Goal: Information Seeking & Learning: Learn about a topic

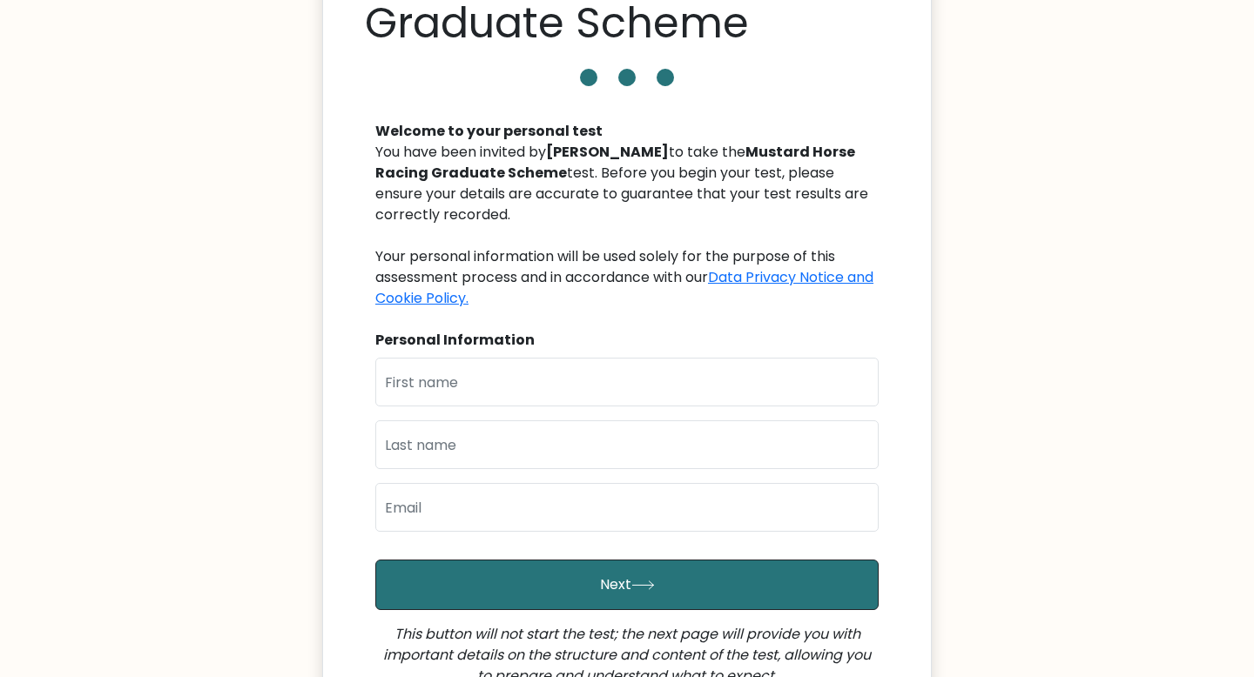
scroll to position [138, 0]
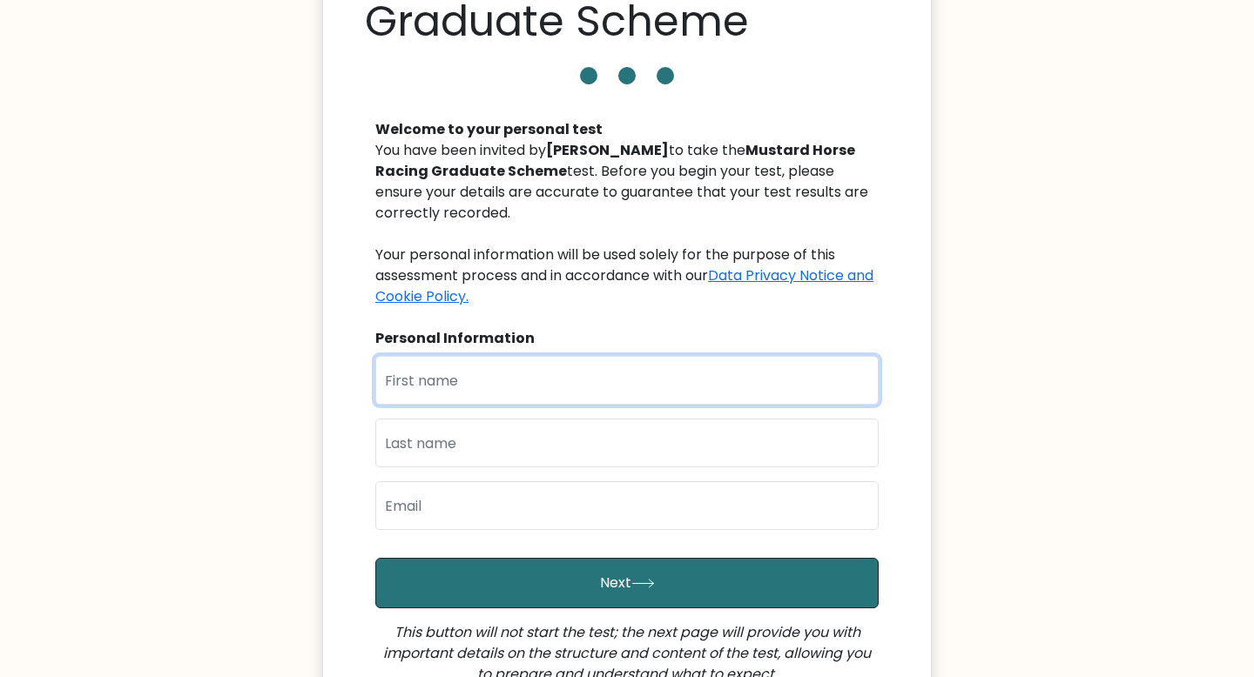
click at [498, 388] on input "text" at bounding box center [626, 380] width 503 height 49
type input "Ziyue"
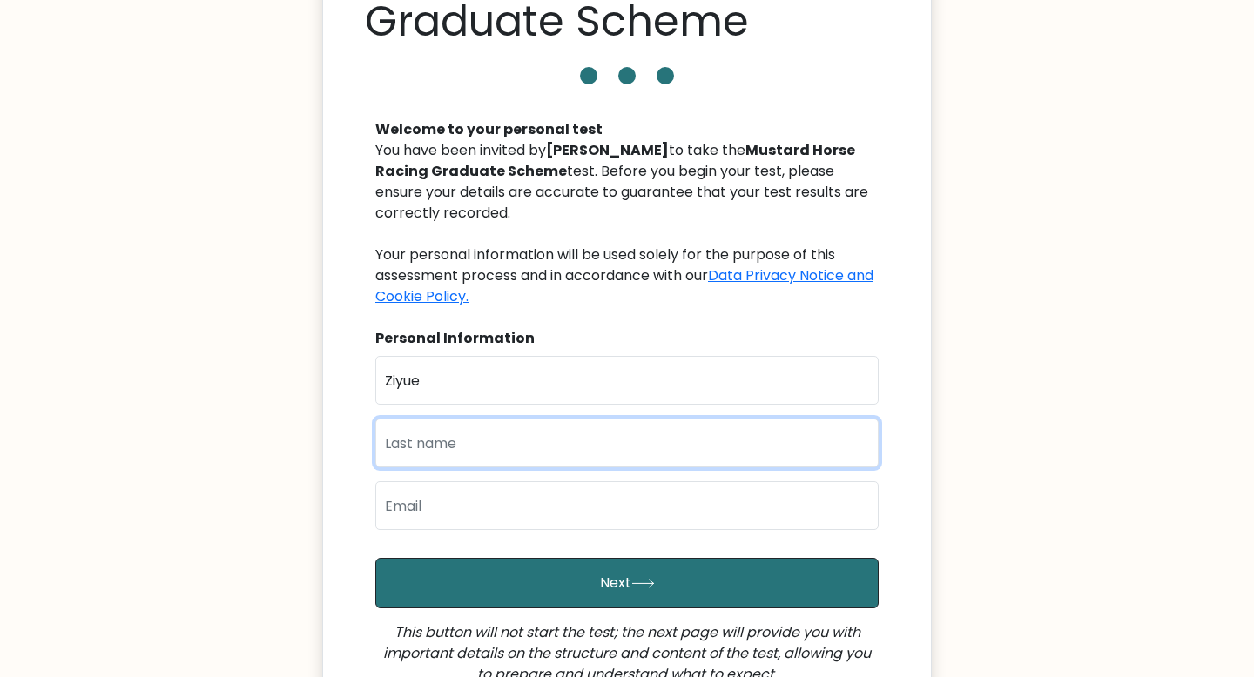
type input "Shao"
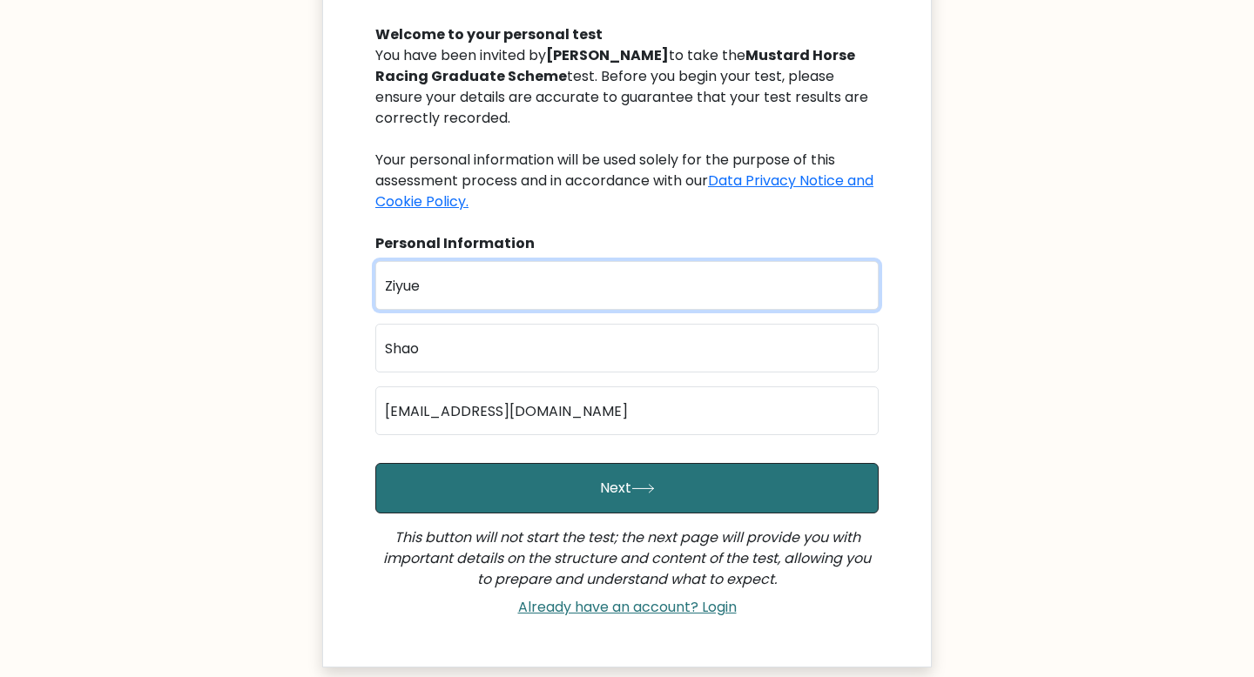
scroll to position [372, 0]
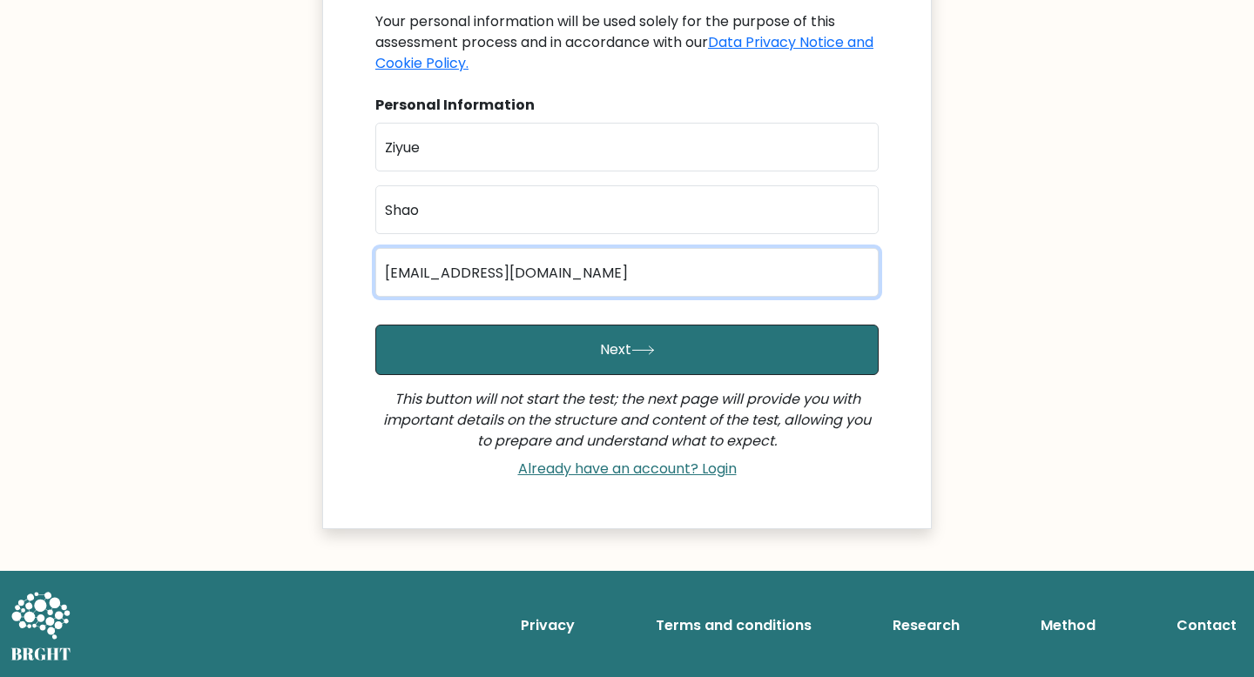
drag, startPoint x: 562, startPoint y: 373, endPoint x: 531, endPoint y: 261, distance: 116.6
click at [531, 261] on input "szy0231jb@outlook.com" at bounding box center [626, 272] width 503 height 49
click at [530, 260] on input "szy0231jb@outlook.com" at bounding box center [626, 272] width 503 height 49
drag, startPoint x: 531, startPoint y: 261, endPoint x: 519, endPoint y: 269, distance: 14.5
click at [519, 269] on input "szy0231jb@outlook.com" at bounding box center [626, 272] width 503 height 49
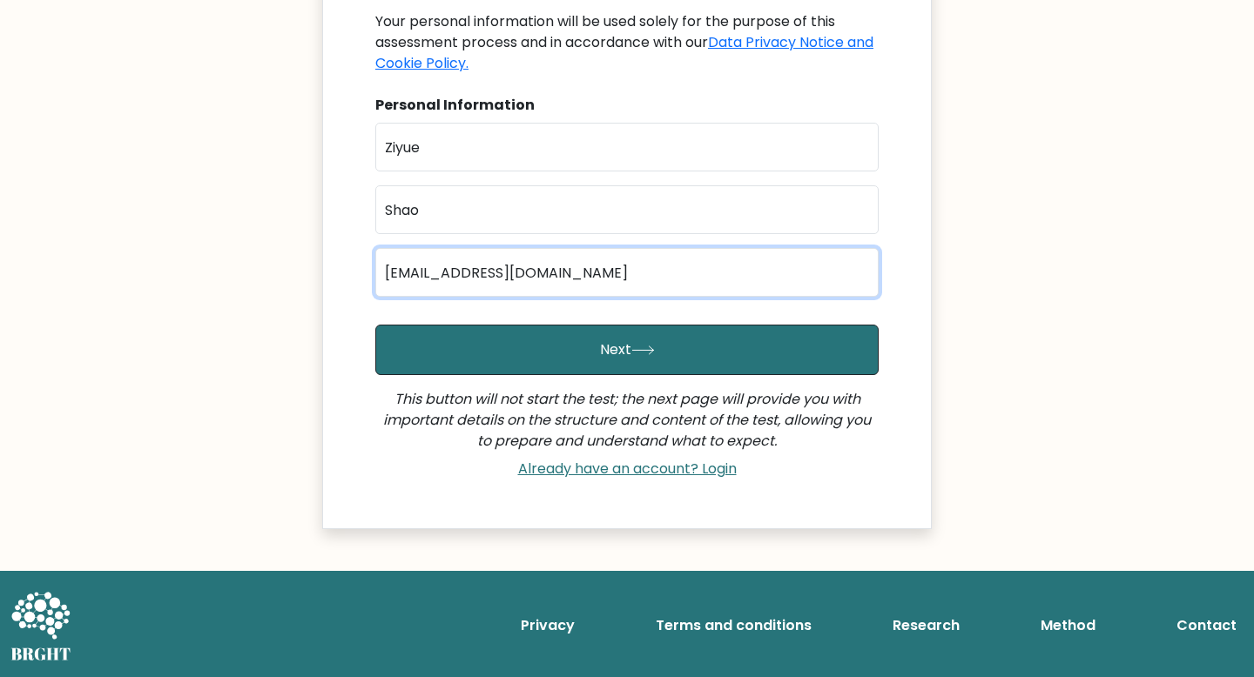
click at [518, 270] on input "szy0231jb@outlook.com" at bounding box center [626, 272] width 503 height 49
type input "c"
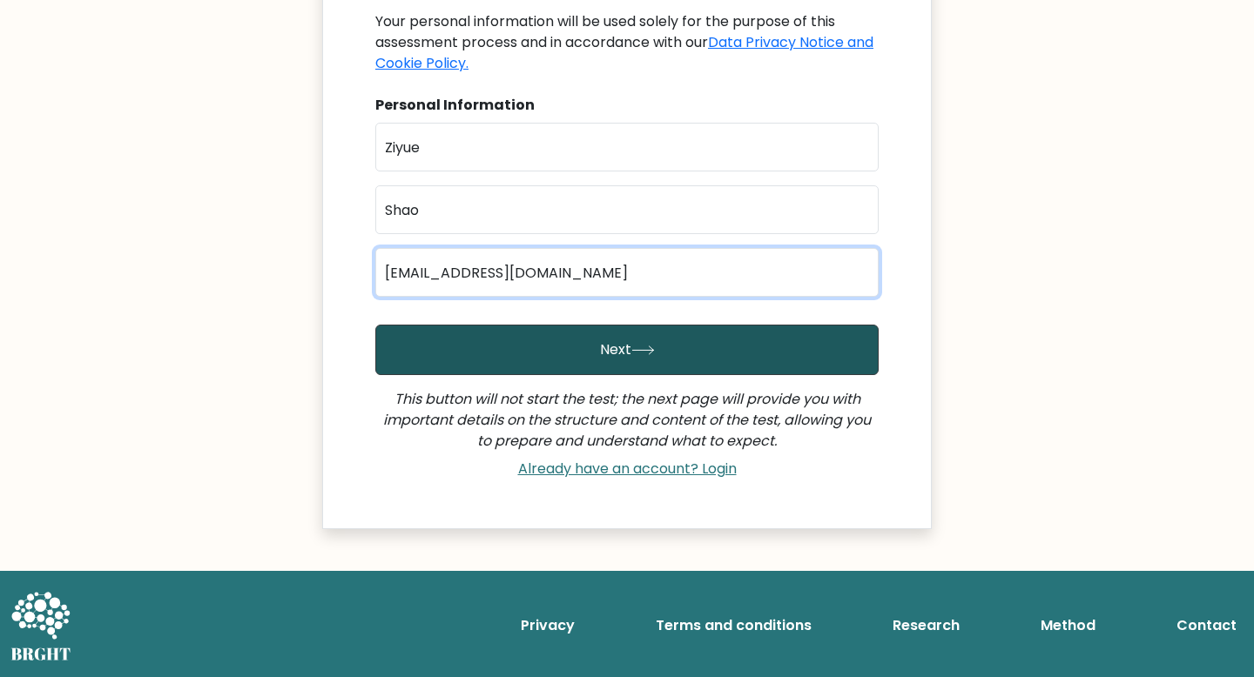
type input "zs415@cantab.ac.uk"
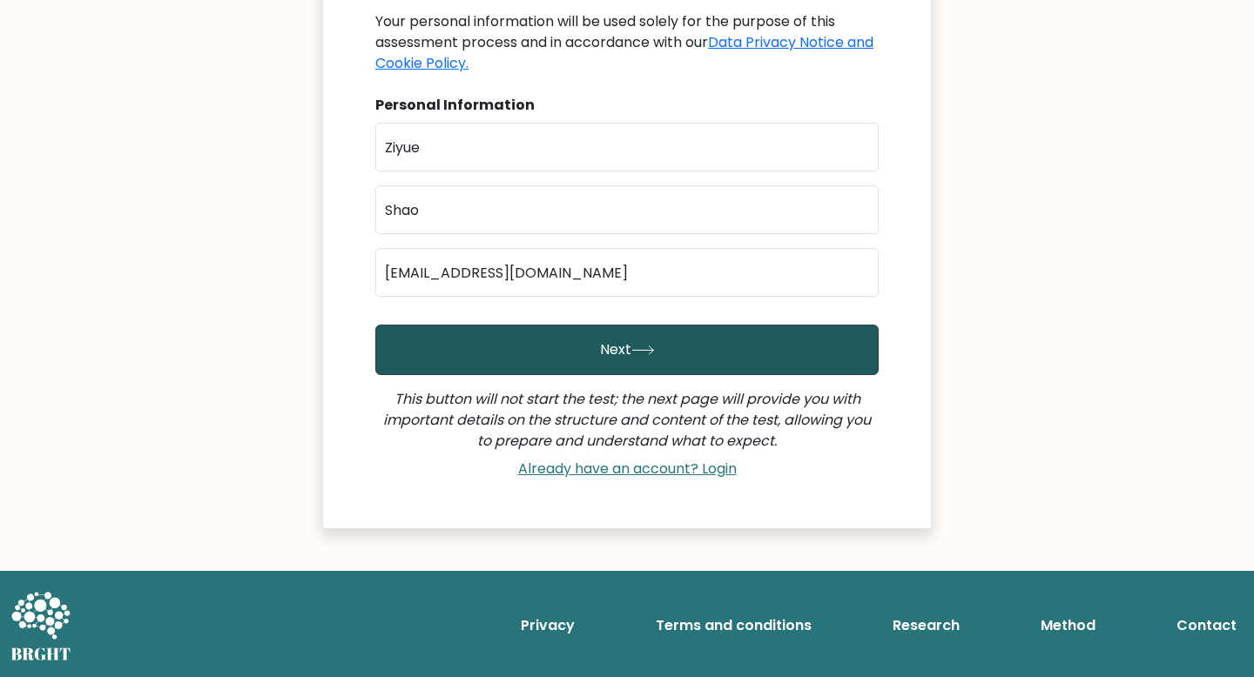
click at [531, 353] on button "Next" at bounding box center [626, 350] width 503 height 50
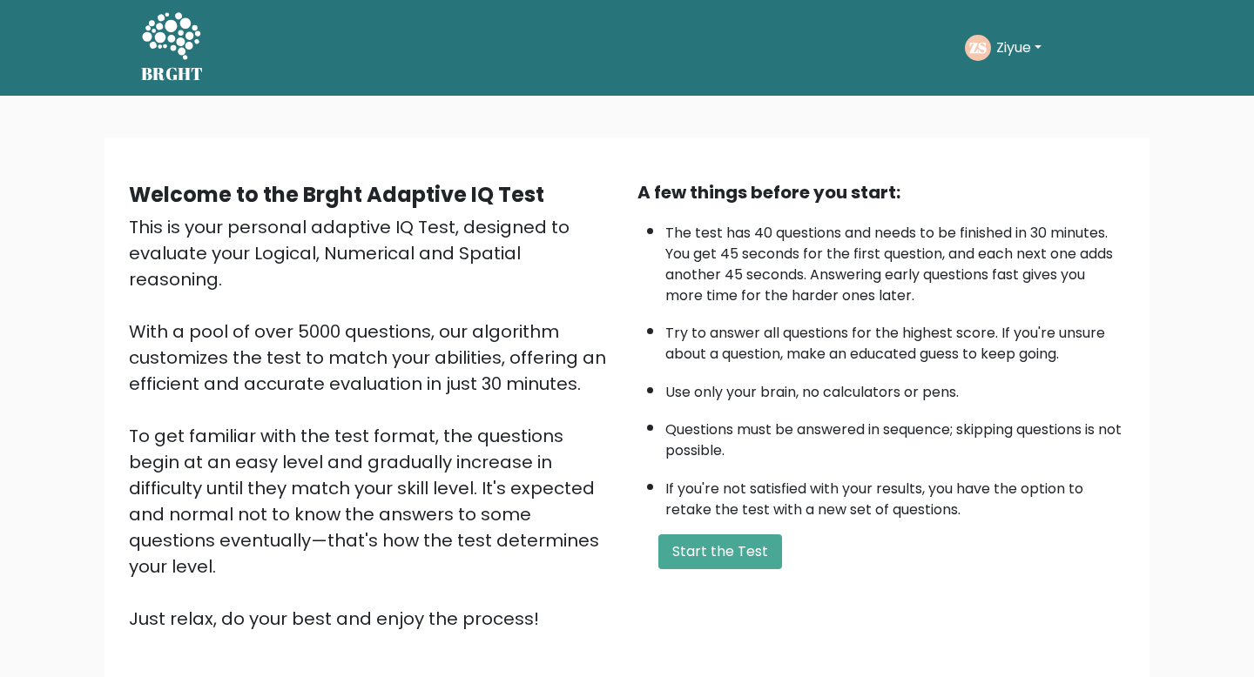
click at [1039, 42] on button "Ziyue" at bounding box center [1019, 48] width 56 height 23
click at [572, 250] on div "This is your personal adaptive IQ Test, designed to evaluate your Logical, Nume…" at bounding box center [373, 423] width 488 height 418
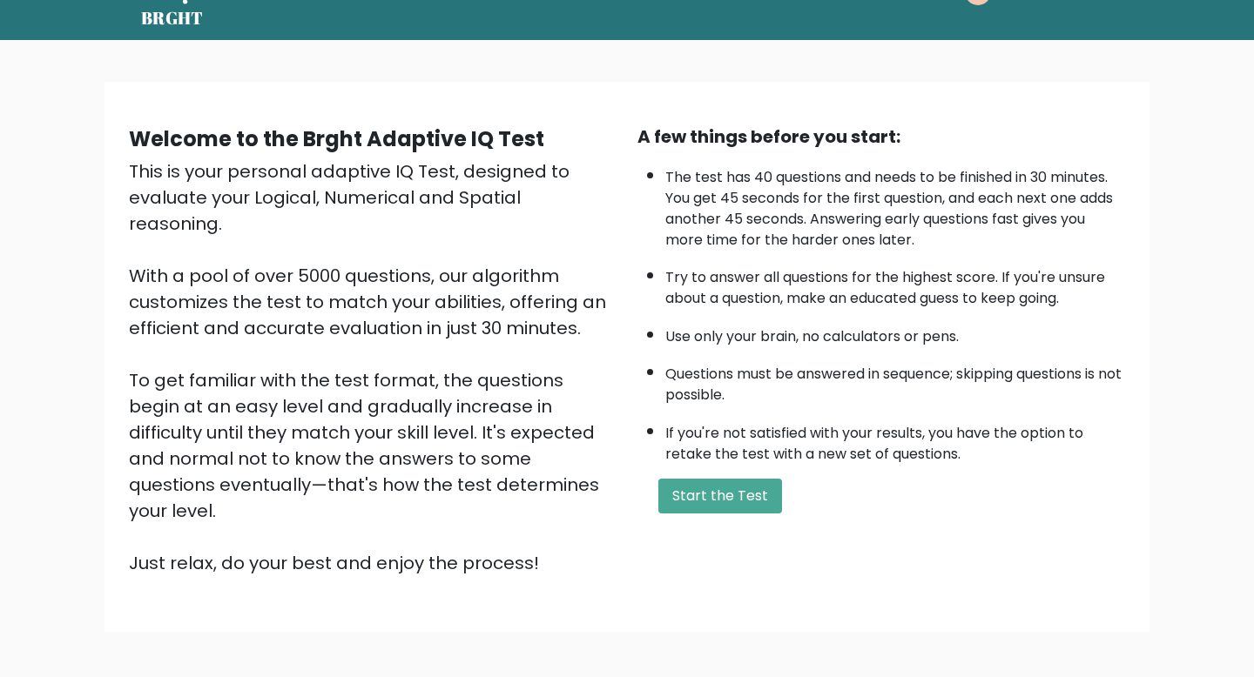
scroll to position [59, 0]
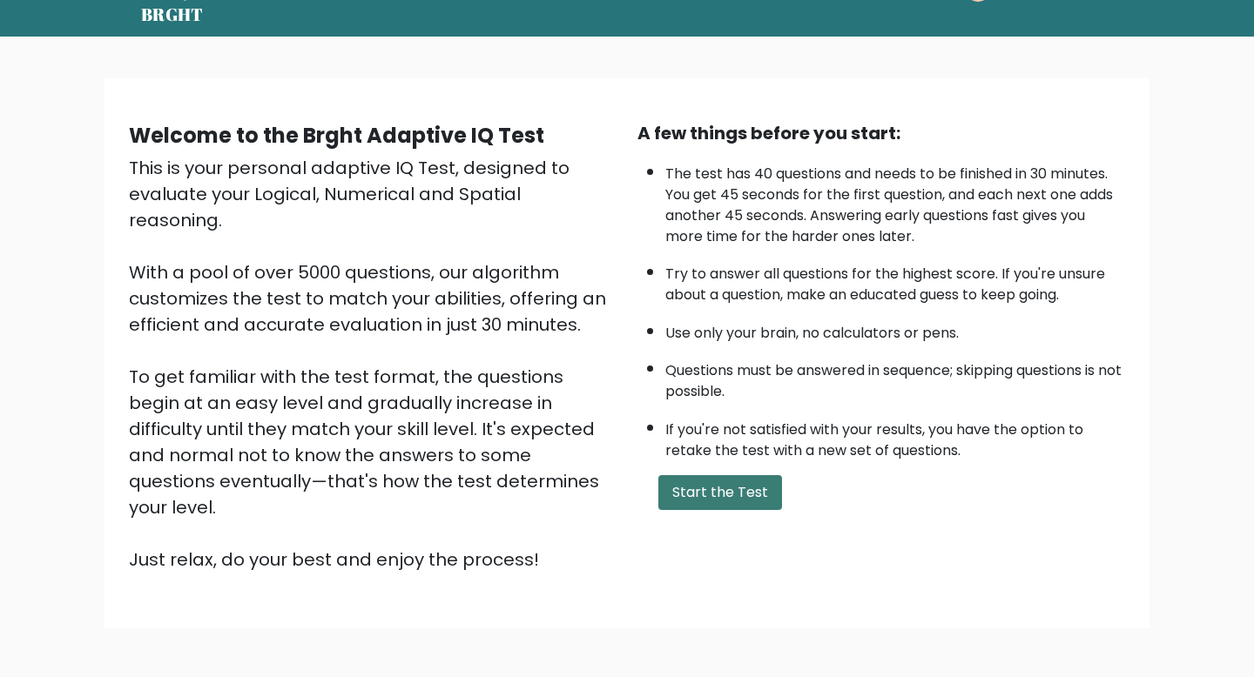
click at [717, 498] on button "Start the Test" at bounding box center [720, 492] width 124 height 35
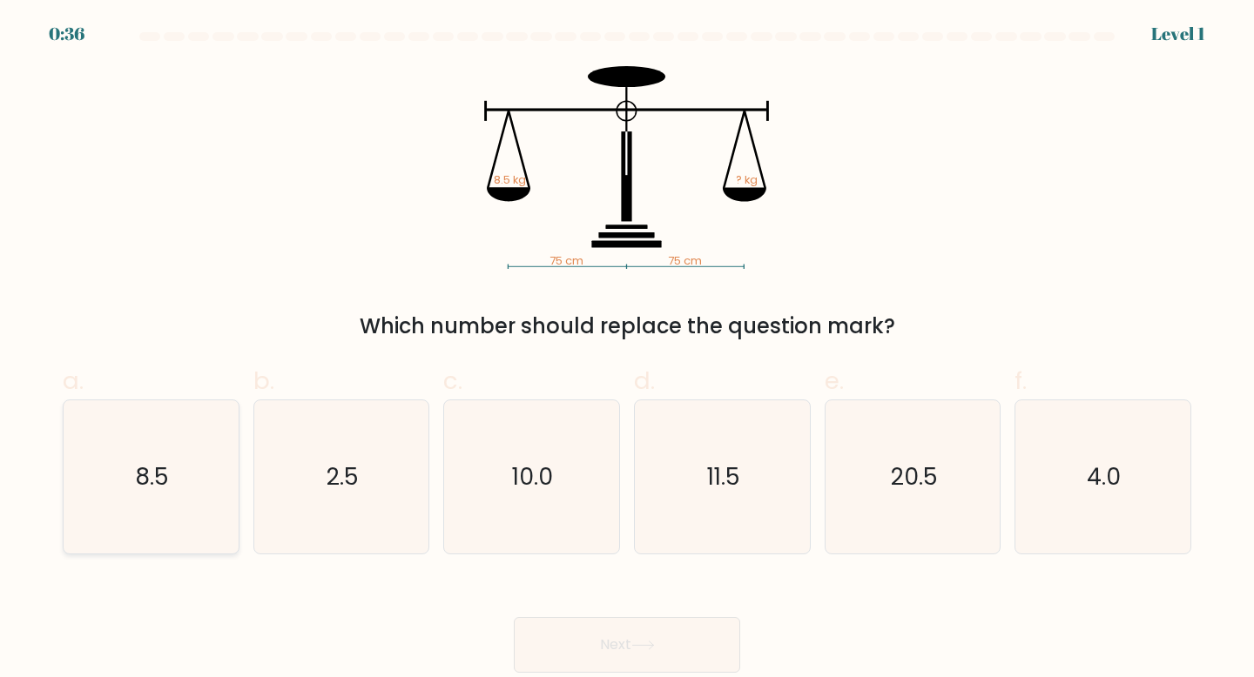
click at [163, 445] on icon "8.5" at bounding box center [151, 477] width 154 height 154
click at [627, 350] on input "a. 8.5" at bounding box center [627, 344] width 1 height 11
radio input "true"
click at [610, 633] on button "Next" at bounding box center [627, 645] width 226 height 56
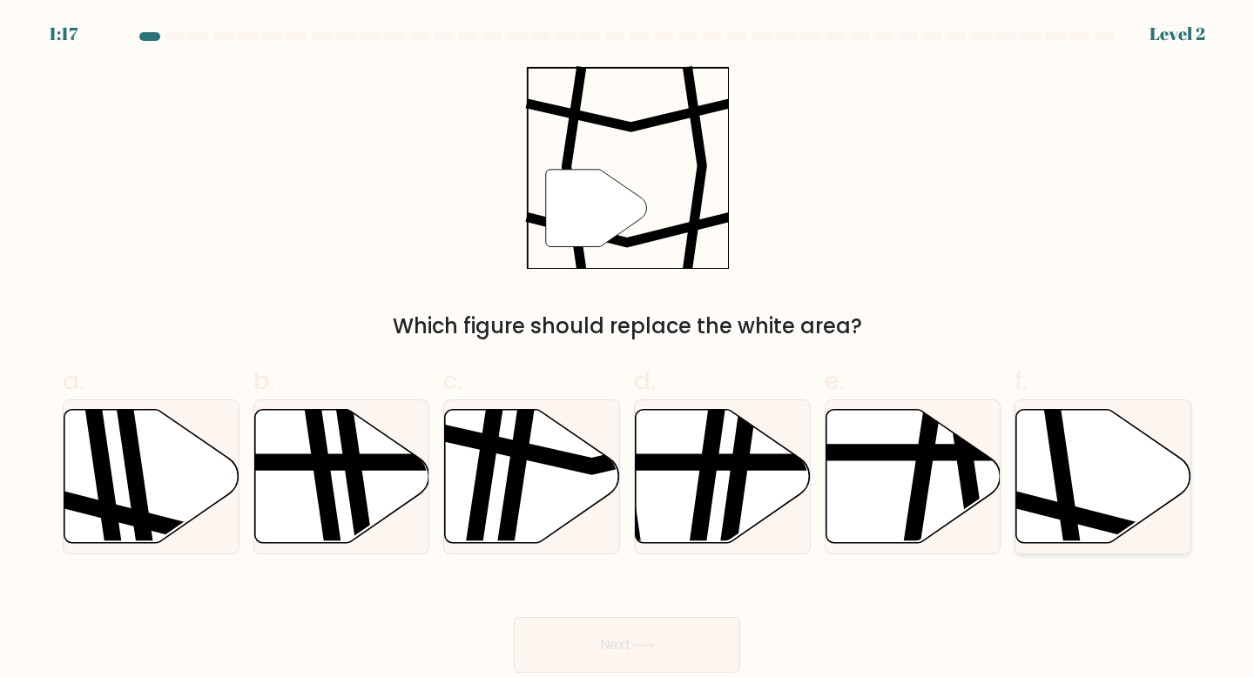
click at [1057, 465] on icon at bounding box center [1065, 408] width 26 height 353
click at [628, 350] on input "f." at bounding box center [627, 344] width 1 height 11
radio input "true"
click at [693, 660] on button "Next" at bounding box center [627, 645] width 226 height 56
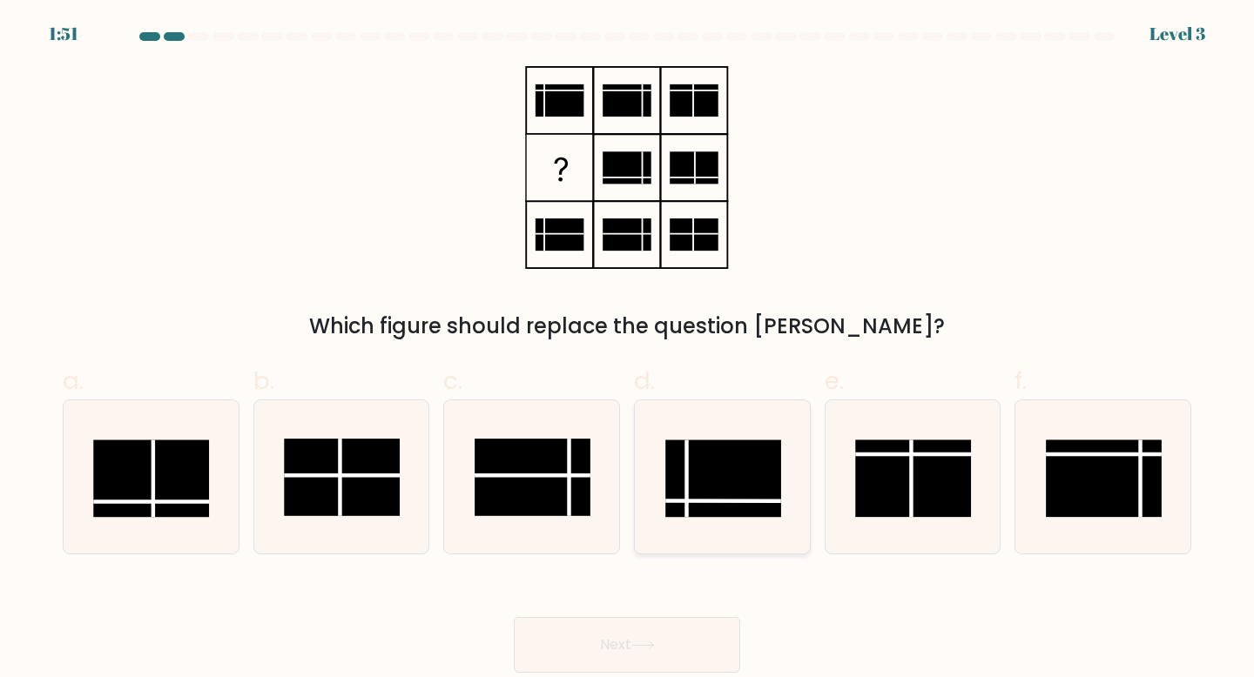
click at [716, 503] on rect at bounding box center [723, 478] width 116 height 77
click at [628, 350] on input "d." at bounding box center [627, 344] width 1 height 11
radio input "true"
click at [637, 650] on button "Next" at bounding box center [627, 645] width 226 height 56
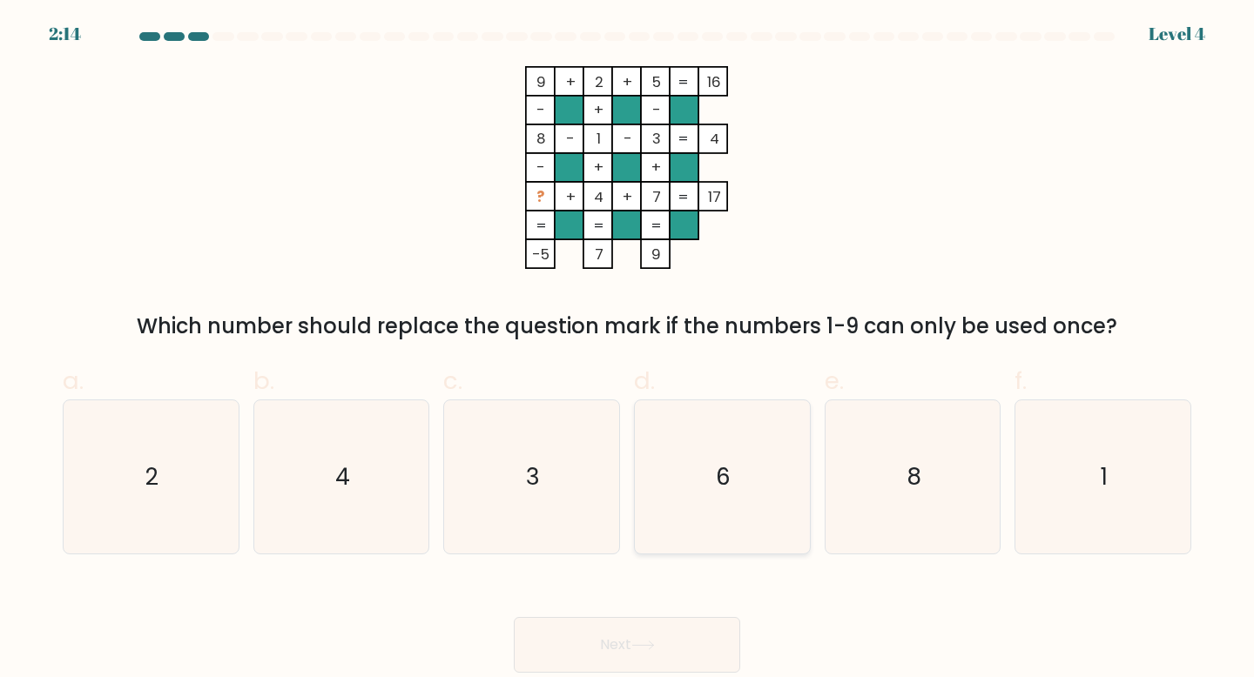
click at [779, 461] on icon "6" at bounding box center [722, 477] width 154 height 154
click at [628, 350] on input "d. 6" at bounding box center [627, 344] width 1 height 11
radio input "true"
click at [629, 642] on button "Next" at bounding box center [627, 645] width 226 height 56
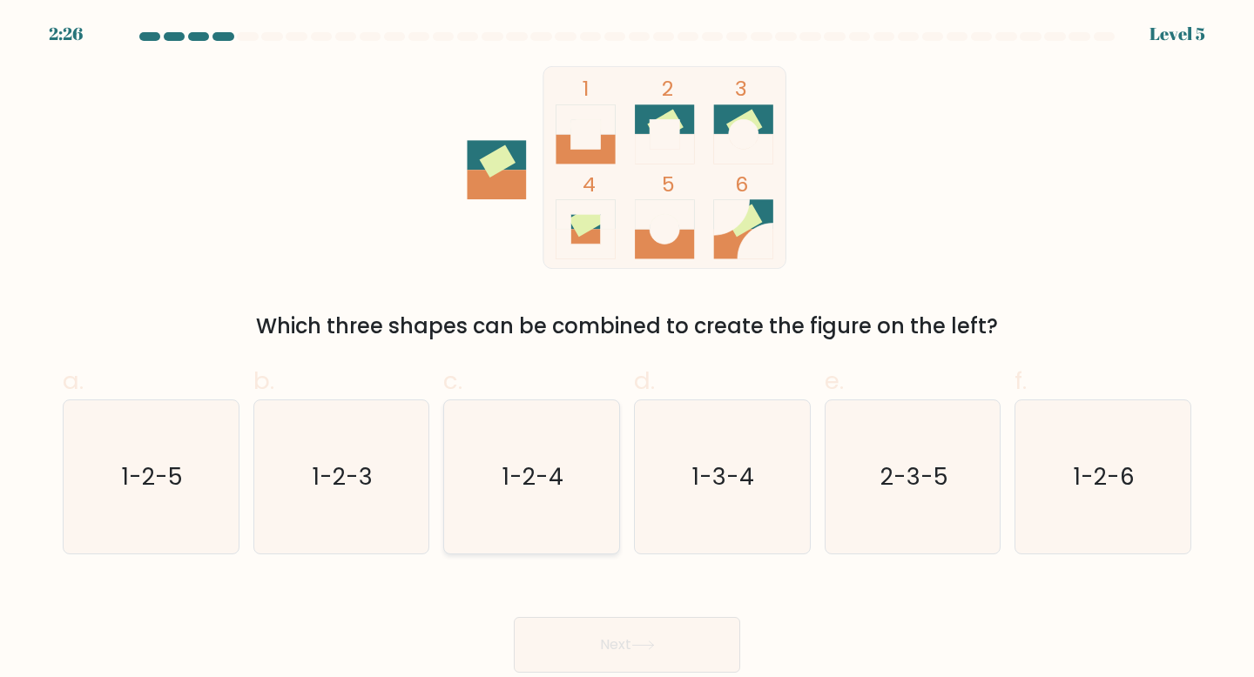
click at [575, 495] on icon "1-2-4" at bounding box center [531, 477] width 154 height 154
click at [627, 350] on input "c. 1-2-4" at bounding box center [627, 344] width 1 height 11
radio input "true"
click at [632, 631] on button "Next" at bounding box center [627, 645] width 226 height 56
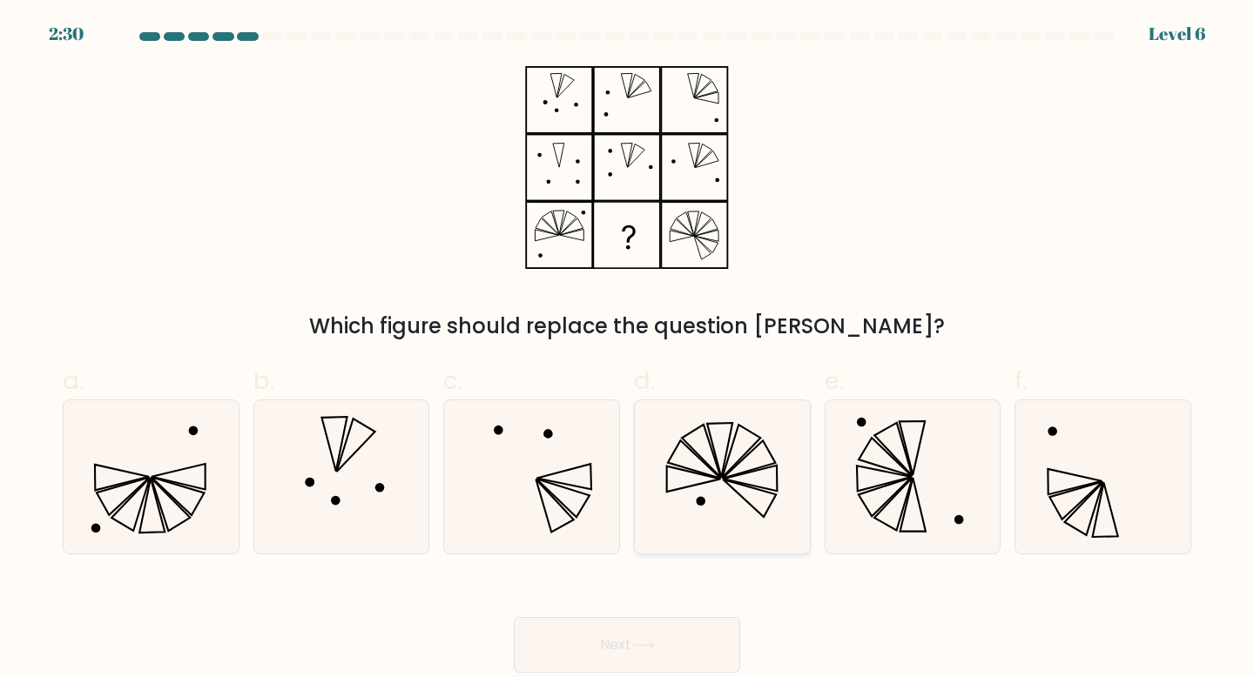
click at [712, 518] on icon at bounding box center [722, 477] width 154 height 154
click at [628, 350] on input "d." at bounding box center [627, 344] width 1 height 11
radio input "true"
click at [641, 635] on button "Next" at bounding box center [627, 645] width 226 height 56
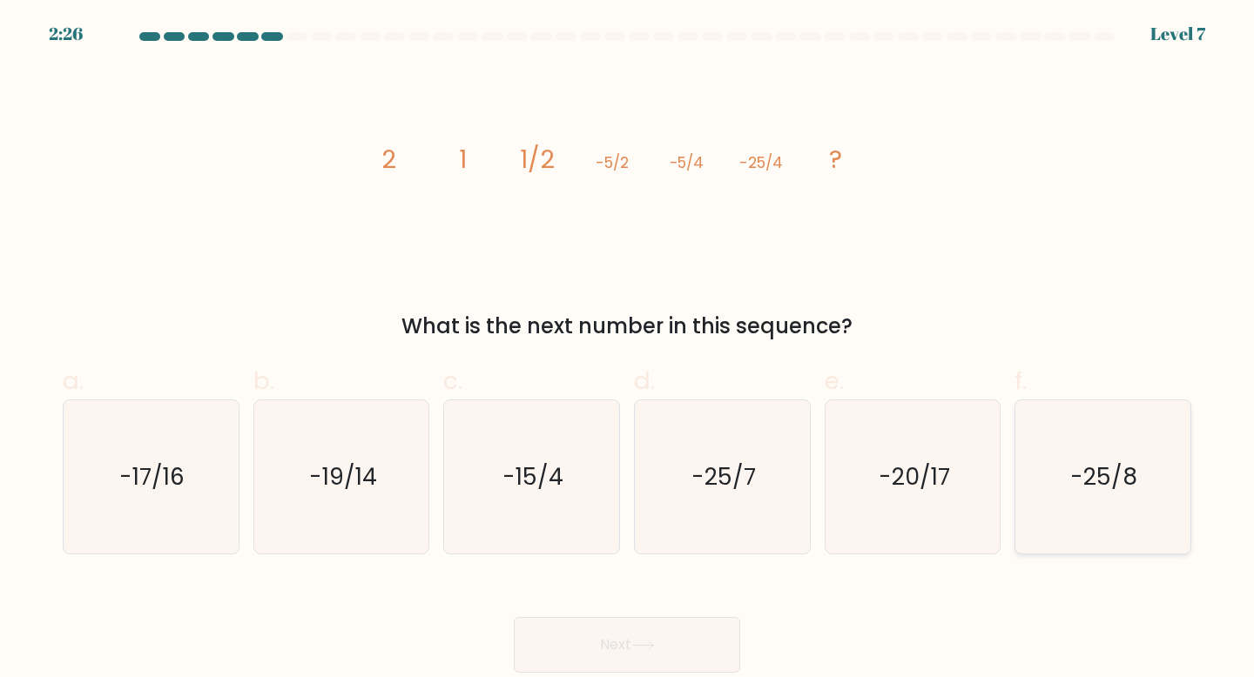
click at [1105, 495] on icon "-25/8" at bounding box center [1103, 477] width 154 height 154
click at [628, 350] on input "f. -25/8" at bounding box center [627, 344] width 1 height 11
radio input "true"
click at [690, 659] on button "Next" at bounding box center [627, 645] width 226 height 56
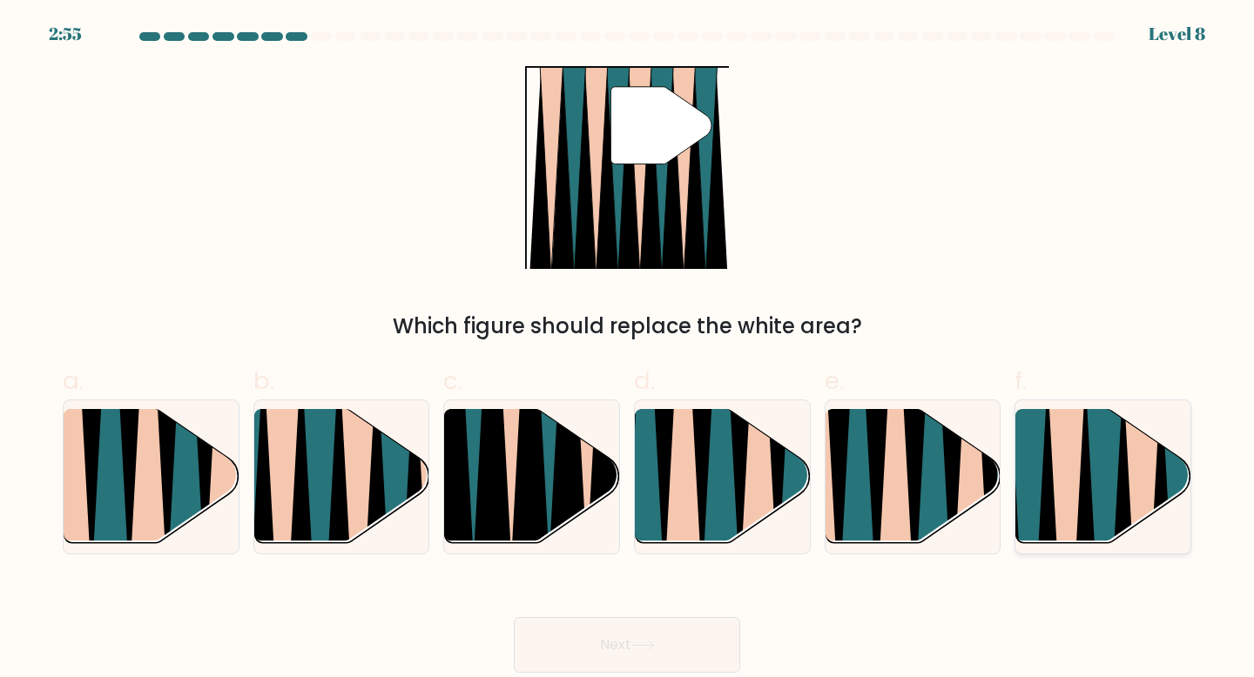
click at [1120, 481] on icon at bounding box center [1123, 550] width 38 height 349
click at [628, 350] on input "f." at bounding box center [627, 344] width 1 height 11
radio input "true"
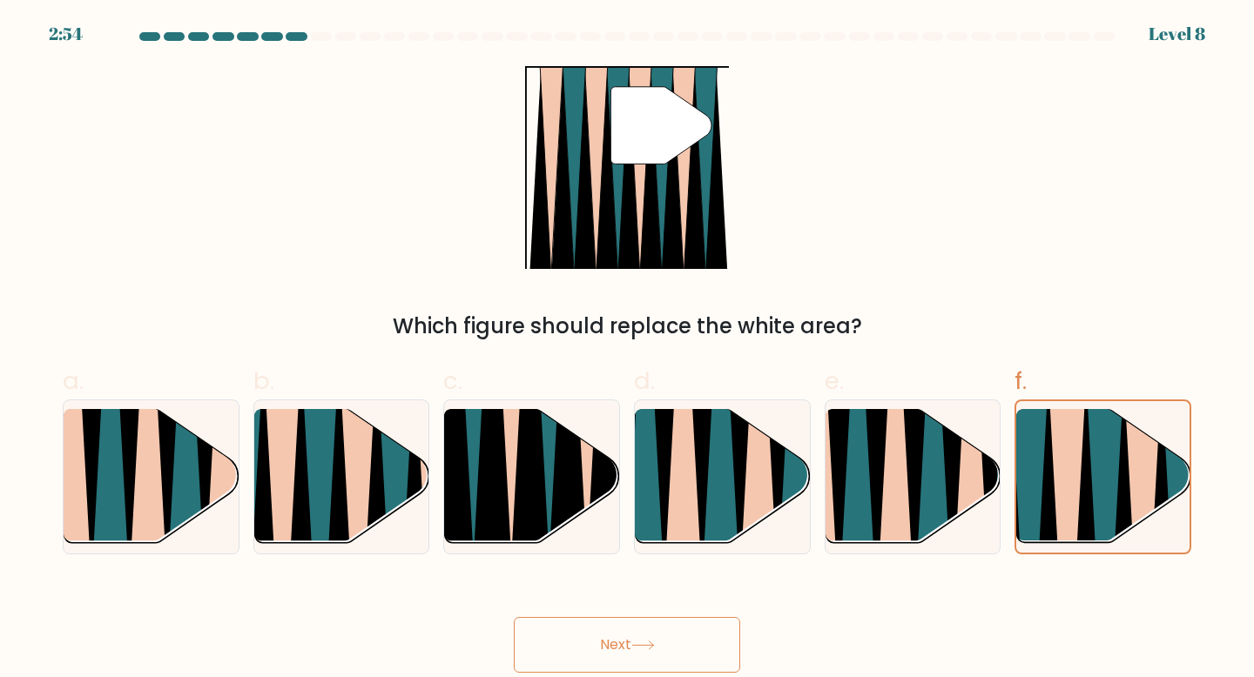
click at [725, 649] on button "Next" at bounding box center [627, 645] width 226 height 56
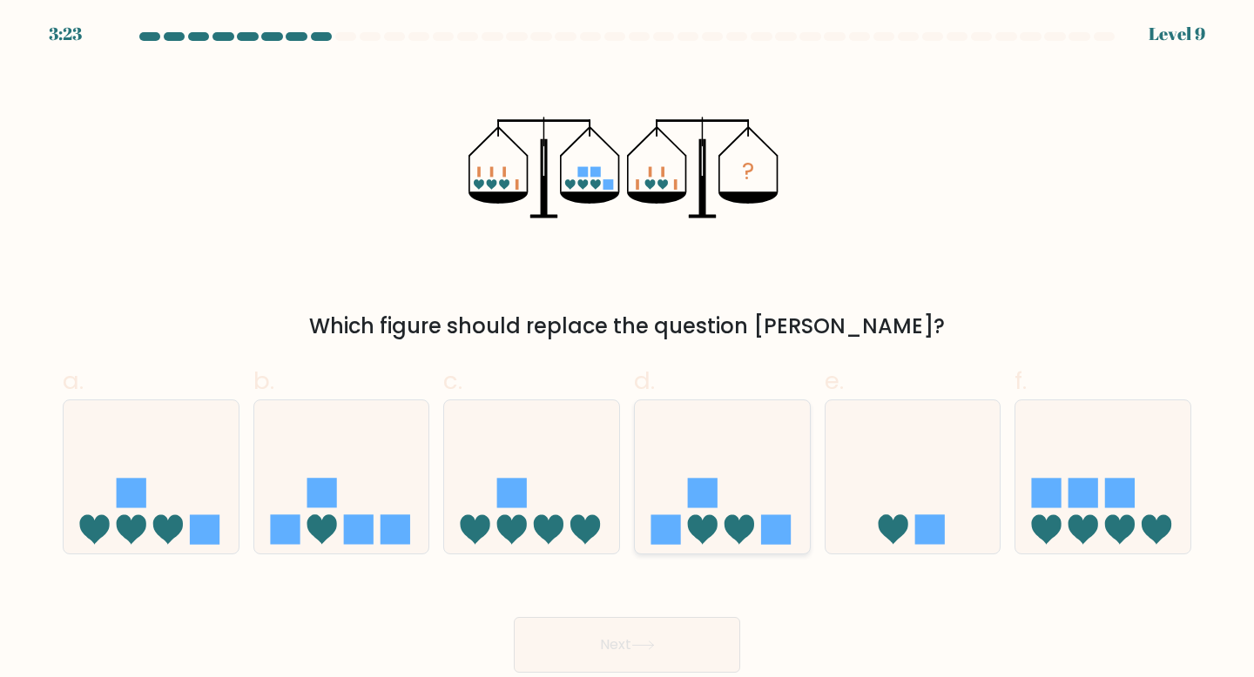
click at [717, 458] on icon at bounding box center [722, 477] width 175 height 145
click at [628, 350] on input "d." at bounding box center [627, 344] width 1 height 11
radio input "true"
click at [636, 632] on button "Next" at bounding box center [627, 645] width 226 height 56
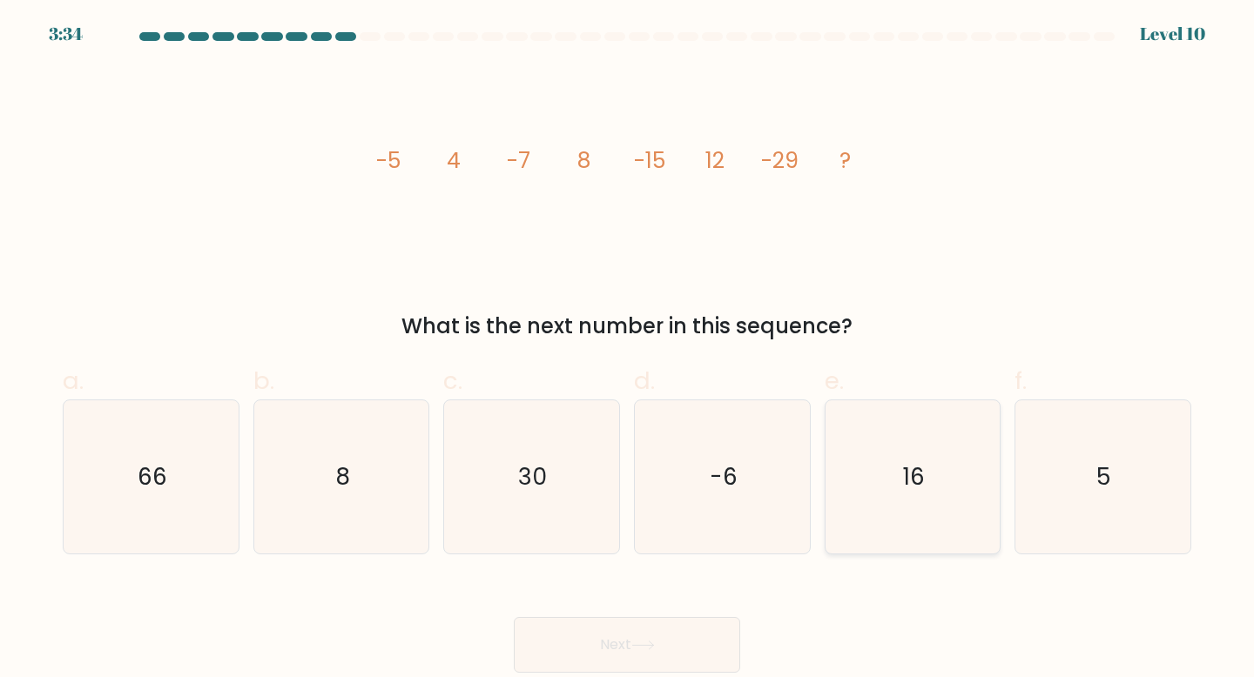
click at [976, 464] on icon "16" at bounding box center [913, 477] width 154 height 154
click at [628, 350] on input "e. 16" at bounding box center [627, 344] width 1 height 11
radio input "true"
click at [684, 633] on button "Next" at bounding box center [627, 645] width 226 height 56
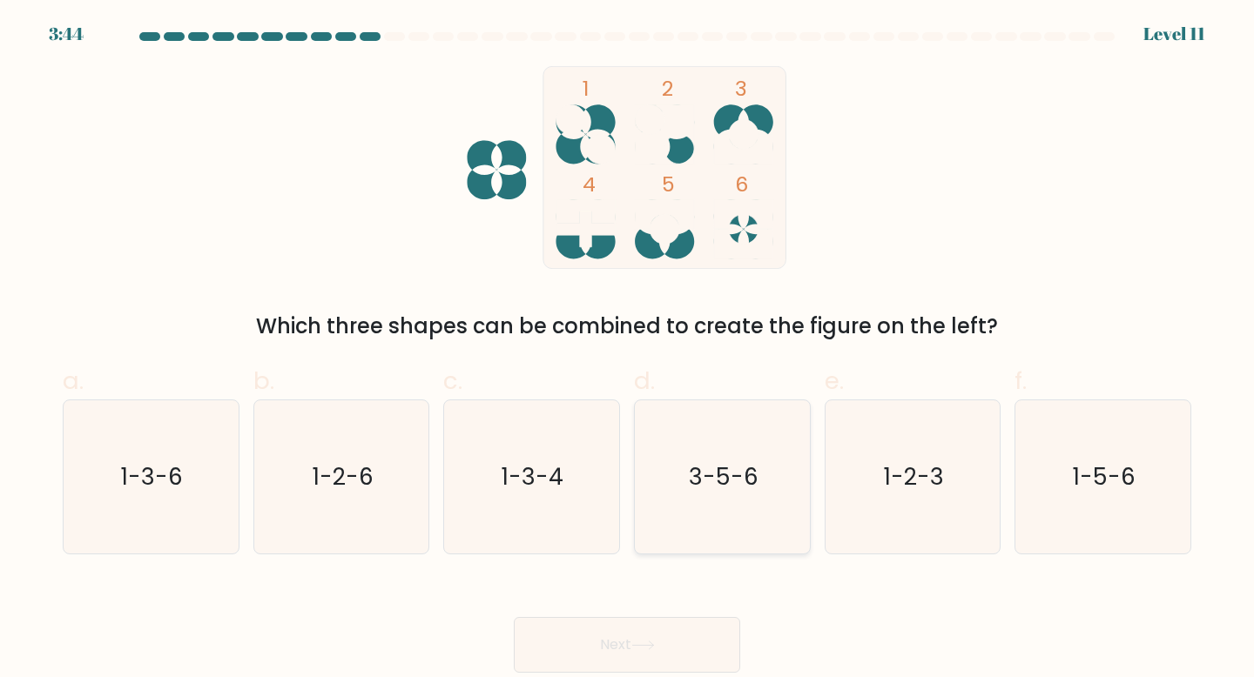
click at [726, 452] on icon "3-5-6" at bounding box center [722, 477] width 154 height 154
click at [628, 350] on input "d. 3-5-6" at bounding box center [627, 344] width 1 height 11
radio input "true"
click at [709, 639] on button "Next" at bounding box center [627, 645] width 226 height 56
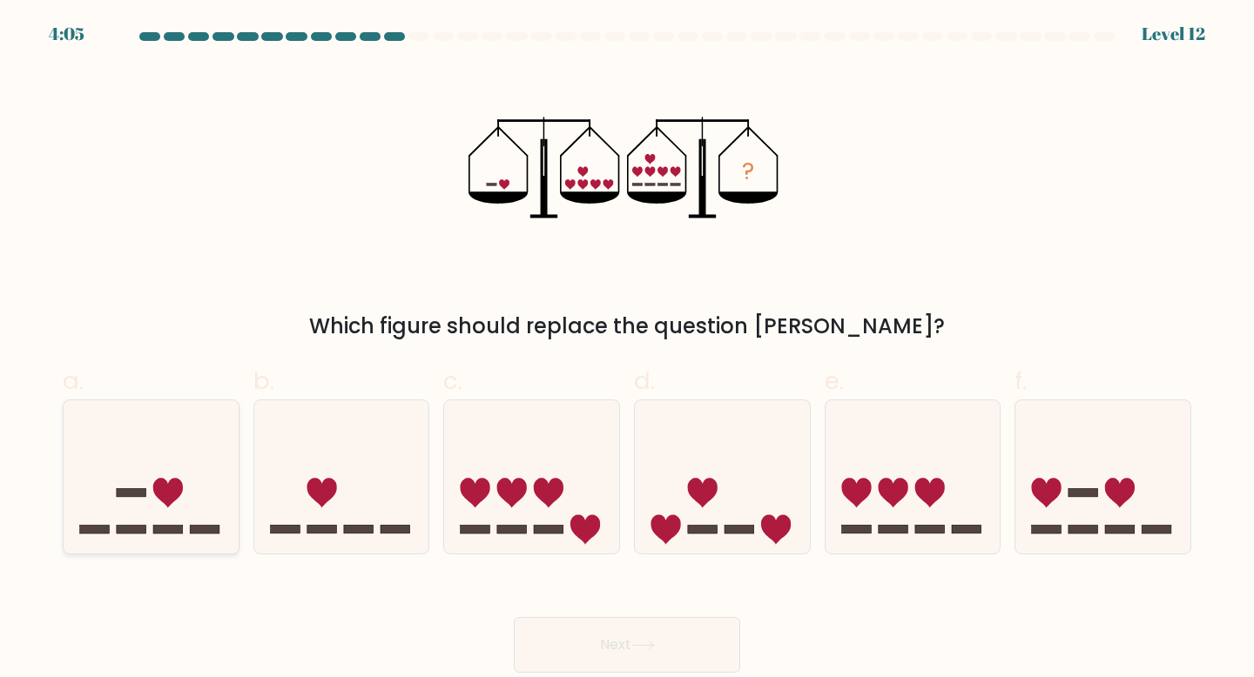
click at [230, 496] on icon at bounding box center [151, 477] width 175 height 145
click at [627, 350] on input "a." at bounding box center [627, 344] width 1 height 11
radio input "true"
click at [629, 661] on button "Next" at bounding box center [627, 645] width 226 height 56
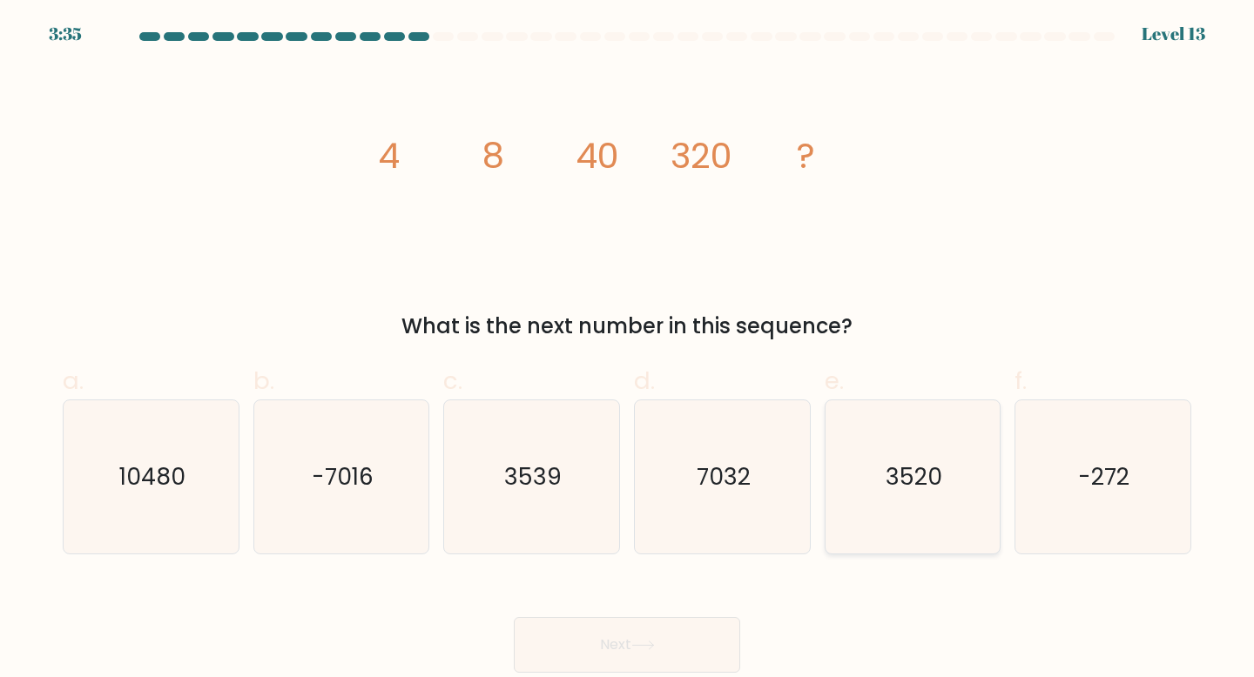
click at [940, 481] on text "3520" at bounding box center [913, 477] width 57 height 32
click at [628, 350] on input "e. 3520" at bounding box center [627, 344] width 1 height 11
radio input "true"
click at [707, 641] on button "Next" at bounding box center [627, 645] width 226 height 56
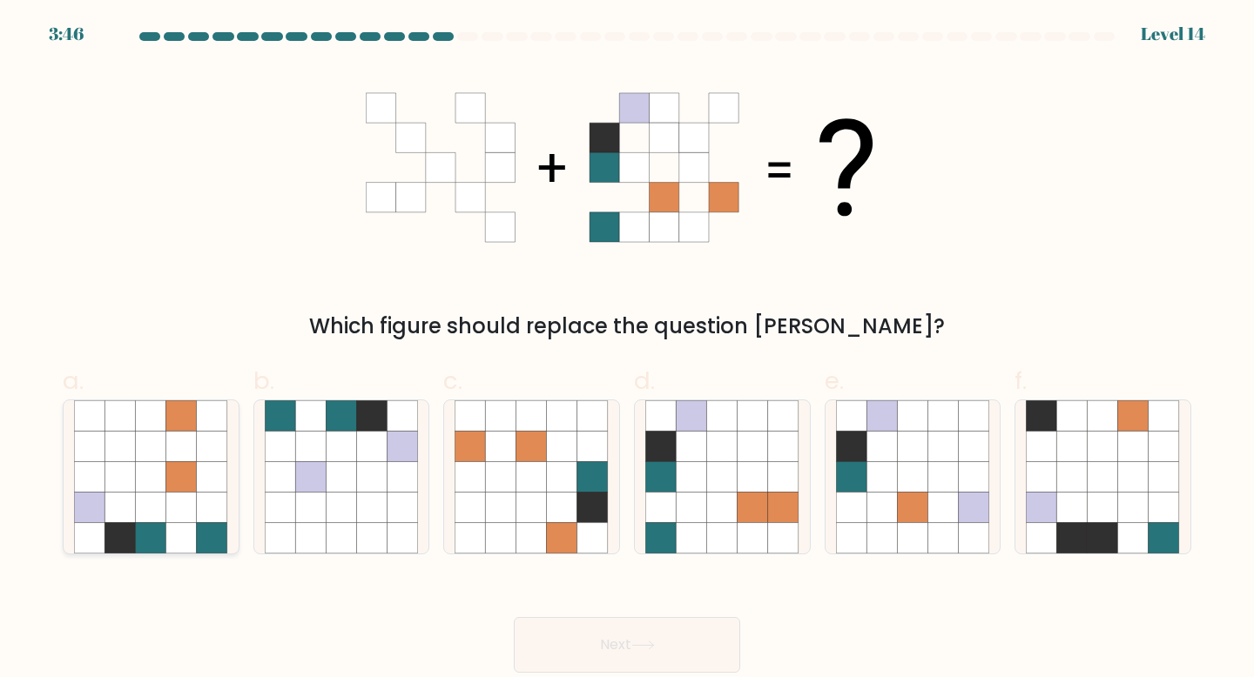
click at [192, 479] on icon at bounding box center [181, 476] width 30 height 30
click at [627, 350] on input "a." at bounding box center [627, 344] width 1 height 11
radio input "true"
click at [584, 642] on button "Next" at bounding box center [627, 645] width 226 height 56
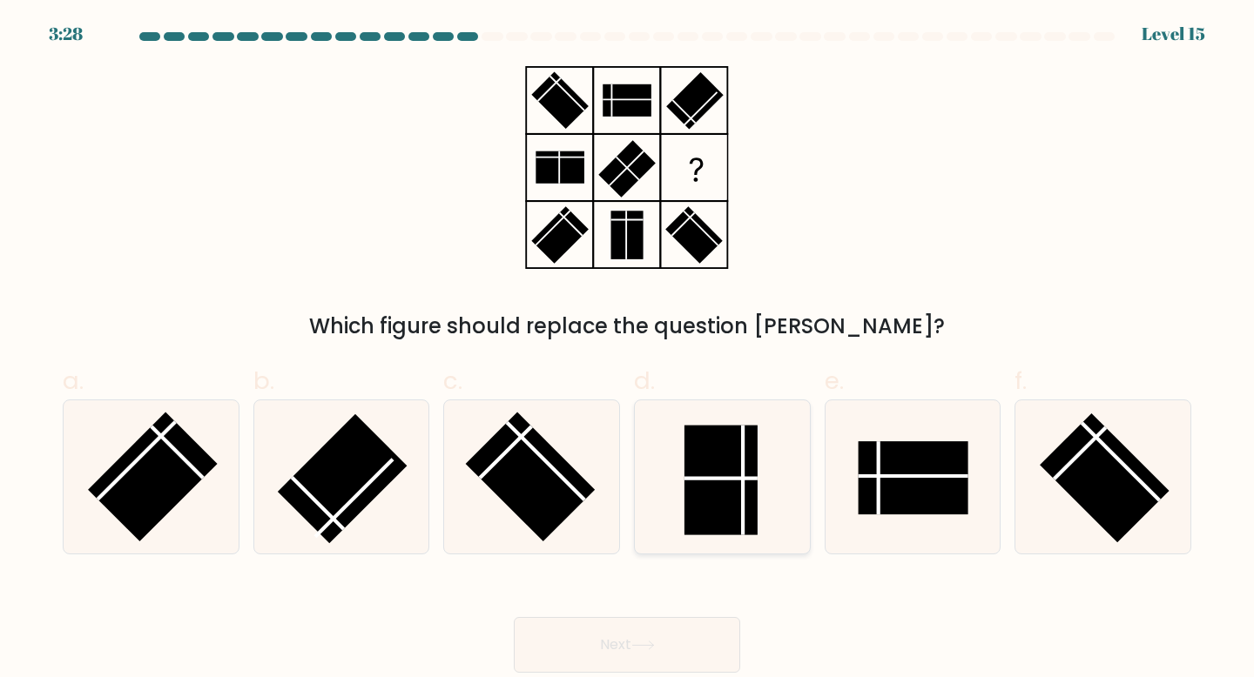
click at [743, 513] on line at bounding box center [743, 480] width 0 height 110
click at [628, 350] on input "d." at bounding box center [627, 344] width 1 height 11
radio input "true"
click at [646, 649] on icon at bounding box center [643, 646] width 24 height 10
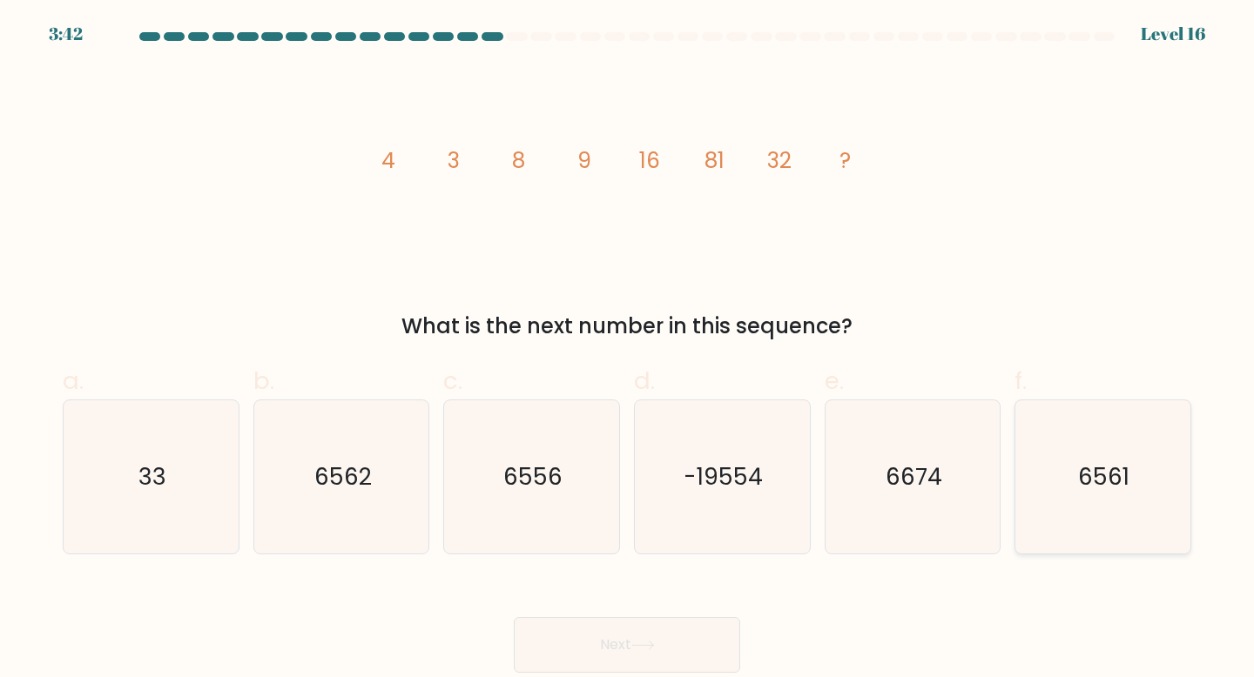
click at [1140, 506] on icon "6561" at bounding box center [1103, 477] width 154 height 154
click at [628, 350] on input "f. 6561" at bounding box center [627, 344] width 1 height 11
radio input "true"
click at [589, 651] on button "Next" at bounding box center [627, 645] width 226 height 56
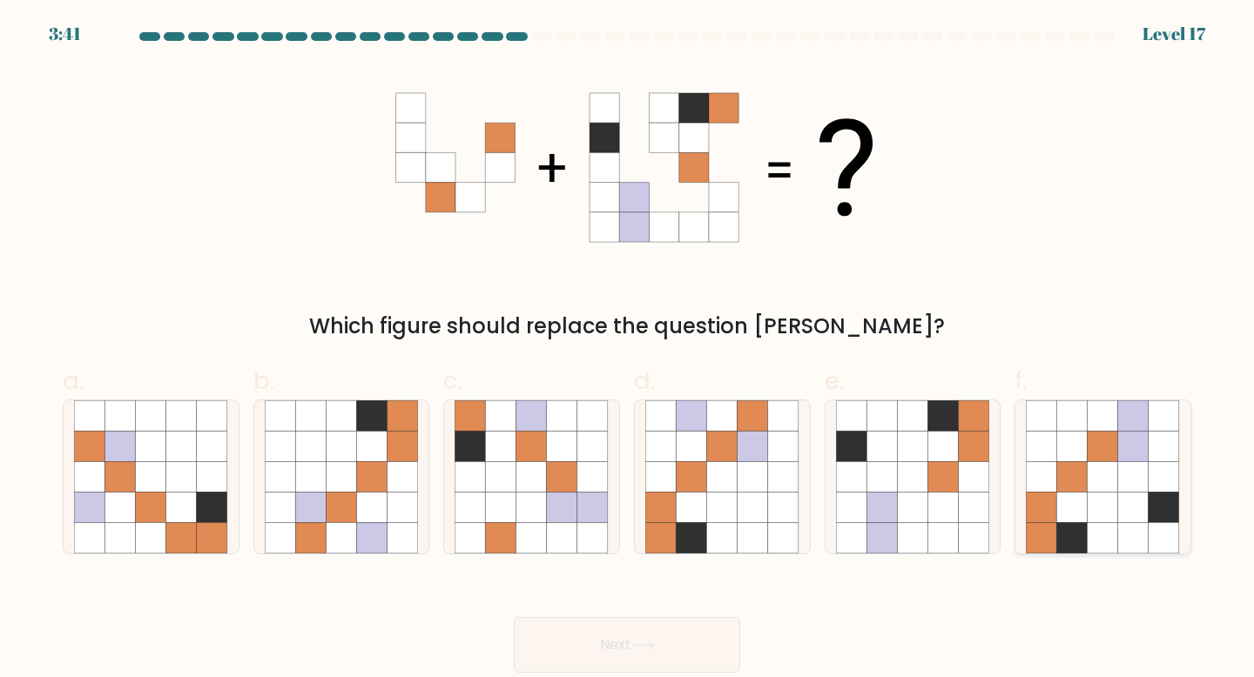
click at [1134, 544] on icon at bounding box center [1133, 538] width 30 height 30
click at [628, 350] on input "f." at bounding box center [627, 344] width 1 height 11
radio input "true"
click at [679, 645] on button "Next" at bounding box center [627, 645] width 226 height 56
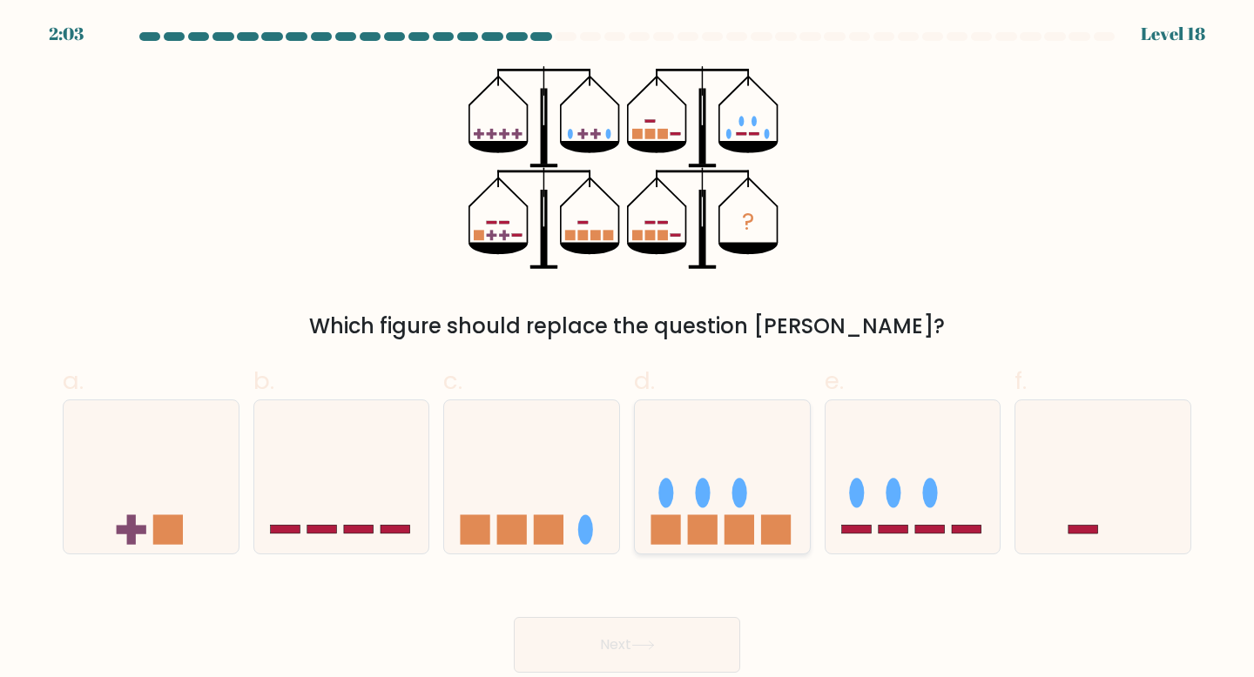
click at [722, 508] on icon at bounding box center [722, 477] width 175 height 145
click at [628, 350] on input "d." at bounding box center [627, 344] width 1 height 11
radio input "true"
click at [666, 637] on button "Next" at bounding box center [627, 645] width 226 height 56
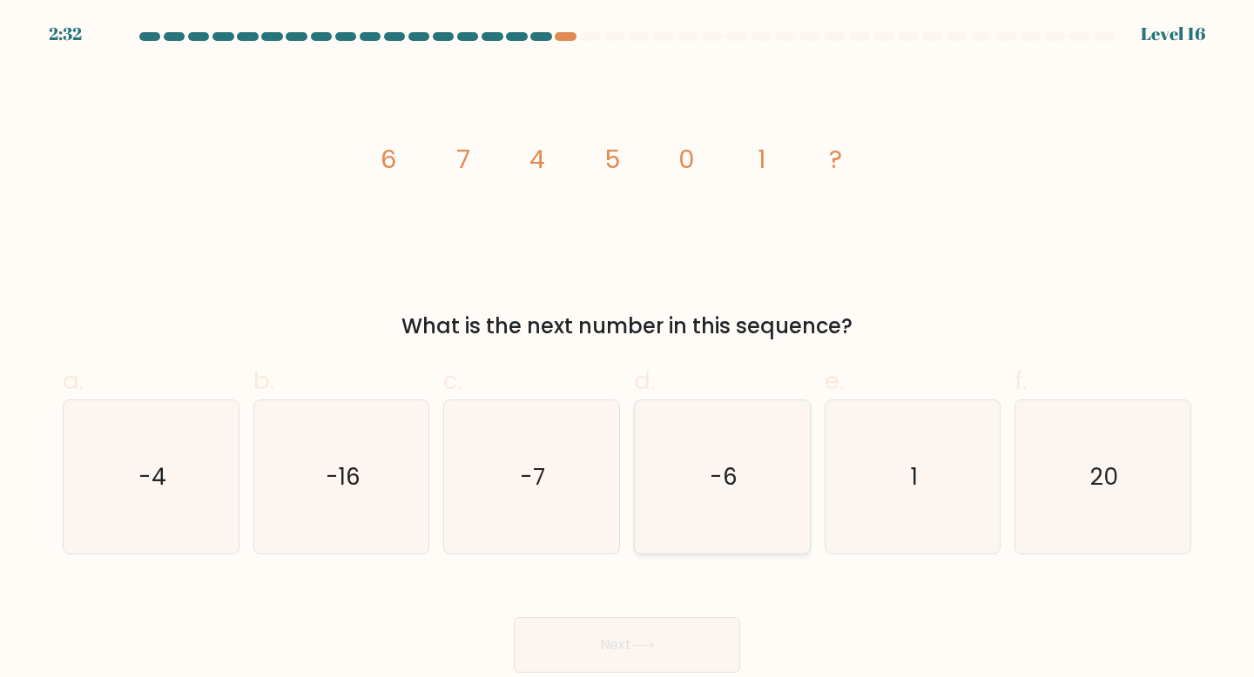
click at [745, 498] on icon "-6" at bounding box center [722, 477] width 154 height 154
click at [628, 350] on input "d. -6" at bounding box center [627, 344] width 1 height 11
radio input "true"
click at [652, 629] on button "Next" at bounding box center [627, 645] width 226 height 56
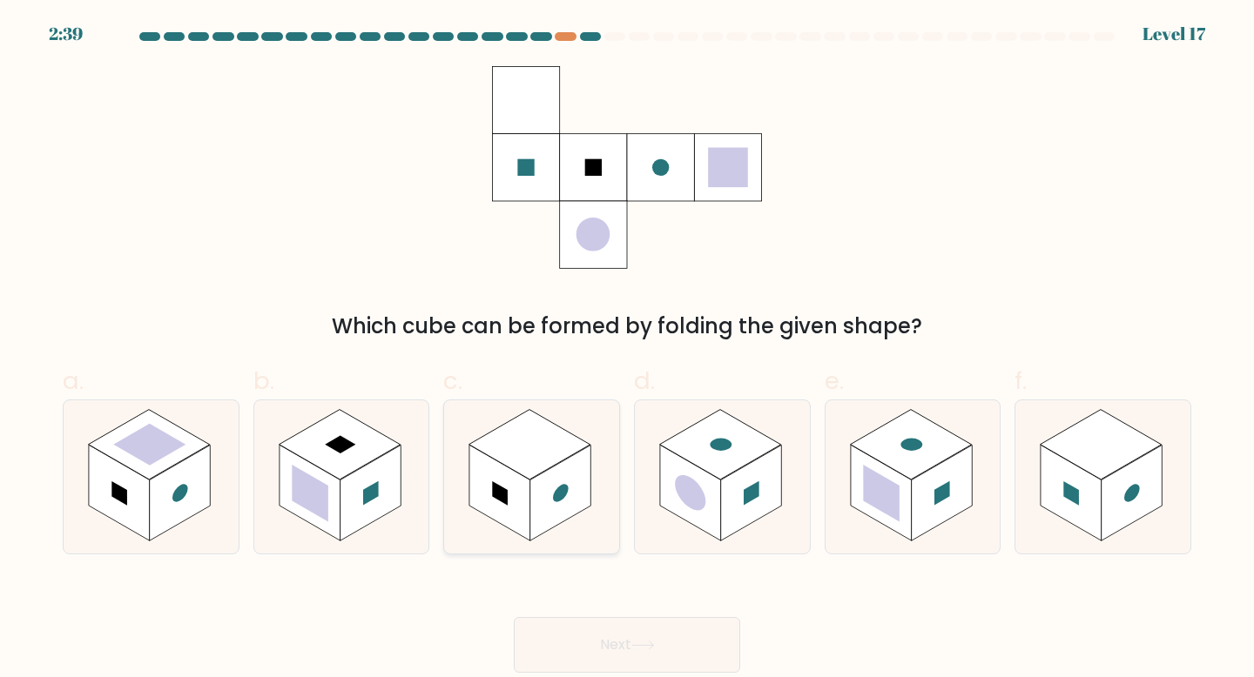
click at [543, 474] on rect at bounding box center [560, 493] width 61 height 96
click at [627, 350] on input "c." at bounding box center [627, 344] width 1 height 11
radio input "true"
click at [671, 645] on button "Next" at bounding box center [627, 645] width 226 height 56
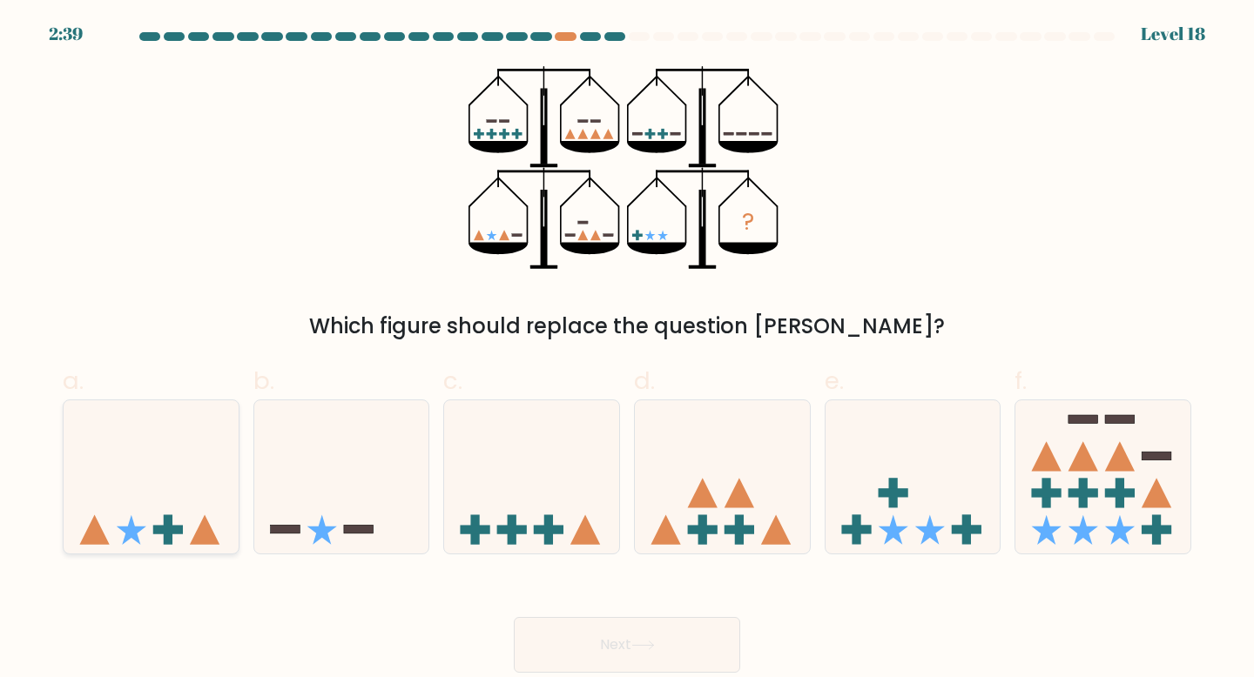
click at [178, 518] on icon at bounding box center [151, 477] width 175 height 145
click at [627, 350] on input "a." at bounding box center [627, 344] width 1 height 11
radio input "true"
click at [685, 642] on button "Next" at bounding box center [627, 645] width 226 height 56
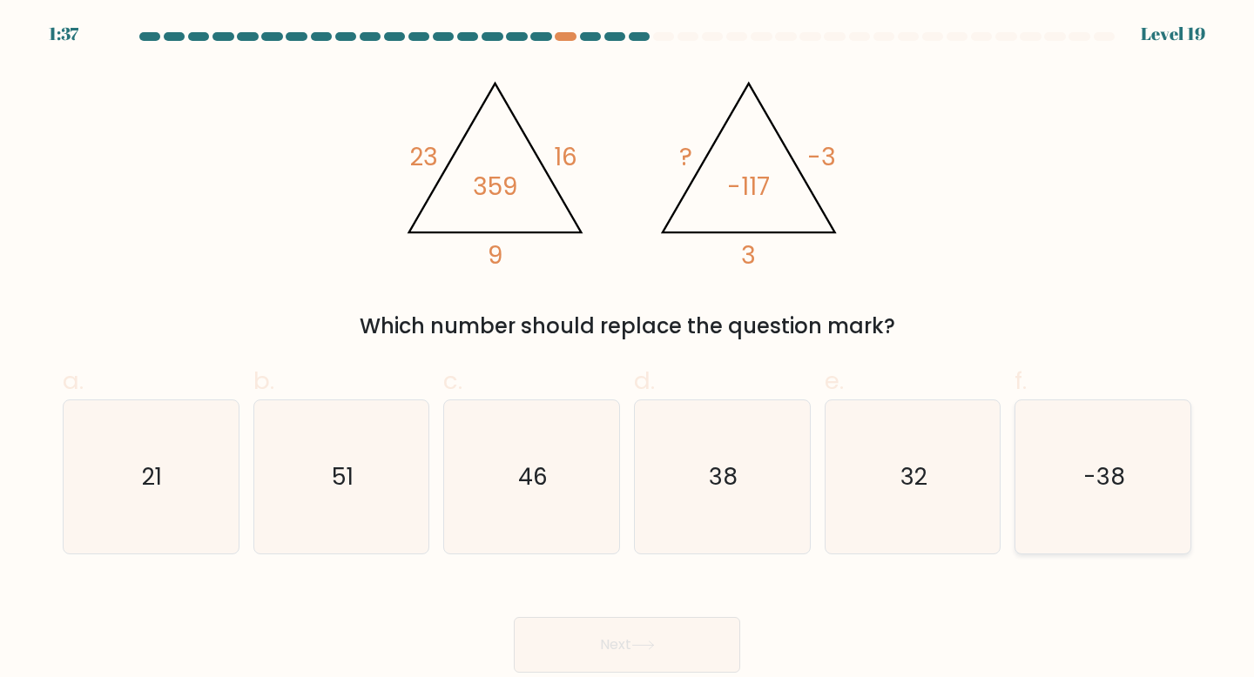
click at [1057, 486] on icon "-38" at bounding box center [1103, 477] width 154 height 154
click at [628, 350] on input "f. -38" at bounding box center [627, 344] width 1 height 11
radio input "true"
click at [622, 662] on button "Next" at bounding box center [627, 645] width 226 height 56
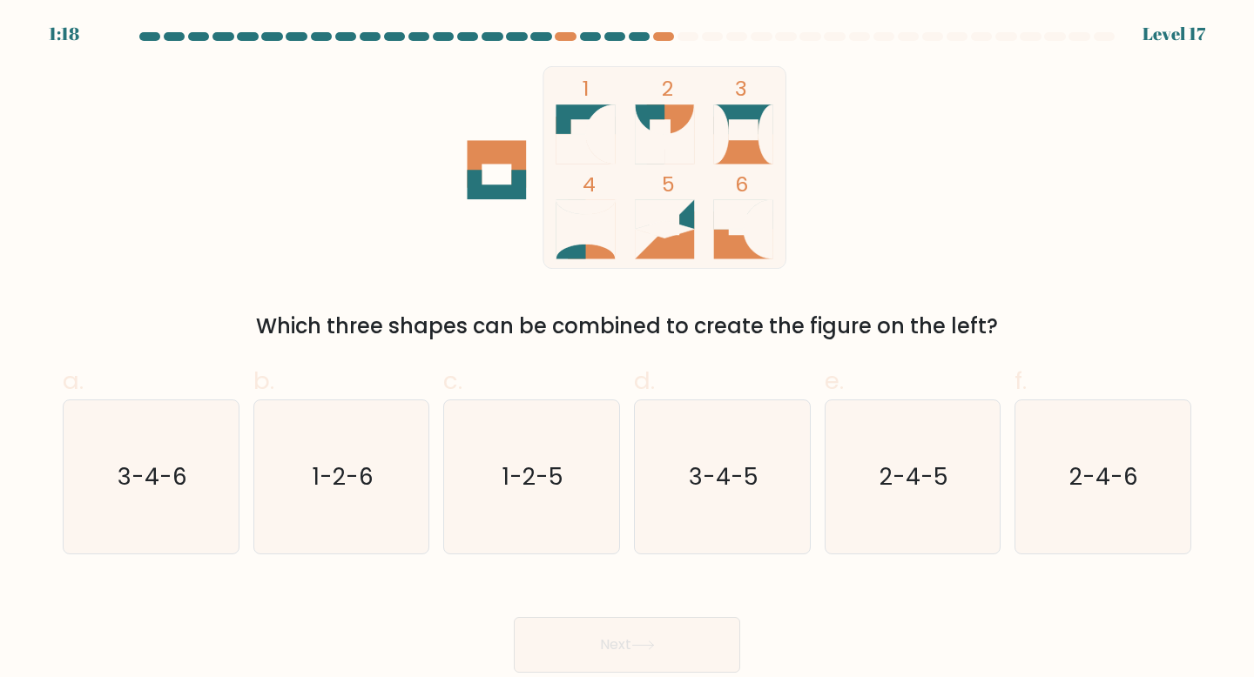
click at [729, 228] on icon at bounding box center [743, 215] width 59 height 30
click at [312, 515] on icon "1-2-6" at bounding box center [342, 477] width 154 height 154
click at [627, 350] on input "b. 1-2-6" at bounding box center [627, 344] width 1 height 11
radio input "true"
click at [615, 633] on button "Next" at bounding box center [627, 645] width 226 height 56
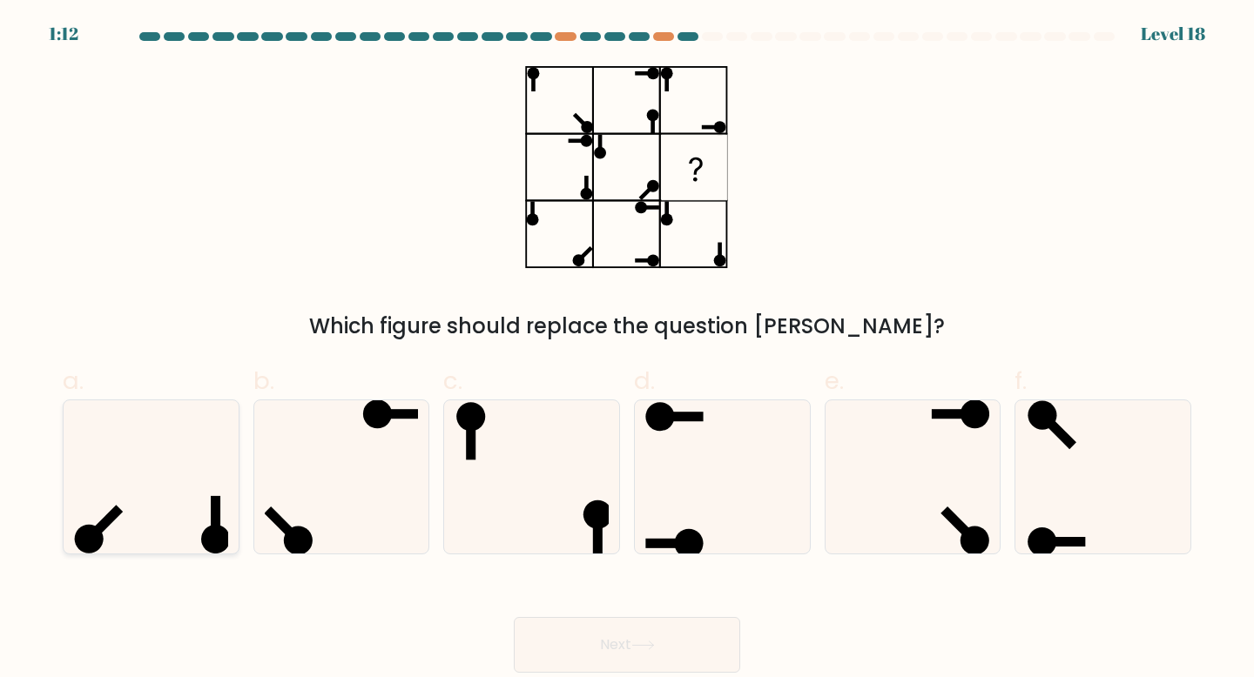
click at [166, 515] on icon at bounding box center [151, 477] width 154 height 154
click at [627, 350] on input "a." at bounding box center [627, 344] width 1 height 11
radio input "true"
click at [668, 652] on button "Next" at bounding box center [627, 645] width 226 height 56
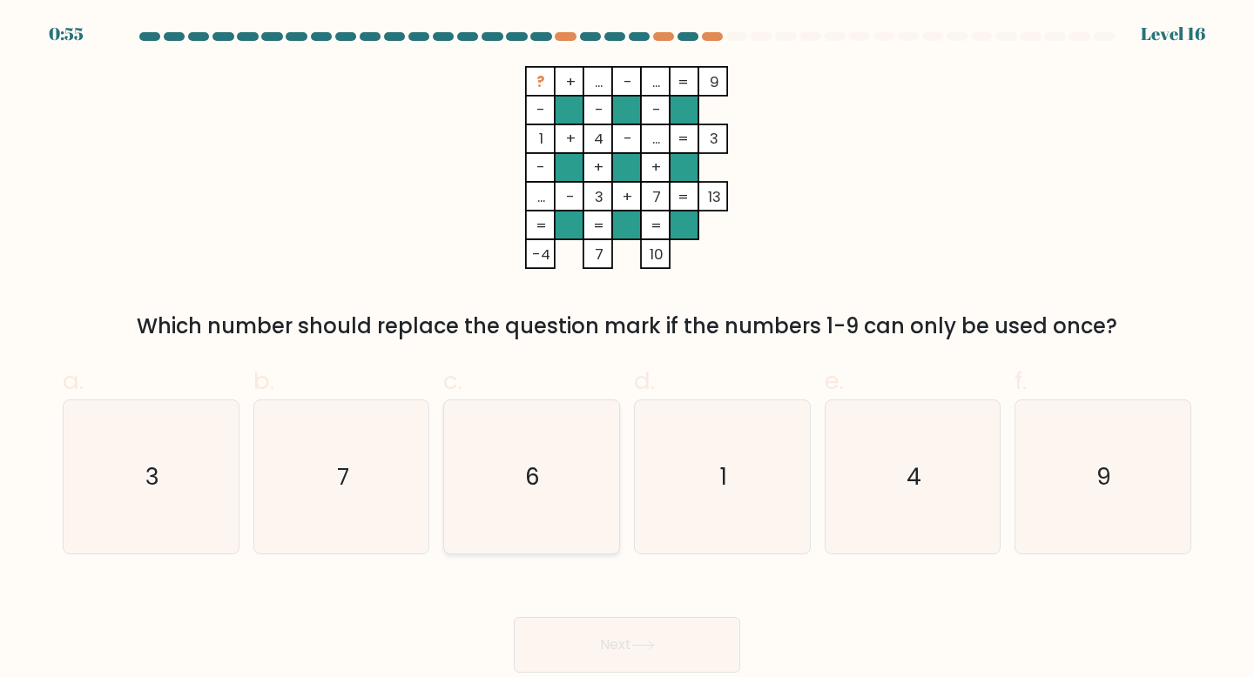
click at [577, 496] on icon "6" at bounding box center [531, 477] width 154 height 154
click at [627, 350] on input "c. 6" at bounding box center [627, 344] width 1 height 11
radio input "true"
click at [602, 624] on button "Next" at bounding box center [627, 645] width 226 height 56
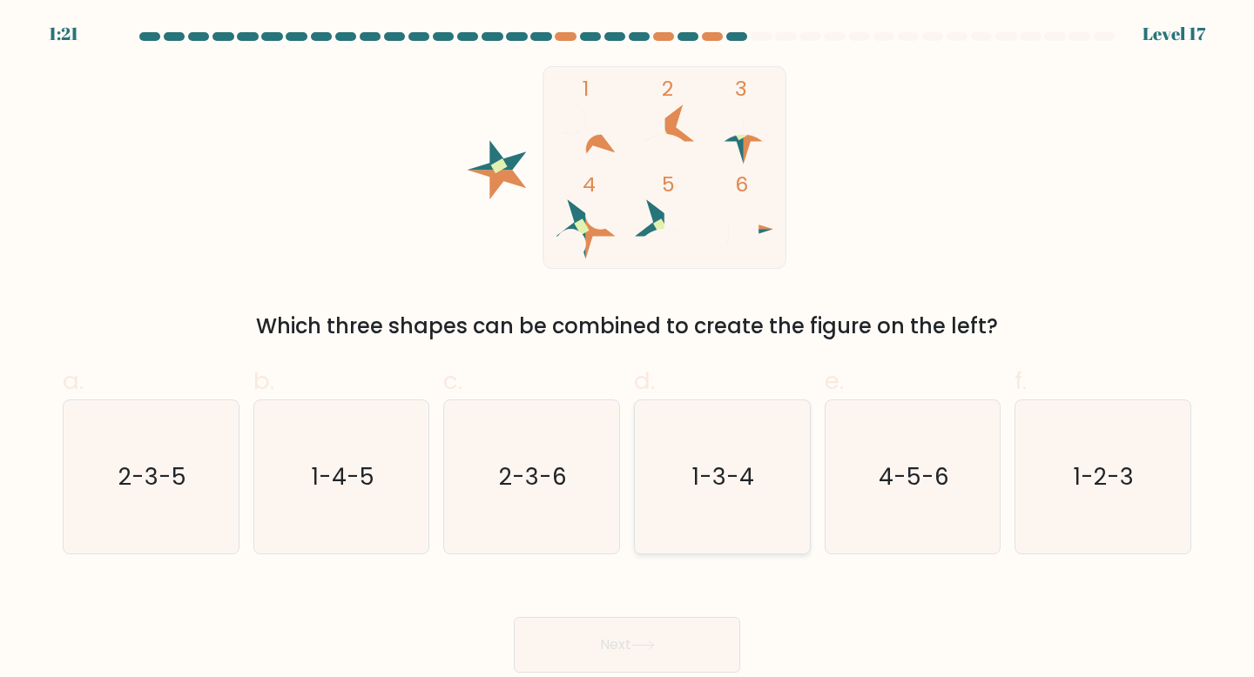
click at [676, 475] on icon "1-3-4" at bounding box center [722, 477] width 154 height 154
click at [628, 350] on input "d. 1-3-4" at bounding box center [627, 344] width 1 height 11
radio input "true"
click at [616, 638] on button "Next" at bounding box center [627, 645] width 226 height 56
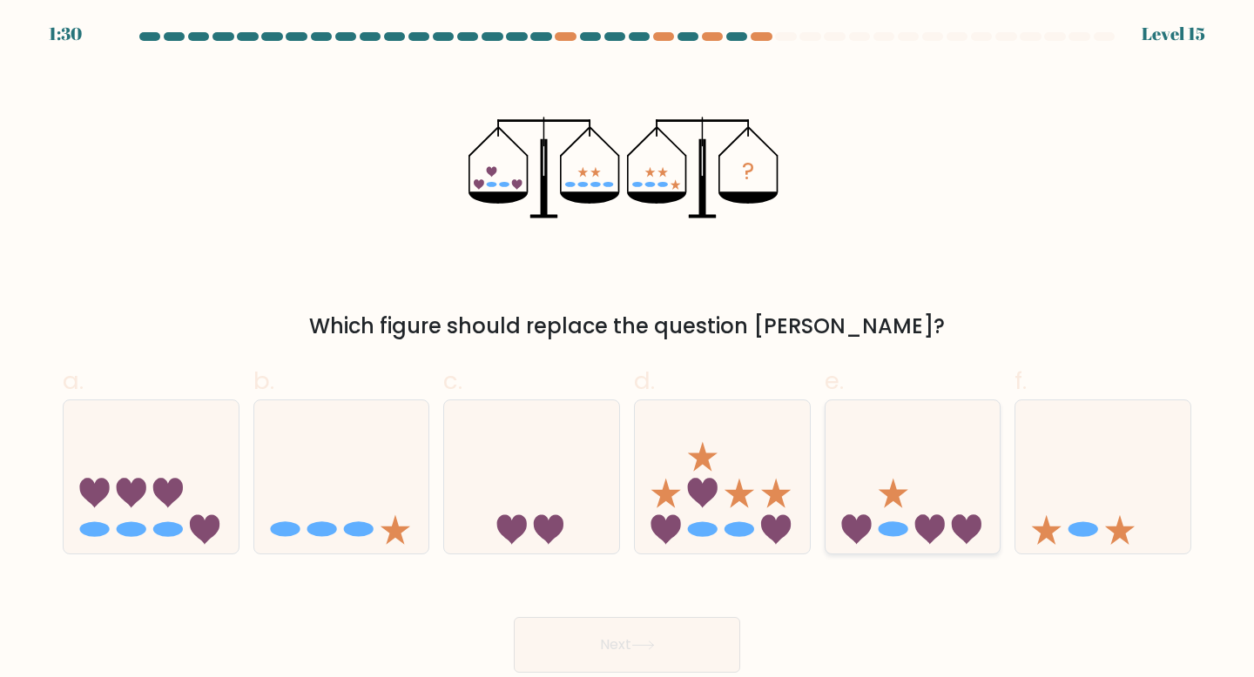
click at [891, 533] on ellipse at bounding box center [893, 529] width 30 height 15
click at [628, 350] on input "e." at bounding box center [627, 344] width 1 height 11
radio input "true"
click at [629, 642] on button "Next" at bounding box center [627, 645] width 226 height 56
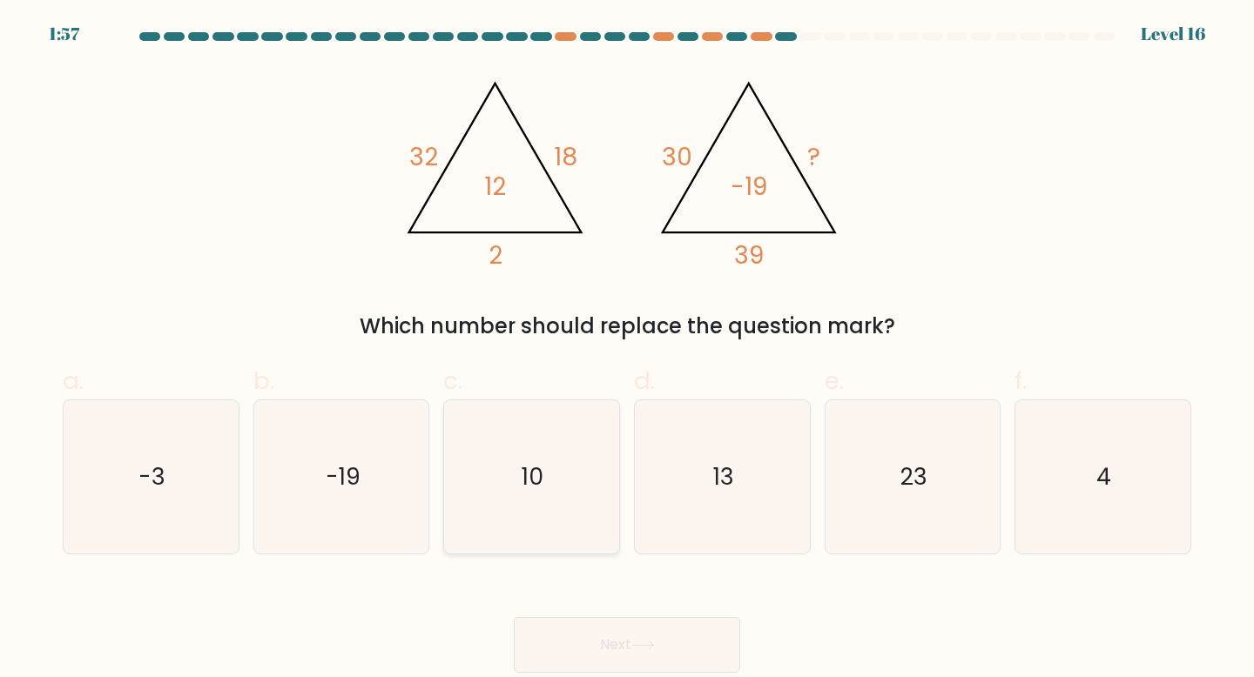
click at [524, 494] on icon "10" at bounding box center [531, 477] width 154 height 154
click at [627, 350] on input "c. 10" at bounding box center [627, 344] width 1 height 11
radio input "true"
click at [581, 633] on button "Next" at bounding box center [627, 645] width 226 height 56
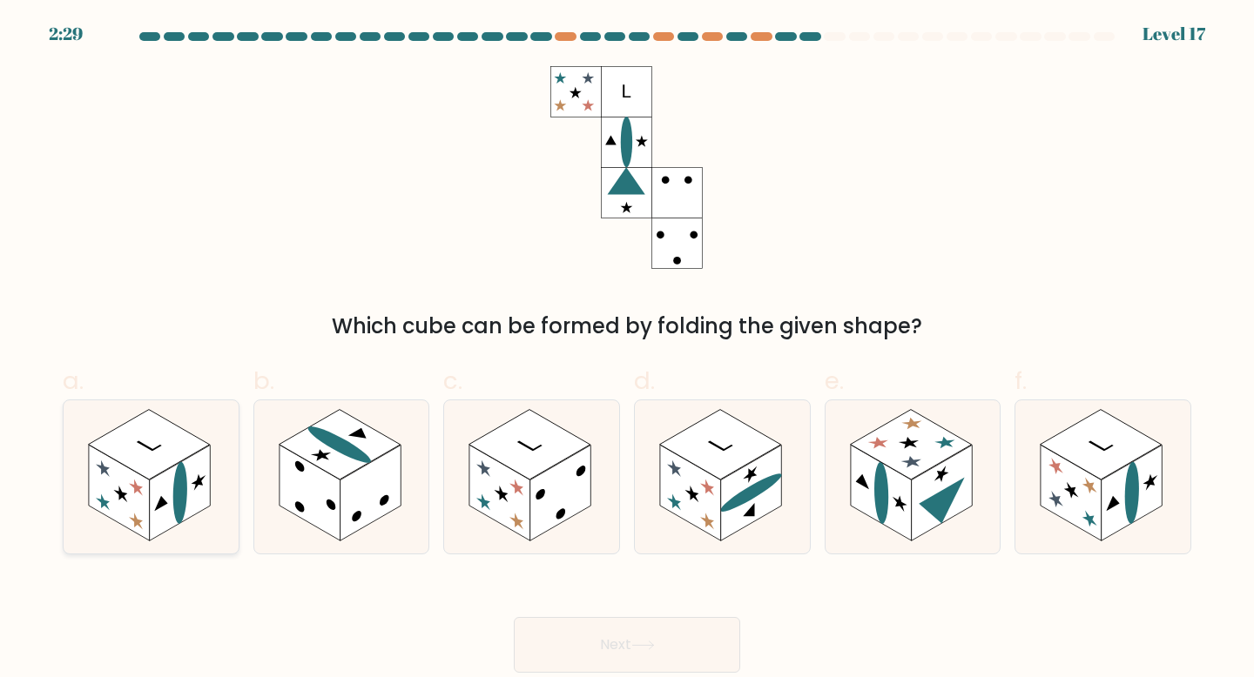
click at [124, 506] on rect at bounding box center [119, 493] width 61 height 96
click at [627, 350] on input "a." at bounding box center [627, 344] width 1 height 11
radio input "true"
click at [566, 649] on button "Next" at bounding box center [627, 645] width 226 height 56
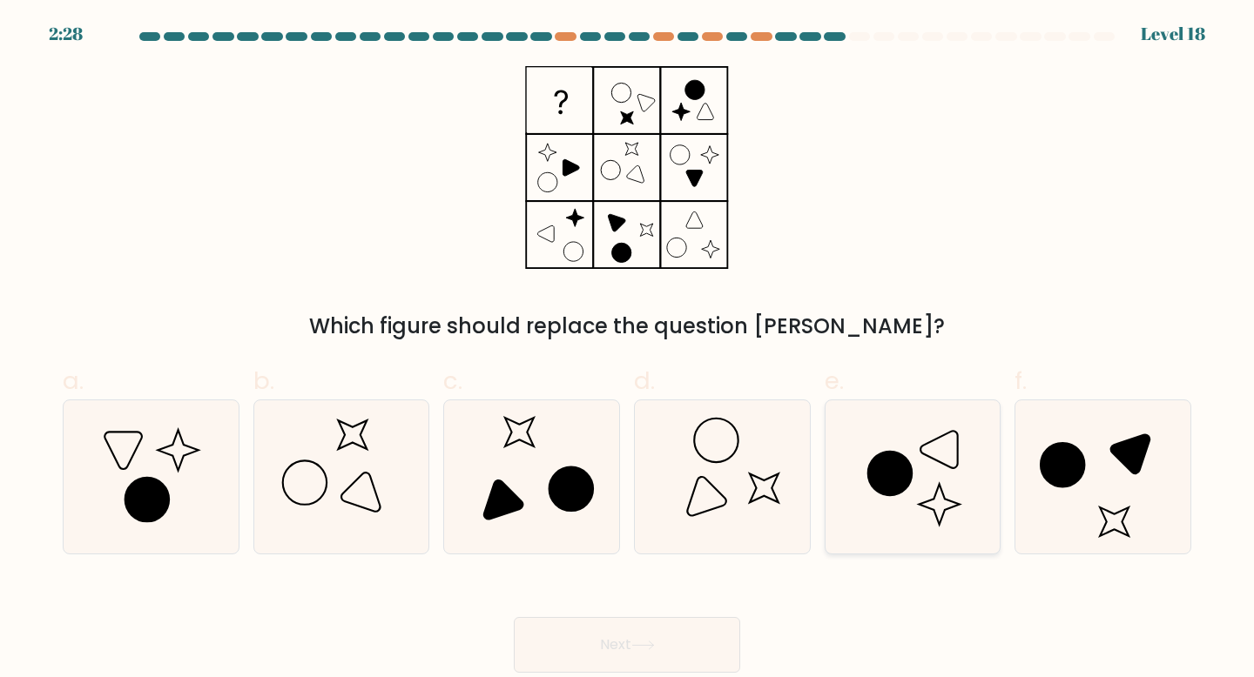
click at [927, 505] on icon at bounding box center [913, 477] width 154 height 154
click at [628, 350] on input "e." at bounding box center [627, 344] width 1 height 11
radio input "true"
click at [637, 642] on icon at bounding box center [643, 646] width 24 height 10
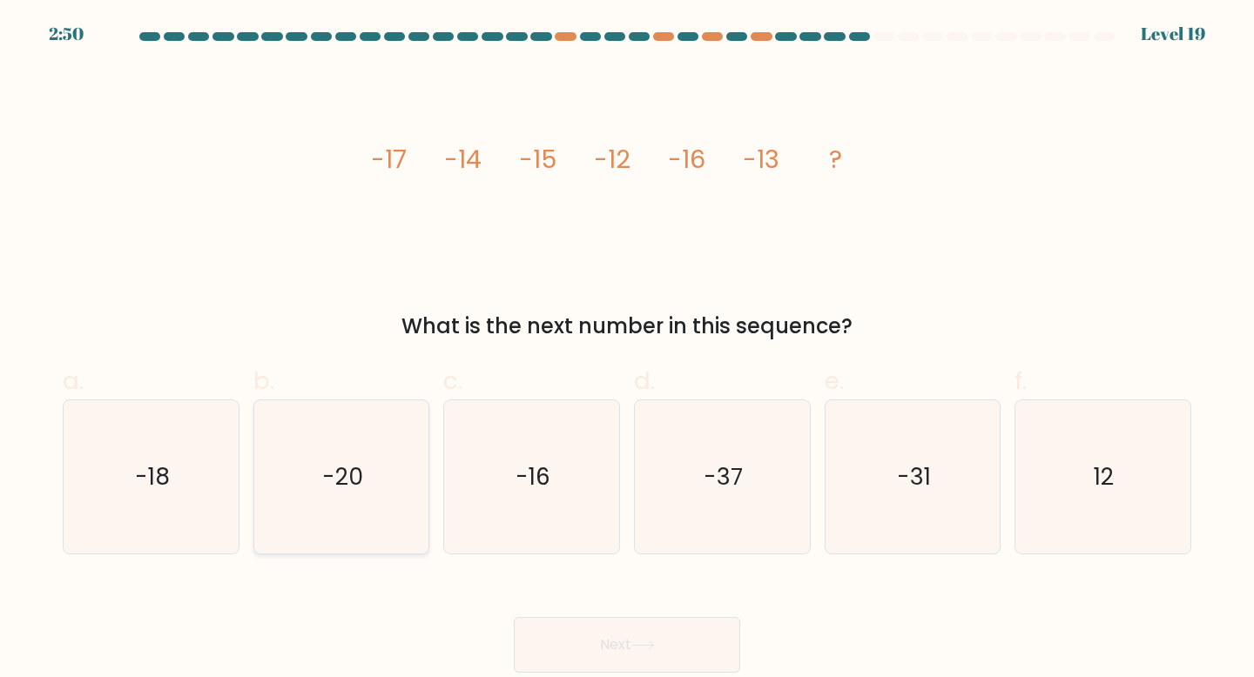
click at [328, 448] on icon "-20" at bounding box center [342, 477] width 154 height 154
click at [627, 350] on input "b. -20" at bounding box center [627, 344] width 1 height 11
radio input "true"
click at [599, 641] on button "Next" at bounding box center [627, 645] width 226 height 56
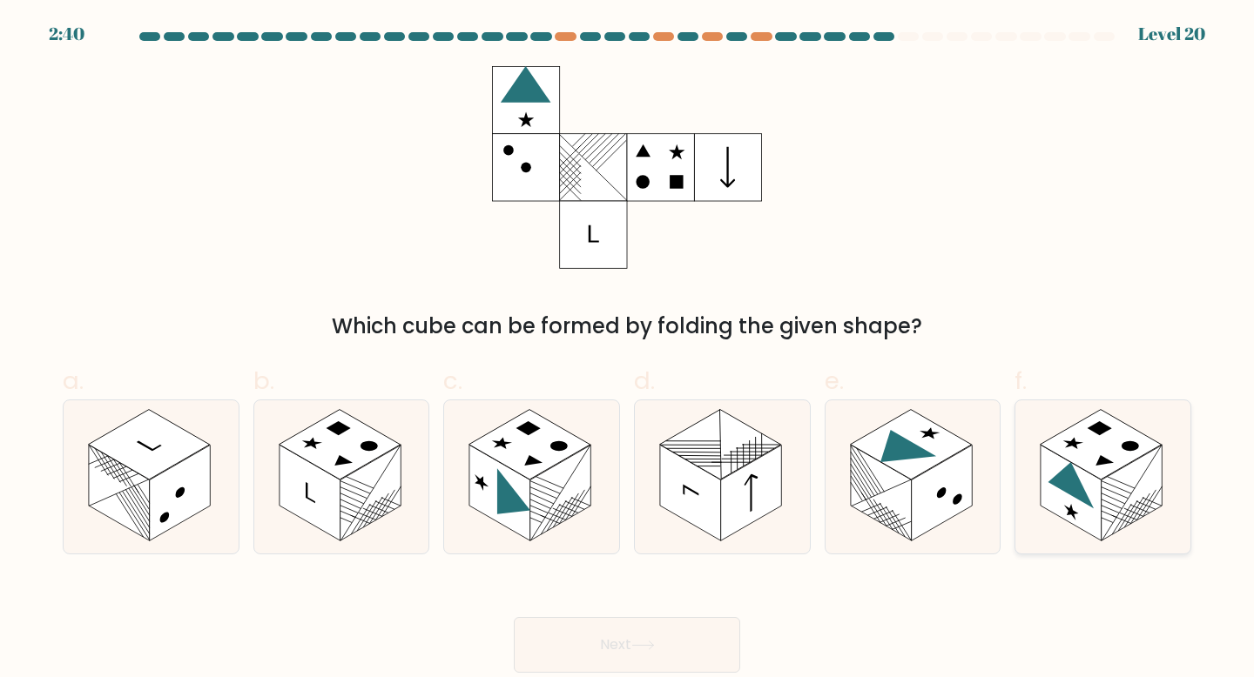
click at [1073, 478] on icon at bounding box center [1071, 479] width 46 height 60
click at [628, 350] on input "f." at bounding box center [627, 344] width 1 height 11
radio input "true"
click at [676, 630] on button "Next" at bounding box center [627, 645] width 226 height 56
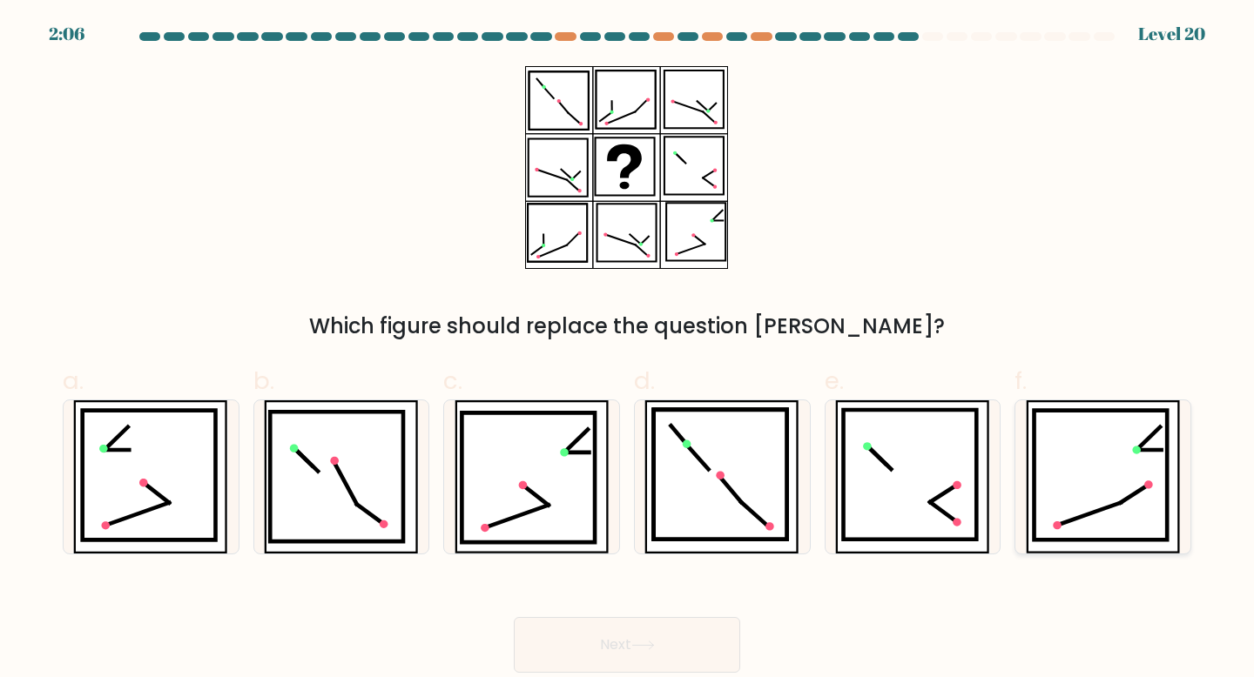
click at [1112, 507] on icon at bounding box center [1089, 514] width 64 height 23
click at [628, 350] on input "f." at bounding box center [627, 344] width 1 height 11
radio input "true"
click at [647, 651] on button "Next" at bounding box center [627, 645] width 226 height 56
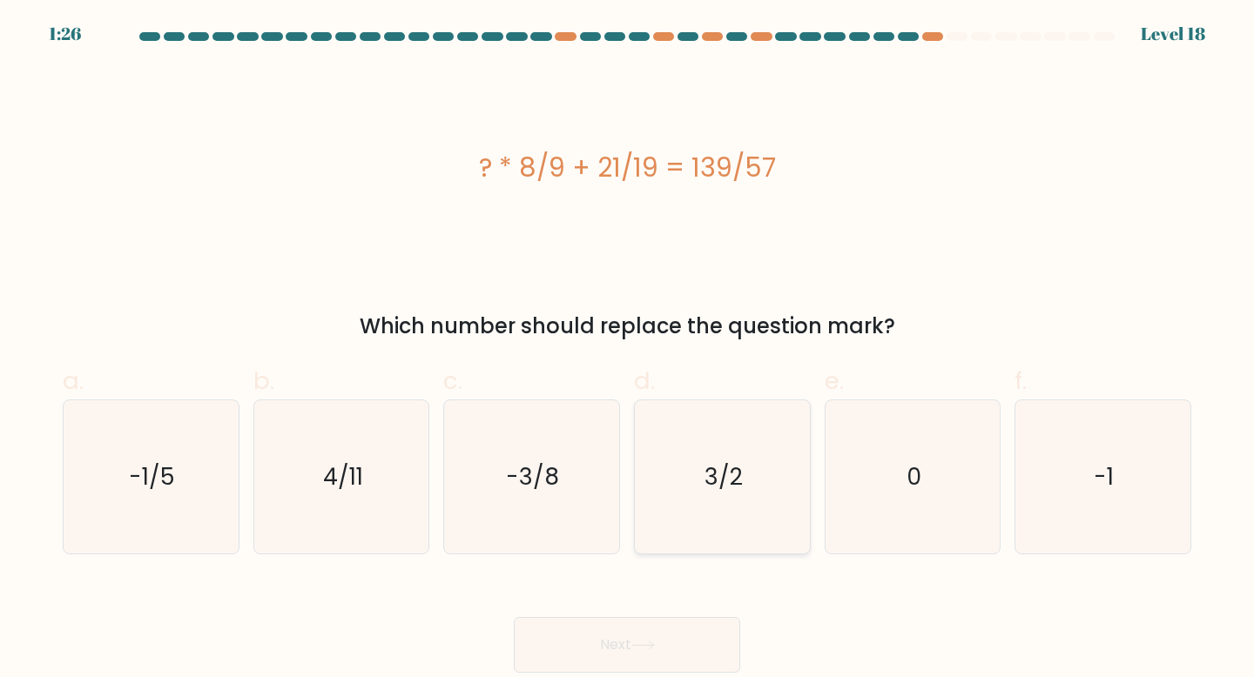
click at [709, 508] on icon "3/2" at bounding box center [722, 477] width 154 height 154
click at [628, 350] on input "d. 3/2" at bounding box center [627, 344] width 1 height 11
radio input "true"
click at [634, 640] on button "Next" at bounding box center [627, 645] width 226 height 56
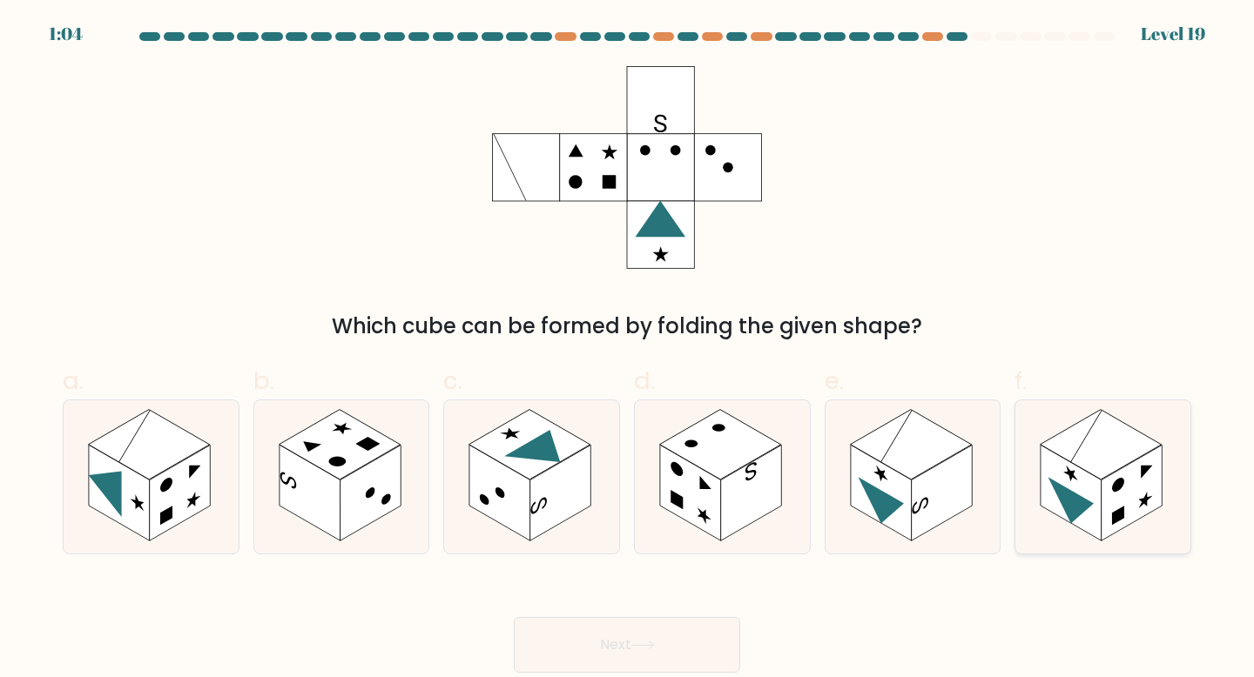
drag, startPoint x: 1095, startPoint y: 482, endPoint x: 1078, endPoint y: 485, distance: 17.6
click at [1096, 482] on rect at bounding box center [1070, 493] width 61 height 96
click at [628, 350] on input "f." at bounding box center [627, 344] width 1 height 11
radio input "true"
click at [696, 655] on button "Next" at bounding box center [627, 645] width 226 height 56
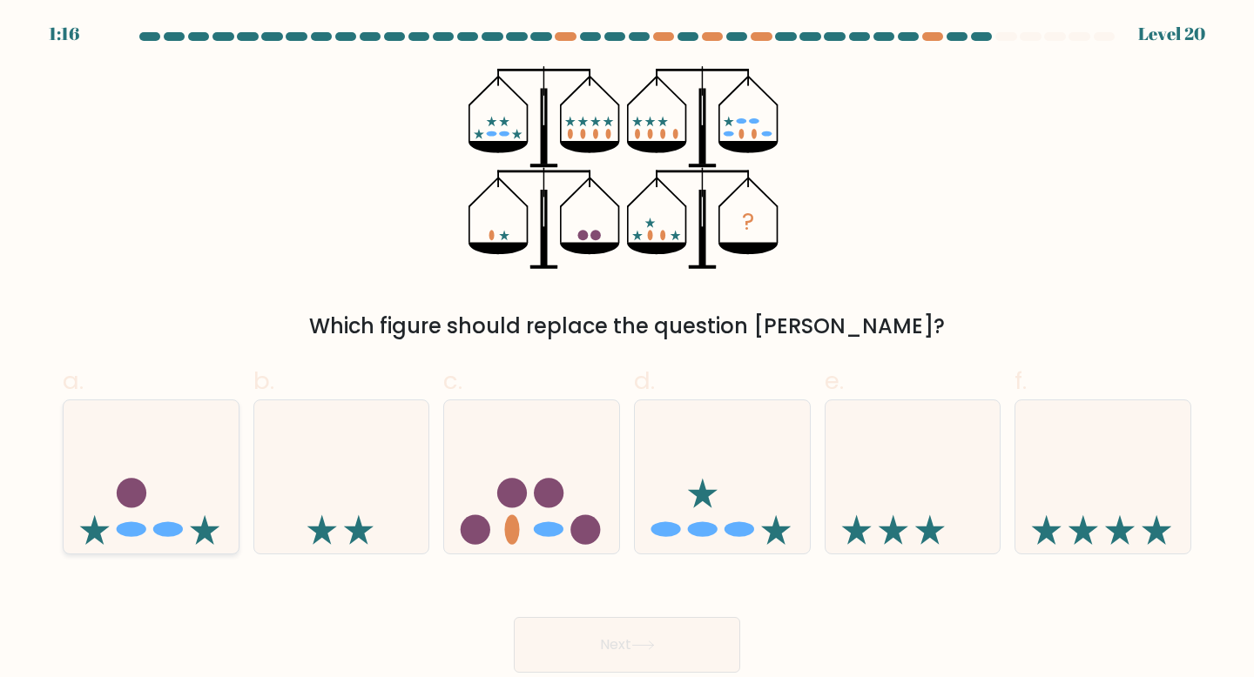
click at [196, 530] on icon at bounding box center [205, 530] width 30 height 30
click at [627, 350] on input "a." at bounding box center [627, 344] width 1 height 11
radio input "true"
click at [585, 638] on button "Next" at bounding box center [627, 645] width 226 height 56
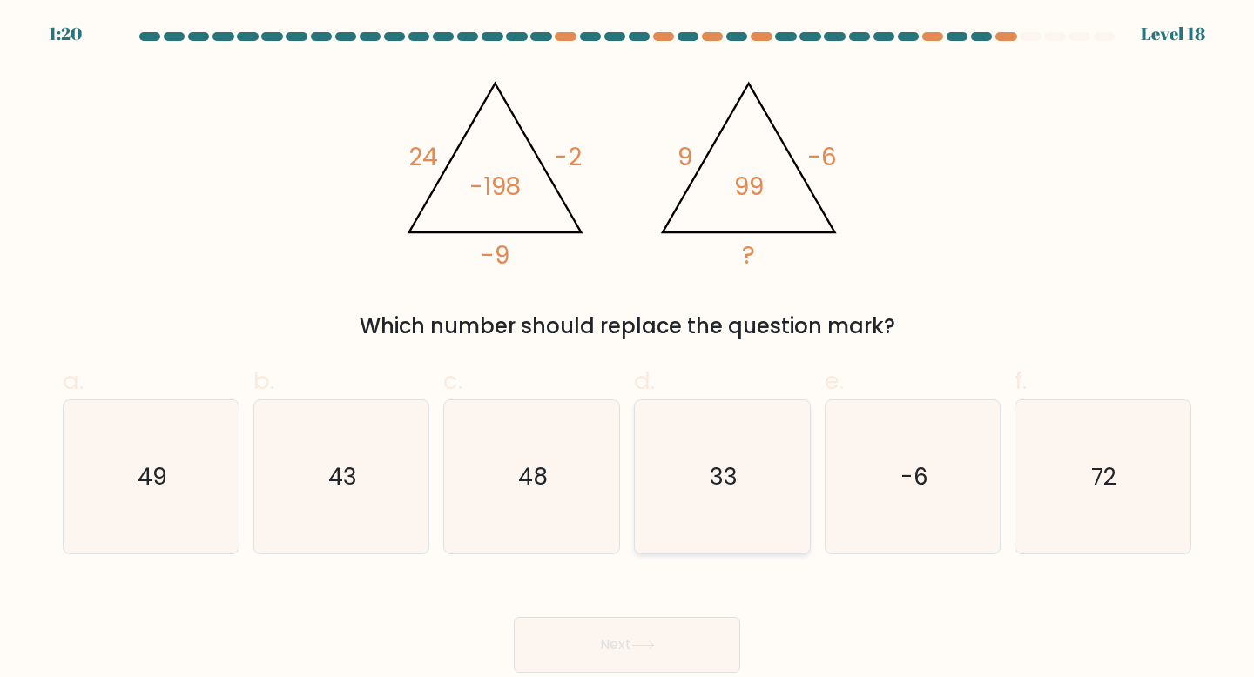
click at [706, 472] on icon "33" at bounding box center [722, 477] width 154 height 154
click at [628, 350] on input "d. 33" at bounding box center [627, 344] width 1 height 11
radio input "true"
click at [617, 651] on button "Next" at bounding box center [627, 645] width 226 height 56
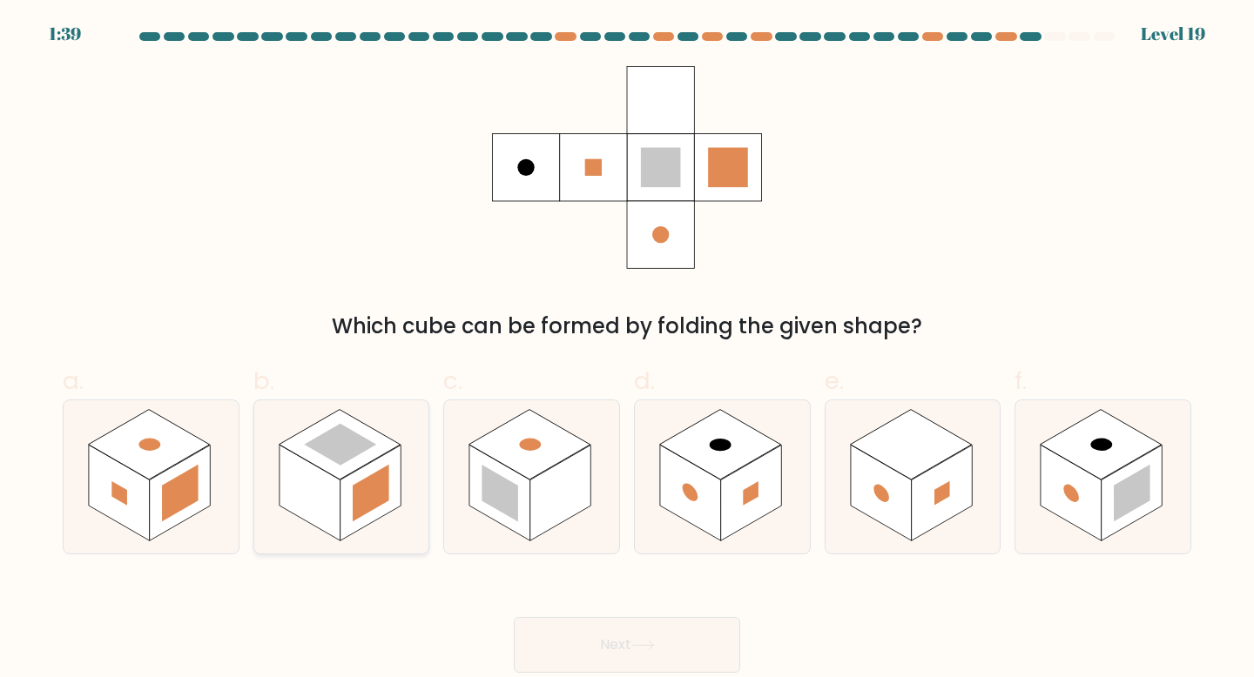
click at [311, 466] on rect at bounding box center [309, 493] width 61 height 96
click at [627, 350] on input "b." at bounding box center [627, 344] width 1 height 11
radio input "true"
click at [705, 467] on rect at bounding box center [721, 444] width 122 height 71
click at [628, 350] on input "d." at bounding box center [627, 344] width 1 height 11
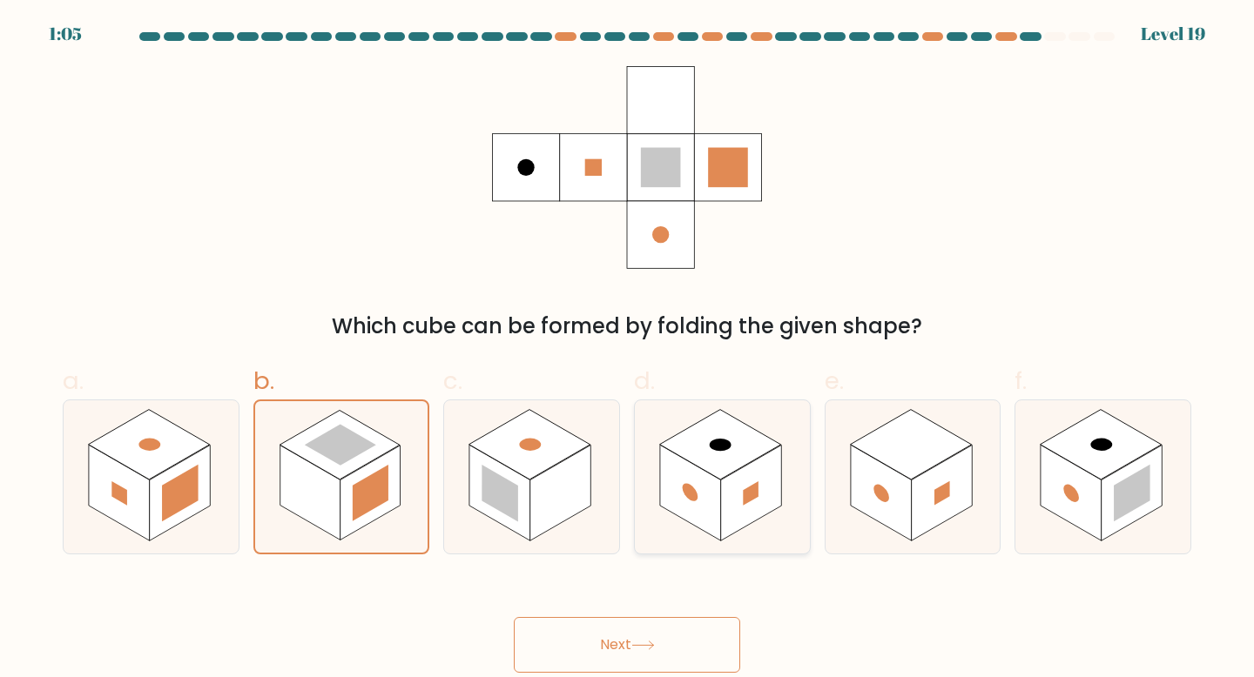
radio input "true"
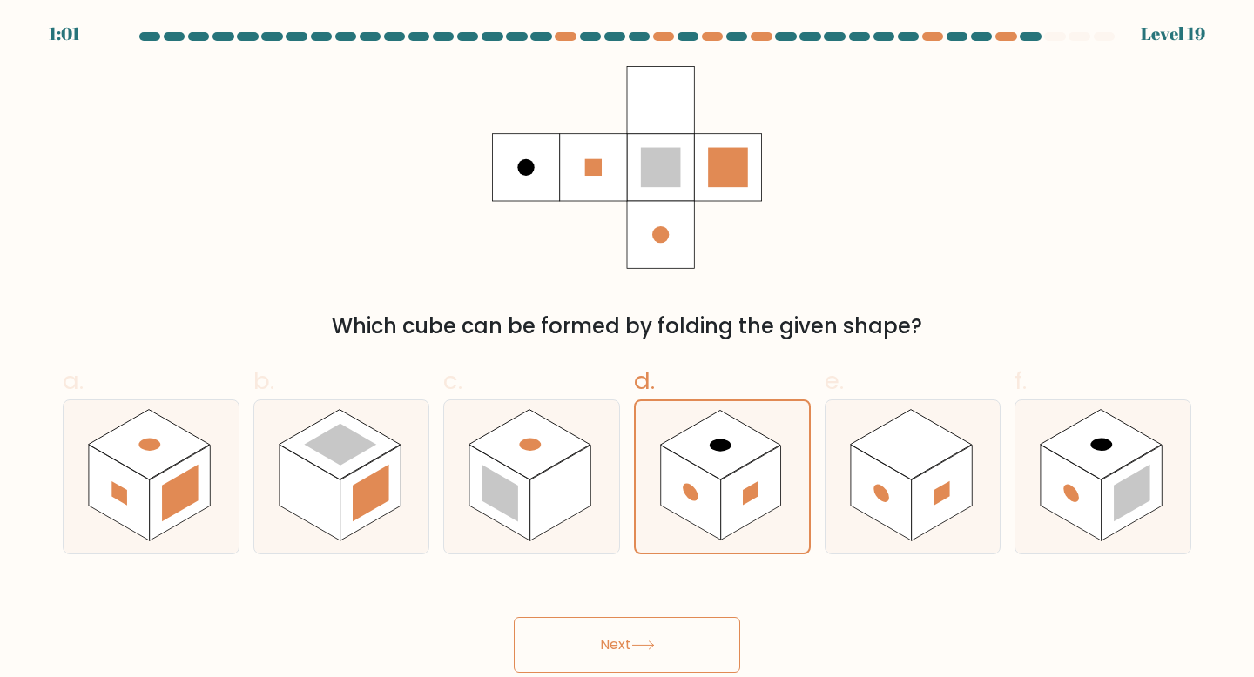
click at [620, 642] on button "Next" at bounding box center [627, 645] width 226 height 56
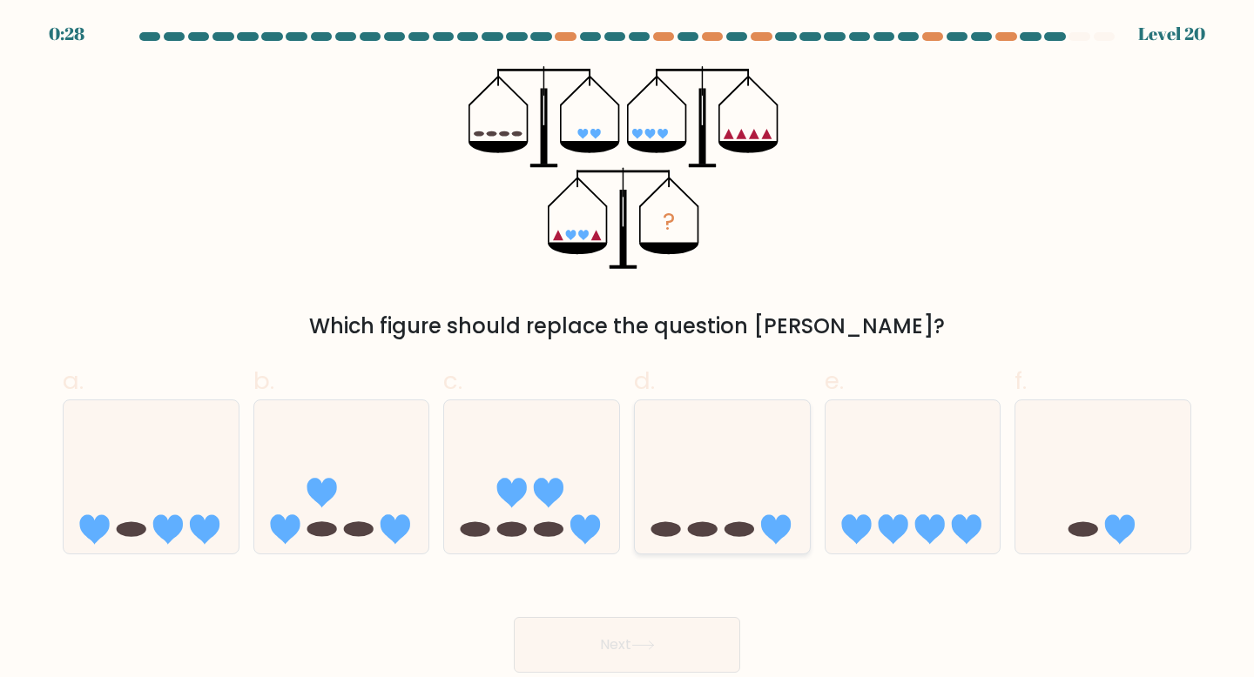
click at [730, 513] on icon at bounding box center [722, 477] width 175 height 145
click at [628, 350] on input "d." at bounding box center [627, 344] width 1 height 11
radio input "true"
click at [205, 494] on icon at bounding box center [151, 477] width 175 height 145
click at [627, 350] on input "a." at bounding box center [627, 344] width 1 height 11
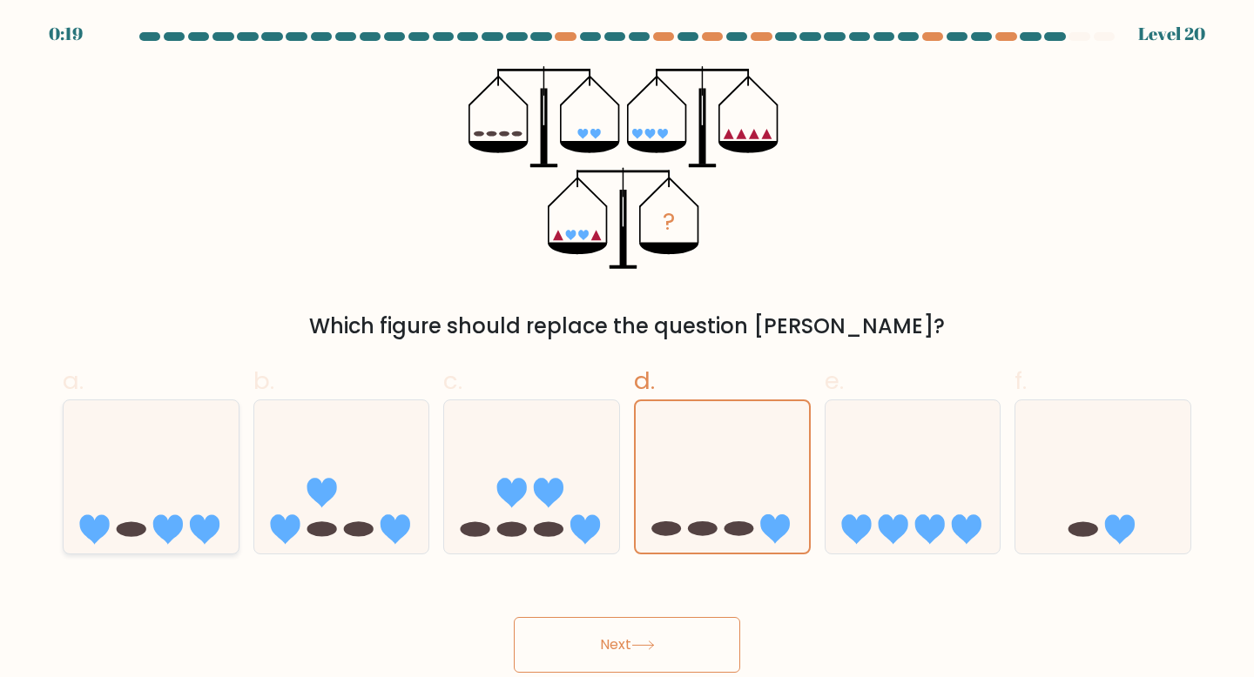
radio input "true"
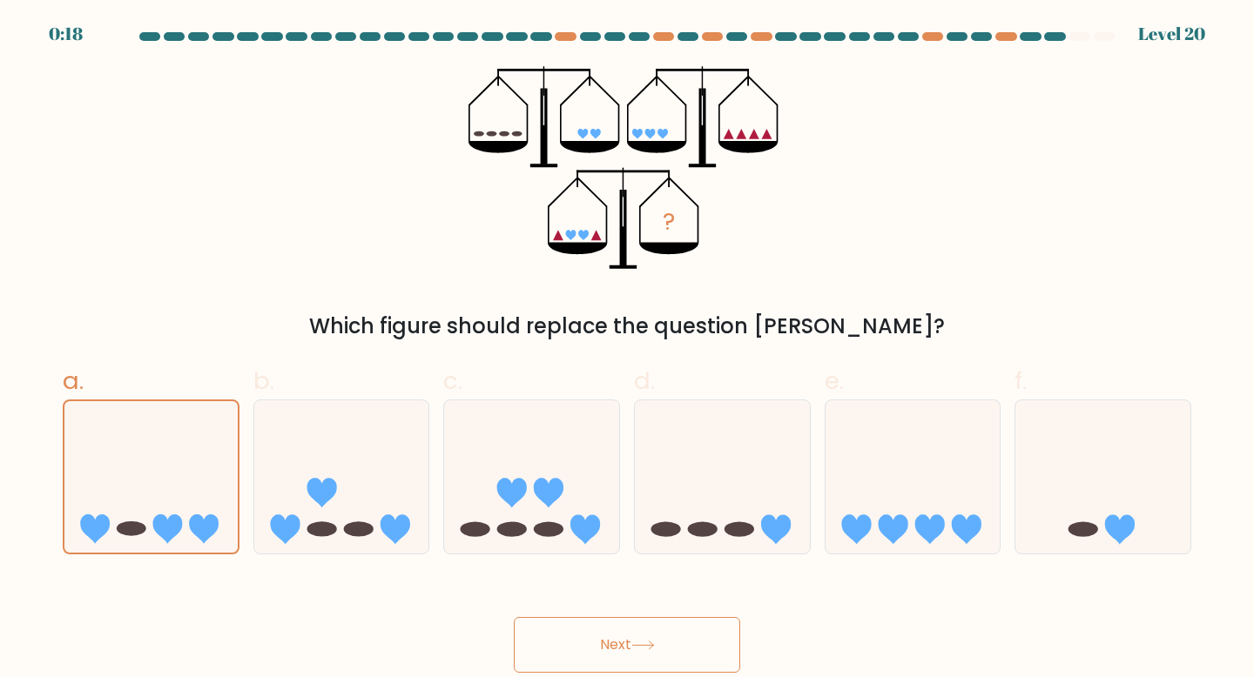
click at [605, 643] on button "Next" at bounding box center [627, 645] width 226 height 56
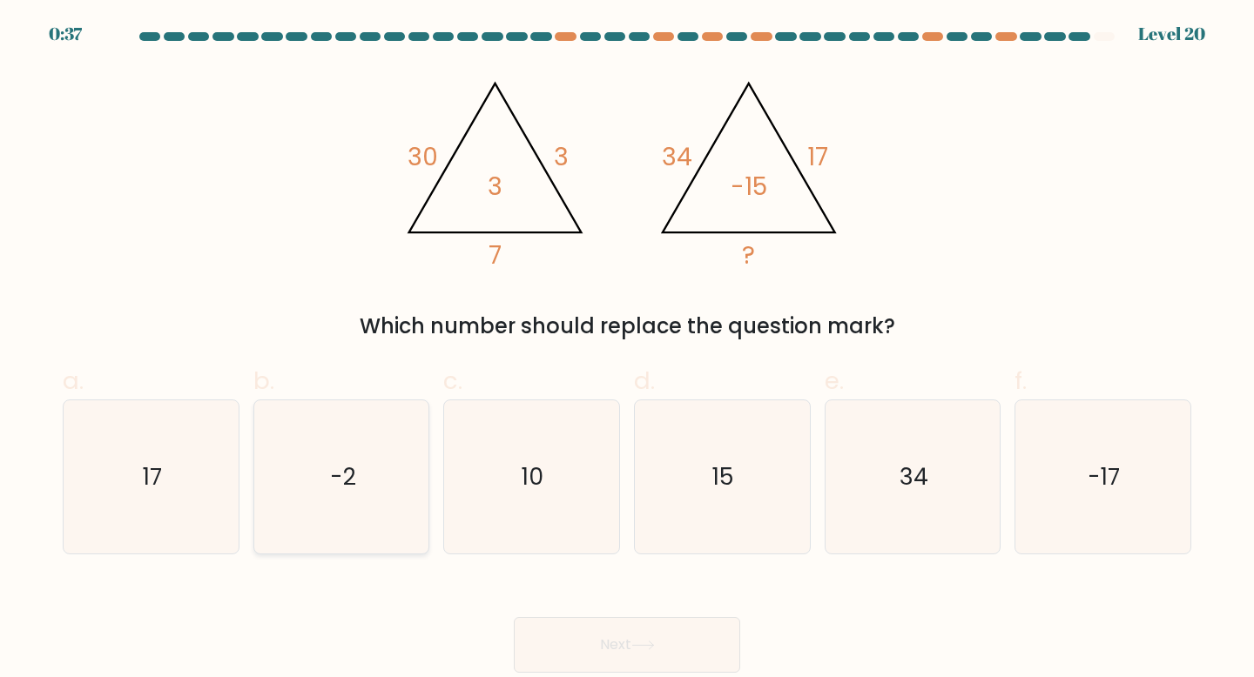
click at [351, 451] on icon "-2" at bounding box center [342, 477] width 154 height 154
click at [627, 350] on input "b. -2" at bounding box center [627, 344] width 1 height 11
radio input "true"
click at [595, 648] on button "Next" at bounding box center [627, 645] width 226 height 56
click at [616, 662] on button "Next" at bounding box center [627, 645] width 226 height 56
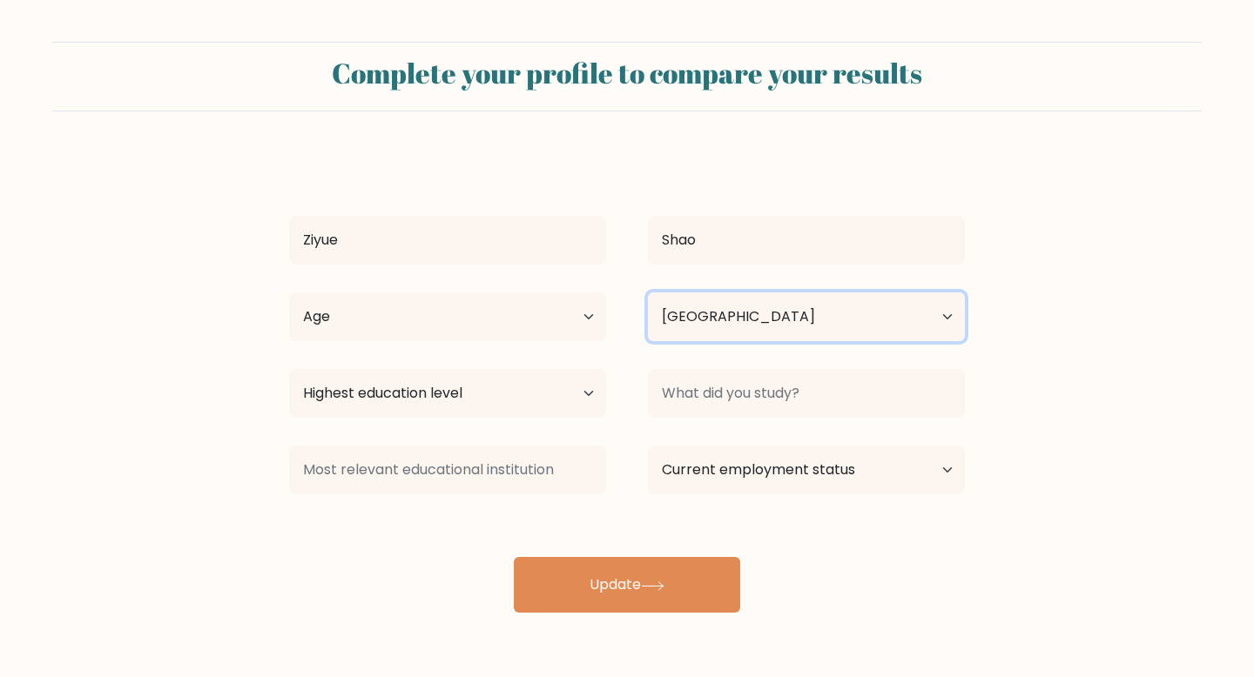
click at [957, 324] on select "Country [GEOGRAPHIC_DATA] [GEOGRAPHIC_DATA] [GEOGRAPHIC_DATA] [US_STATE] [GEOGR…" at bounding box center [806, 317] width 317 height 49
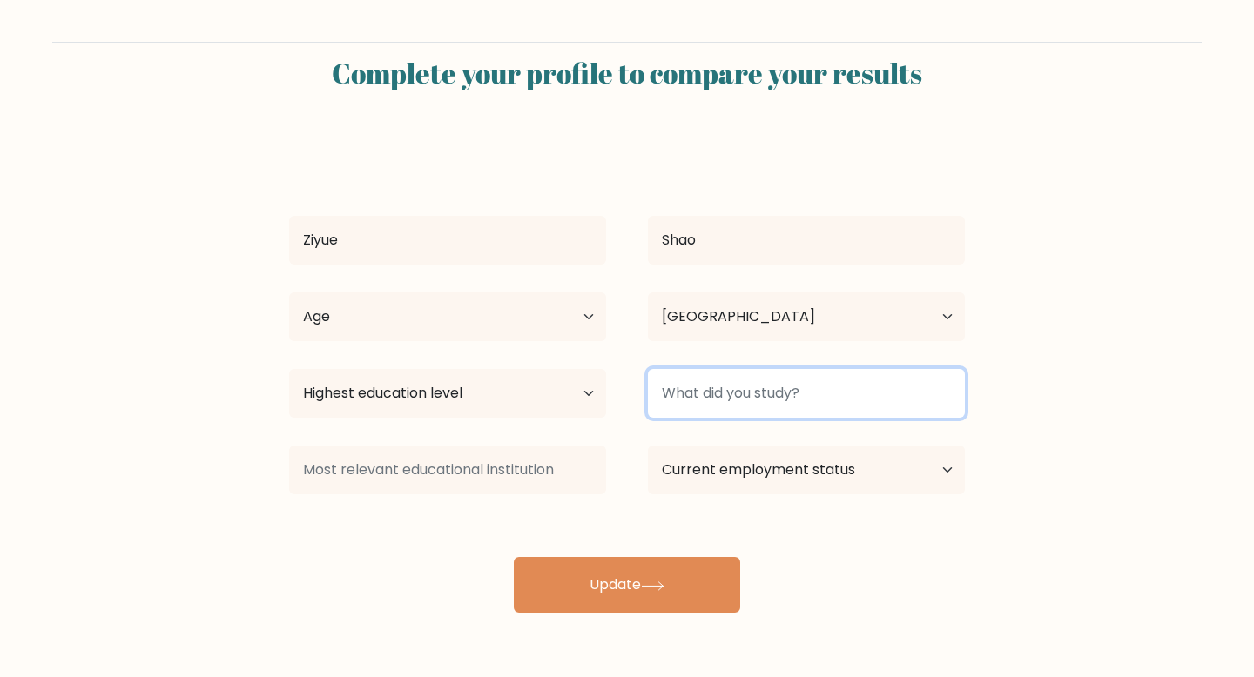
click at [805, 400] on input at bounding box center [806, 393] width 317 height 49
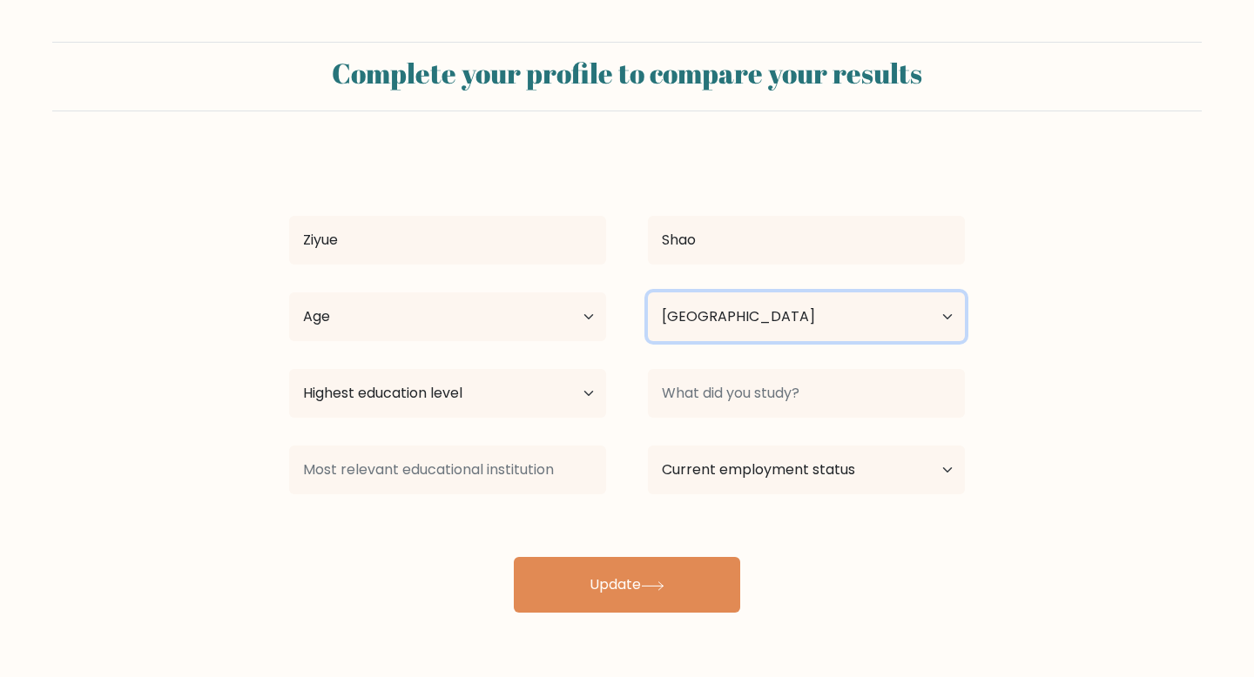
click at [743, 314] on select "Country Afghanistan Albania Algeria American Samoa Andorra Angola Anguilla Anta…" at bounding box center [806, 317] width 317 height 49
click at [747, 316] on select "Country Afghanistan Albania Algeria American Samoa Andorra Angola Anguilla Anta…" at bounding box center [806, 317] width 317 height 49
select select "GB"
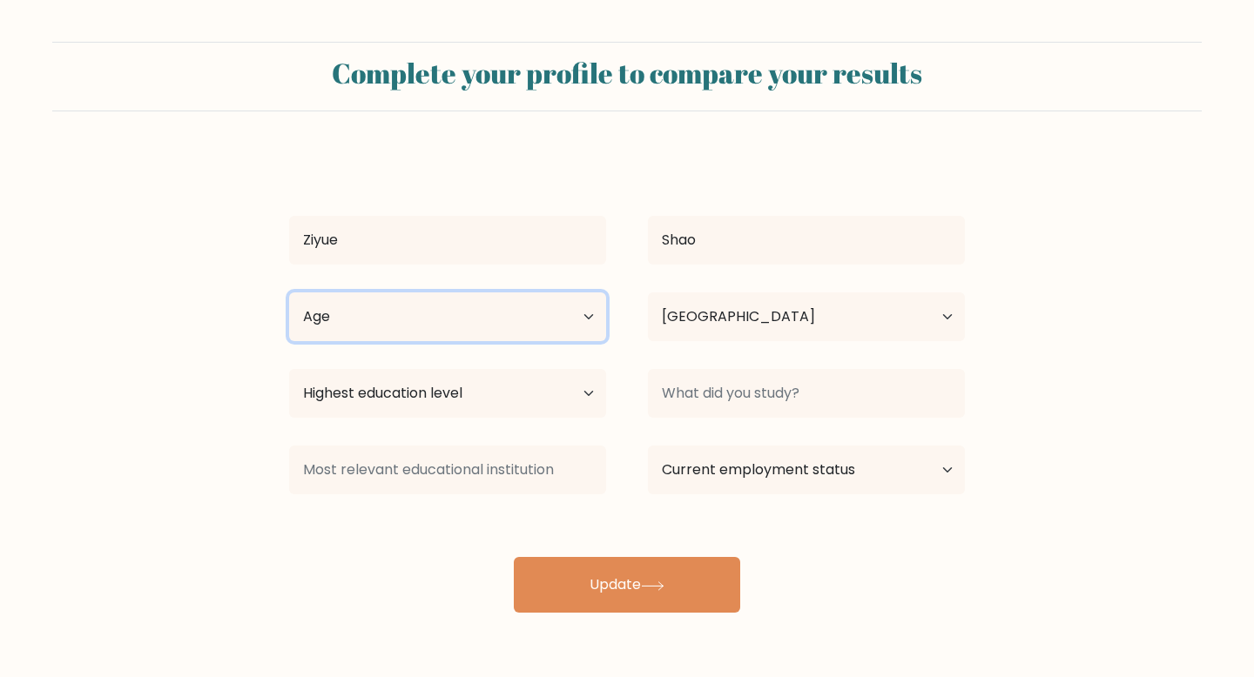
click at [572, 323] on select "Age Under 18 years old 18-24 years old 25-34 years old 35-44 years old 45-54 ye…" at bounding box center [447, 317] width 317 height 49
select select "18_24"
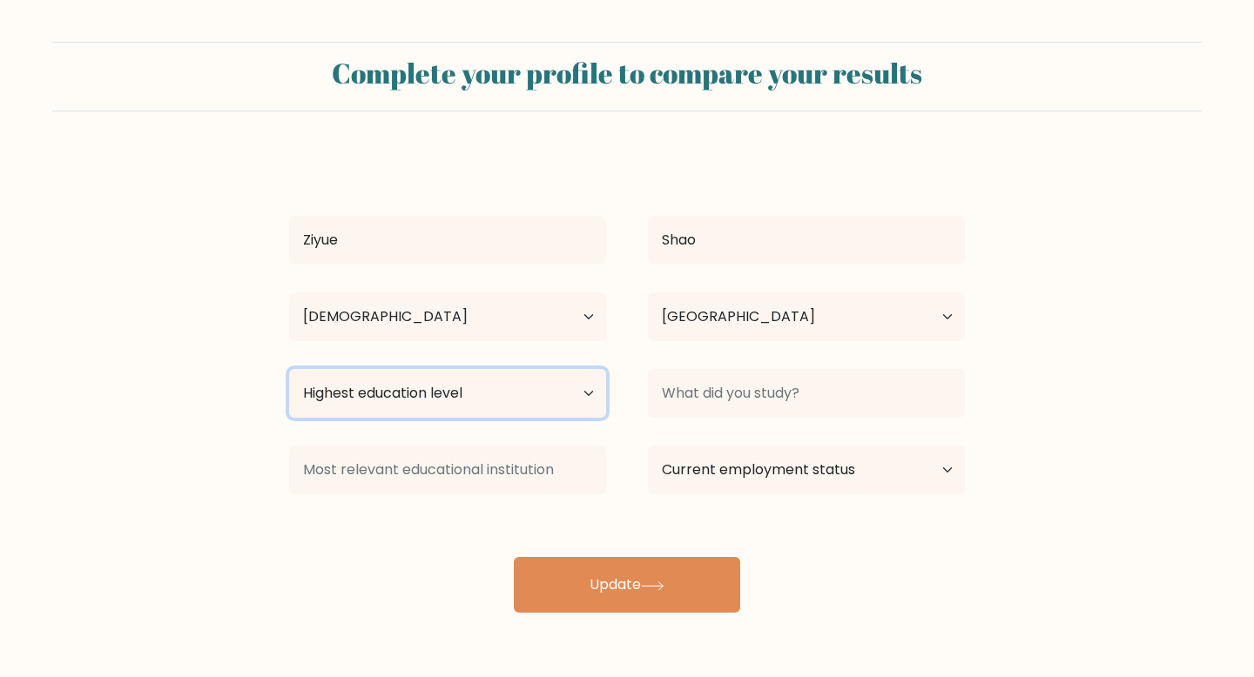
click at [518, 386] on select "Highest education level No schooling Primary Lower Secondary Upper Secondary Oc…" at bounding box center [447, 393] width 317 height 49
select select "masters_degree"
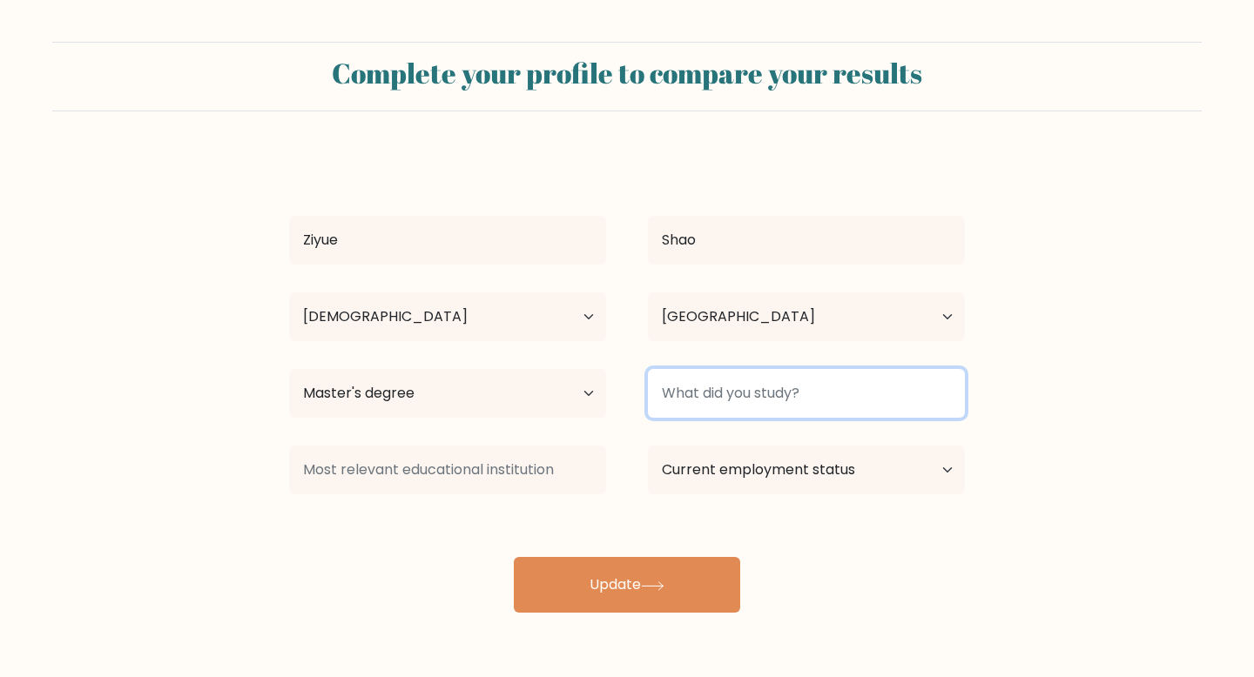
click at [743, 378] on input at bounding box center [806, 393] width 317 height 49
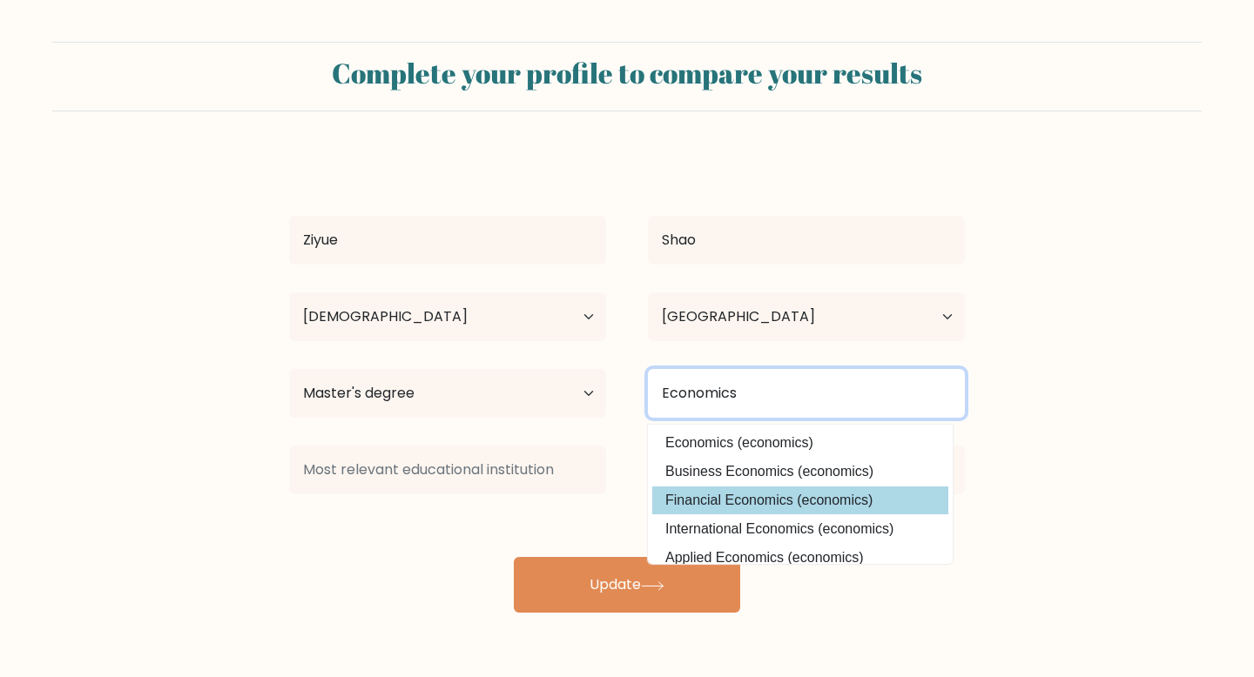
type input "Economics"
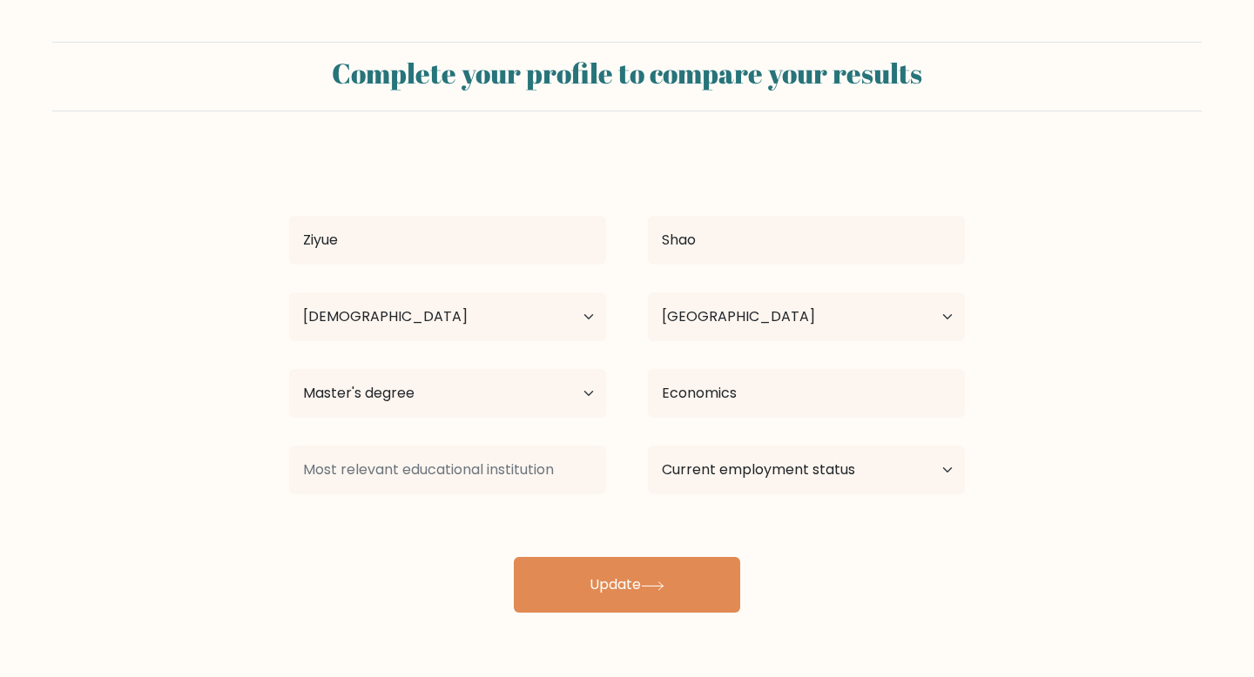
click at [732, 502] on div "Ziyue Shao Age Under 18 years old 18-24 years old 25-34 years old 35-44 years o…" at bounding box center [627, 383] width 696 height 460
click at [743, 474] on select "Current employment status Employed Student Retired Other / prefer not to answer" at bounding box center [806, 470] width 317 height 49
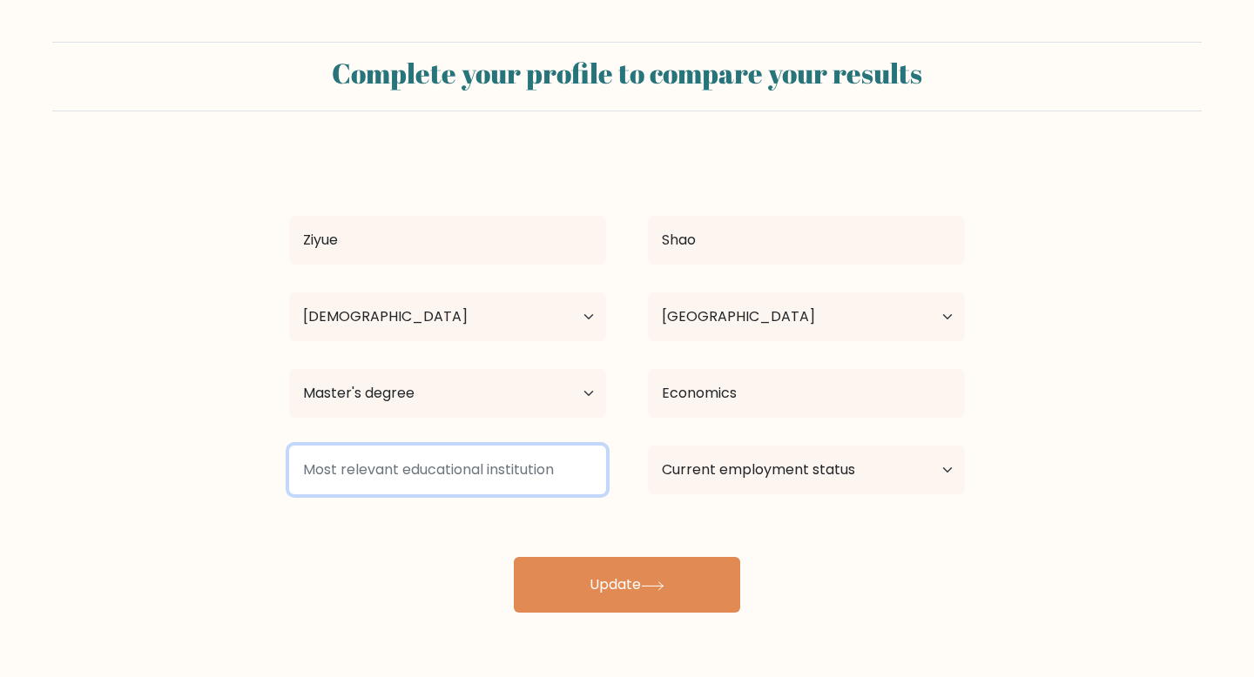
click at [530, 477] on input at bounding box center [447, 470] width 317 height 49
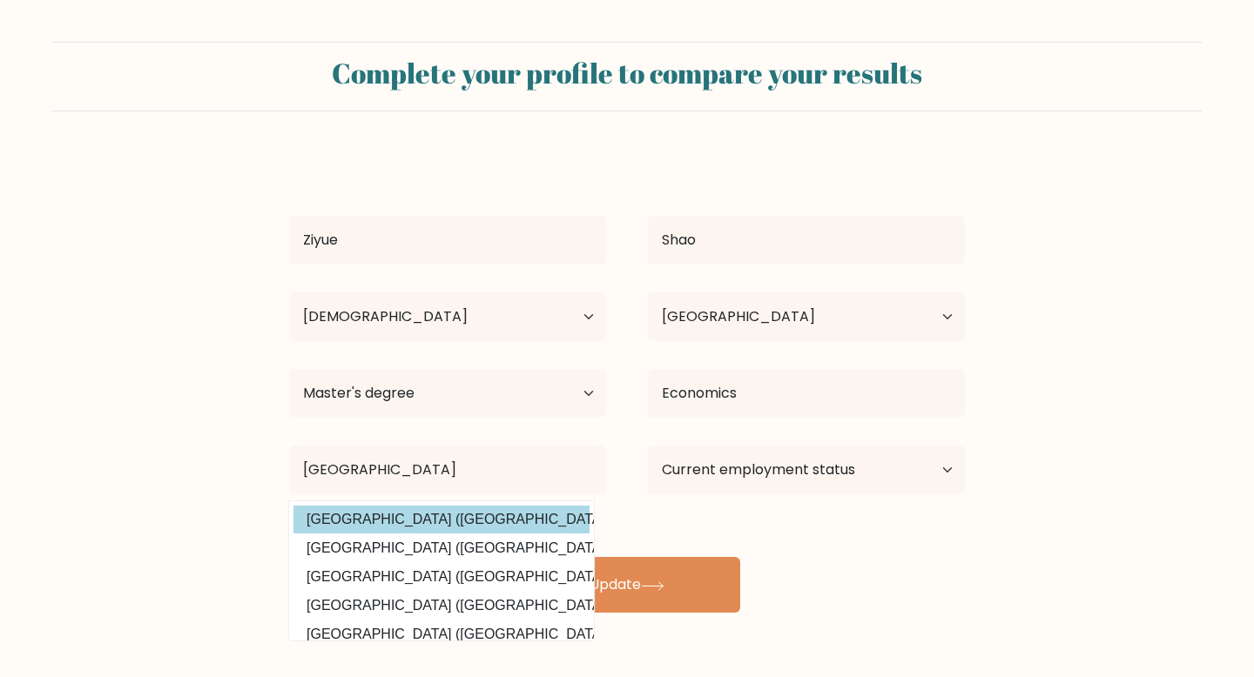
click at [443, 524] on div "Ziyue Shao Age Under 18 years old 18-24 years old 25-34 years old 35-44 years o…" at bounding box center [627, 383] width 696 height 460
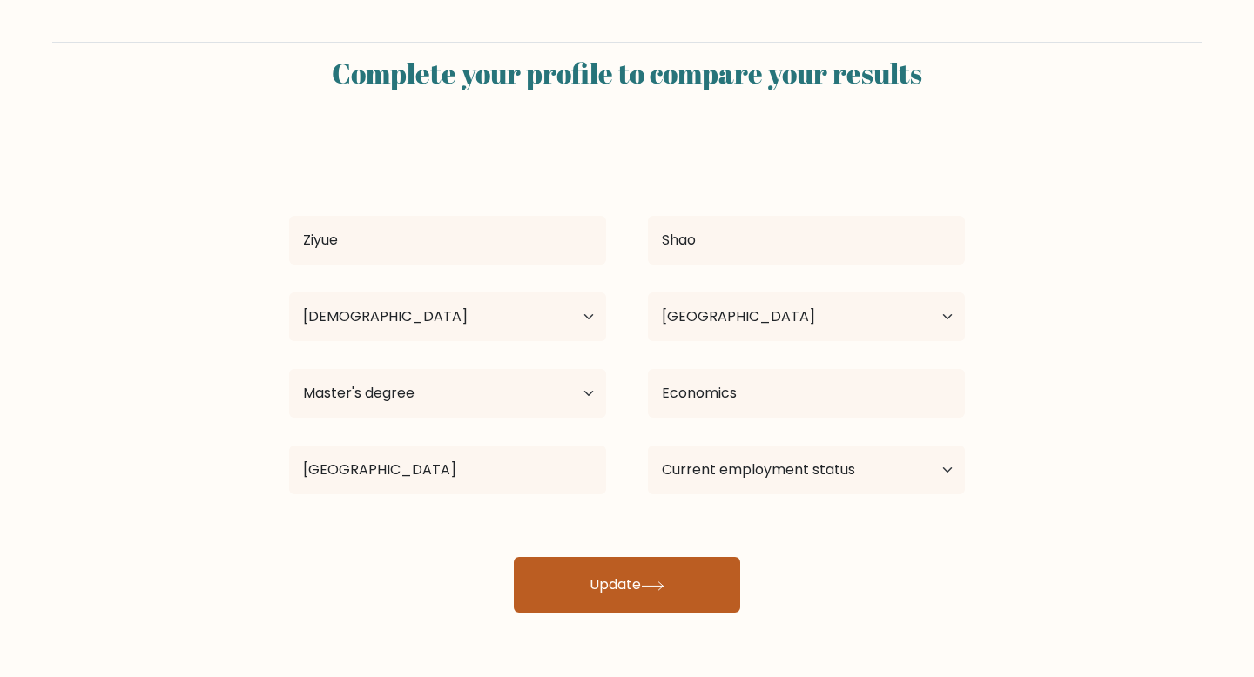
click at [587, 588] on button "Update" at bounding box center [627, 585] width 226 height 56
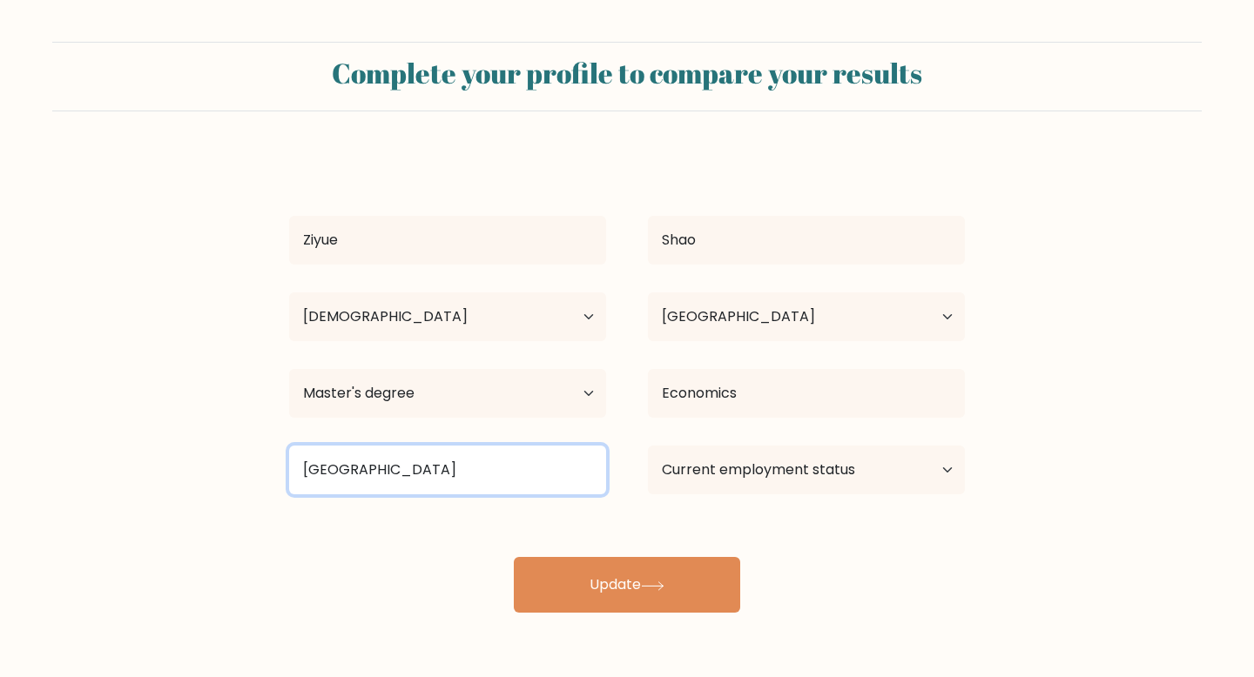
click at [488, 481] on input "University of Cambridg" at bounding box center [447, 470] width 317 height 49
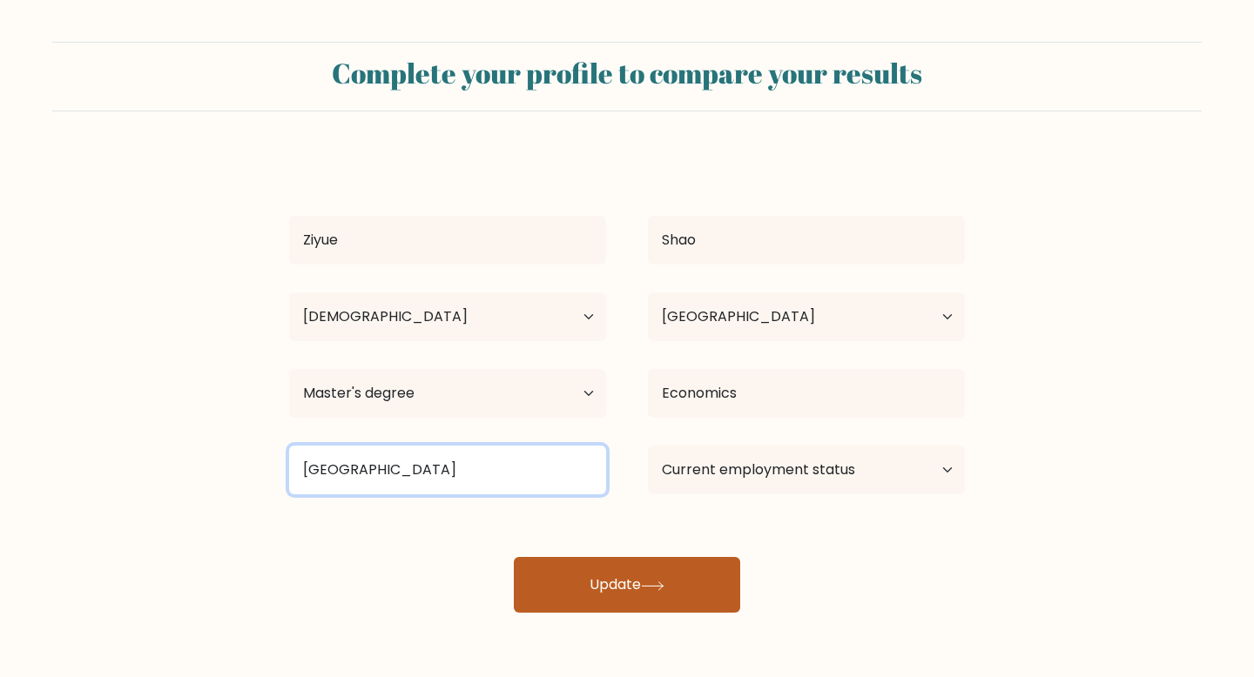
type input "University of Cambridge"
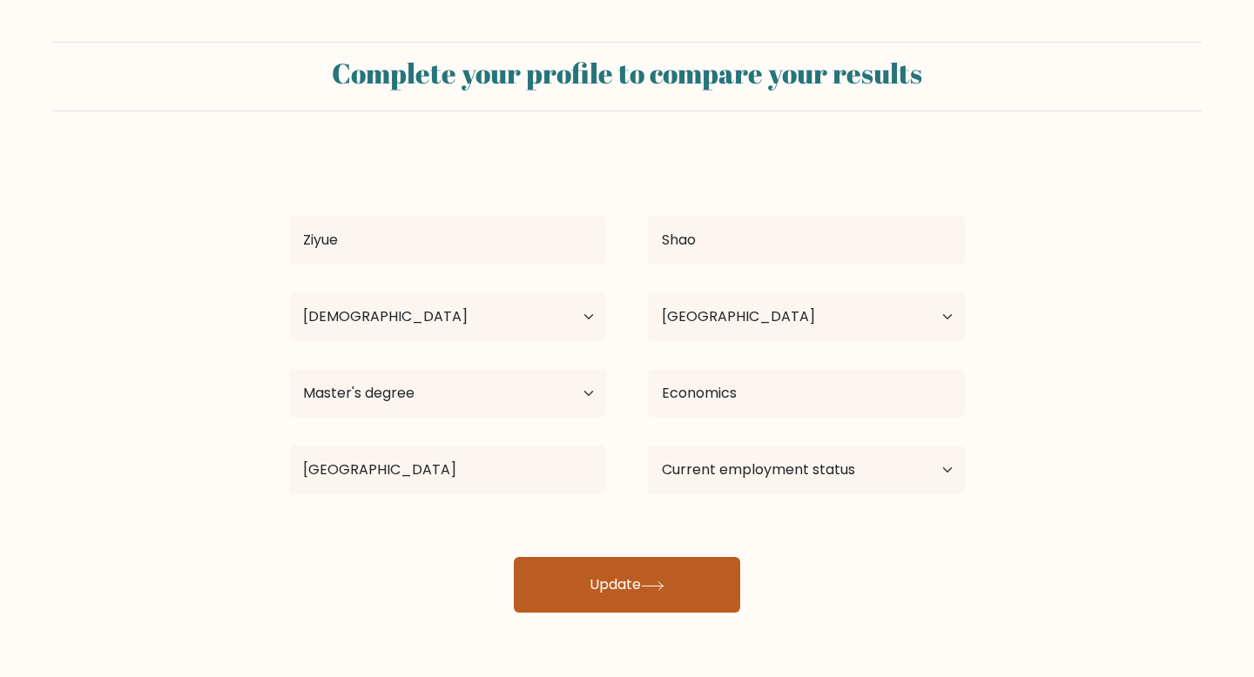
click at [552, 577] on div "Ziyue Shao Age Under 18 years old 18-24 years old 25-34 years old 35-44 years o…" at bounding box center [627, 383] width 696 height 460
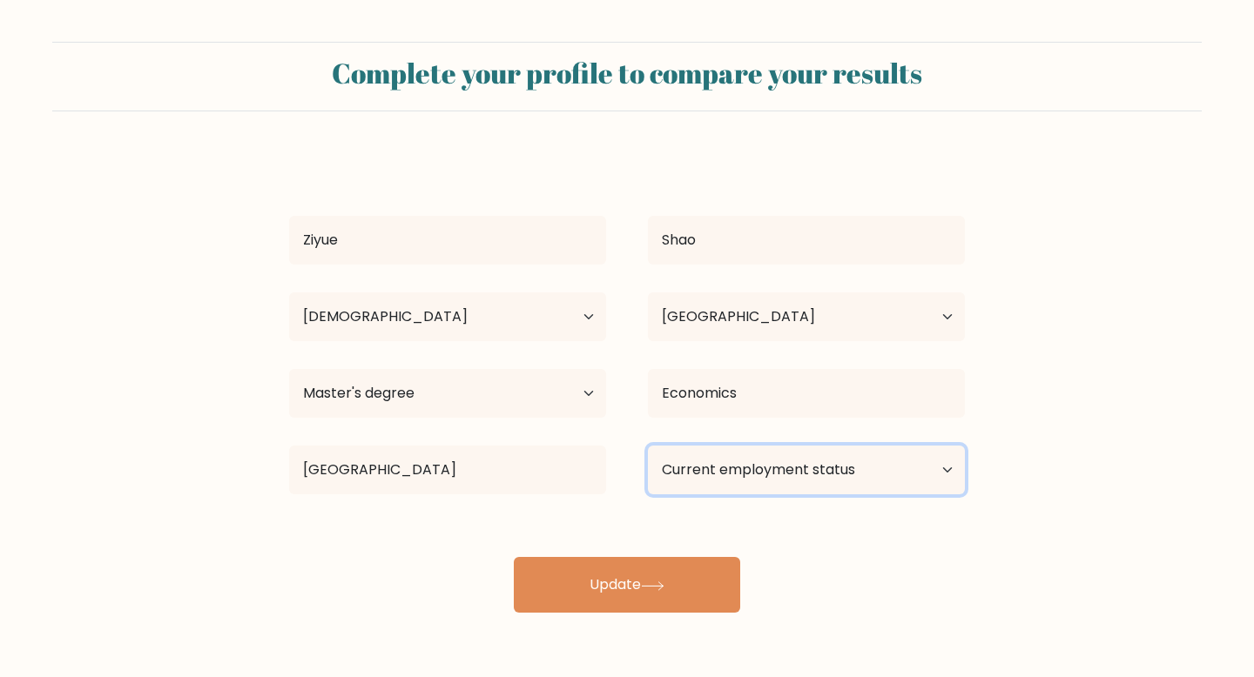
click at [712, 472] on select "Current employment status Employed Student Retired Other / prefer not to answer" at bounding box center [806, 470] width 317 height 49
click at [693, 483] on select "Current employment status Employed Student Retired Other / prefer not to answer" at bounding box center [806, 470] width 317 height 49
click at [696, 454] on select "Current employment status Employed Student Retired Other / prefer not to answer" at bounding box center [806, 470] width 317 height 49
select select "employed"
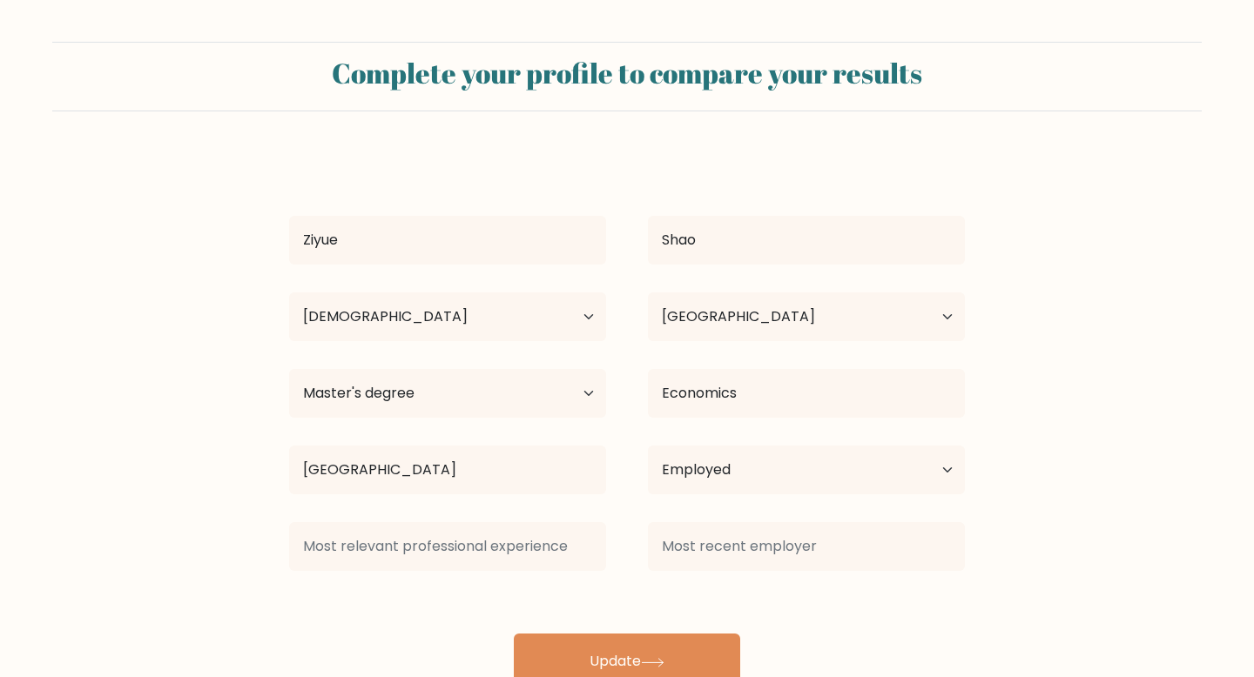
click at [610, 560] on div at bounding box center [447, 546] width 359 height 63
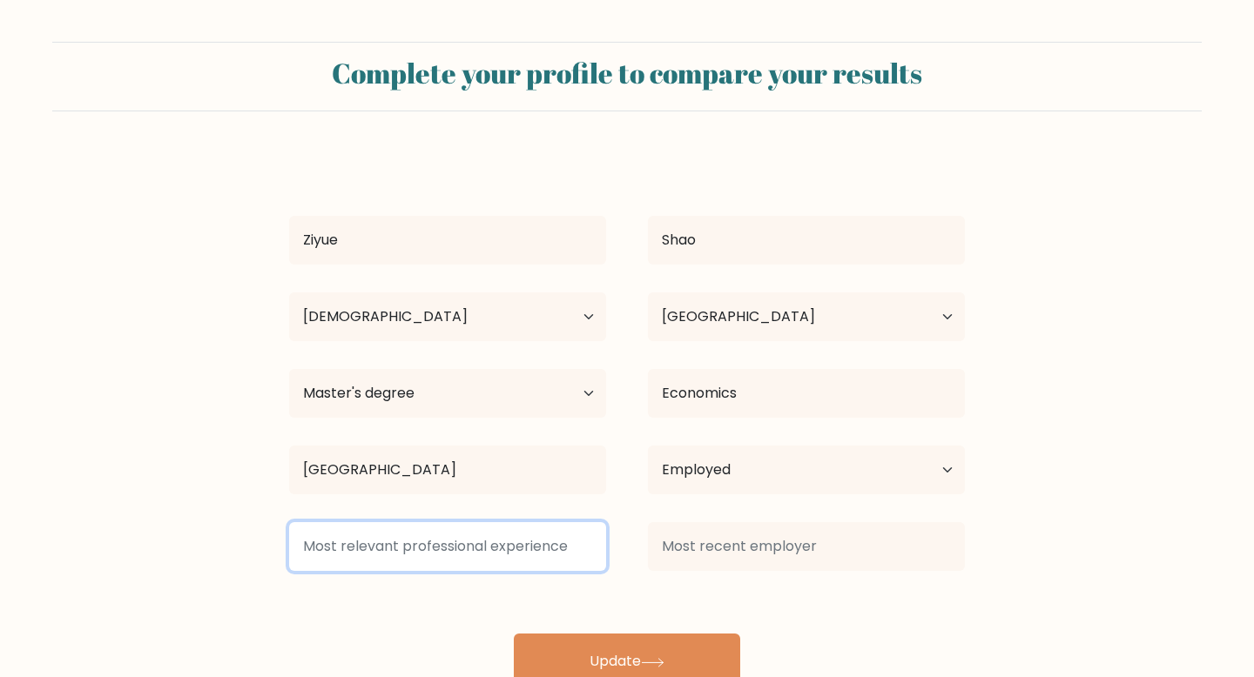
click at [541, 551] on input at bounding box center [447, 546] width 317 height 49
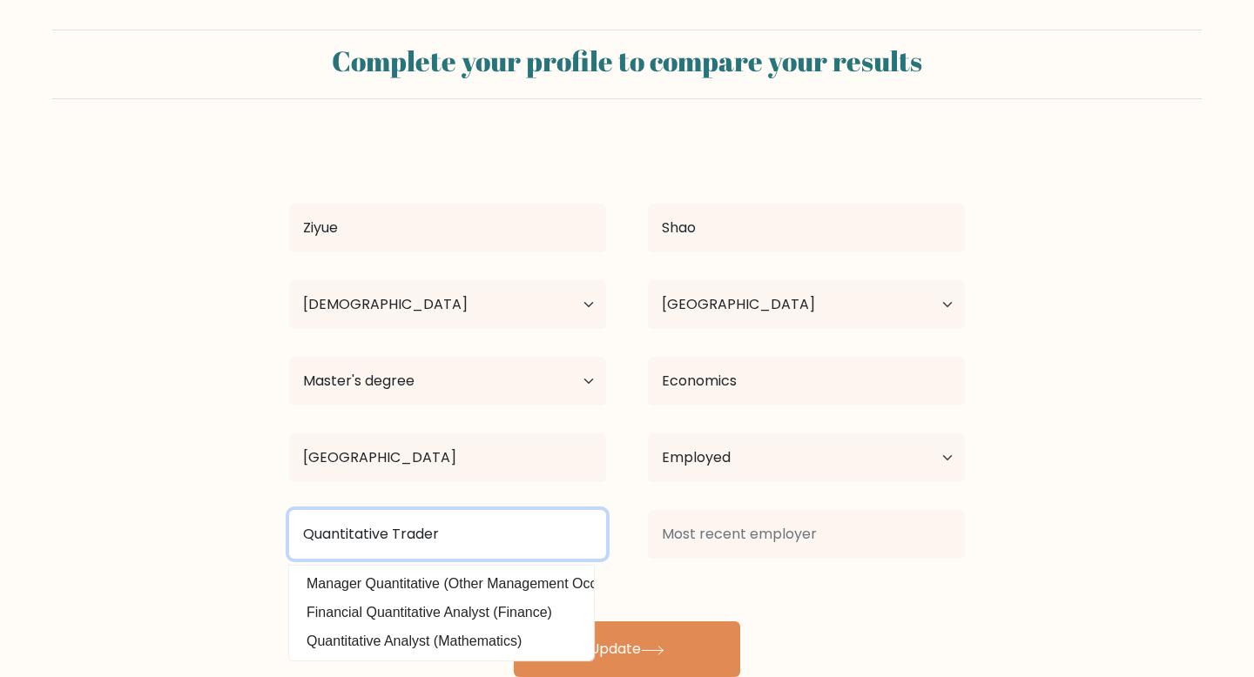
drag, startPoint x: 479, startPoint y: 537, endPoint x: 239, endPoint y: 528, distance: 240.4
click at [239, 529] on form "Complete your profile to compare your results Ziyue Shao Age Under 18 years old…" at bounding box center [627, 354] width 1254 height 648
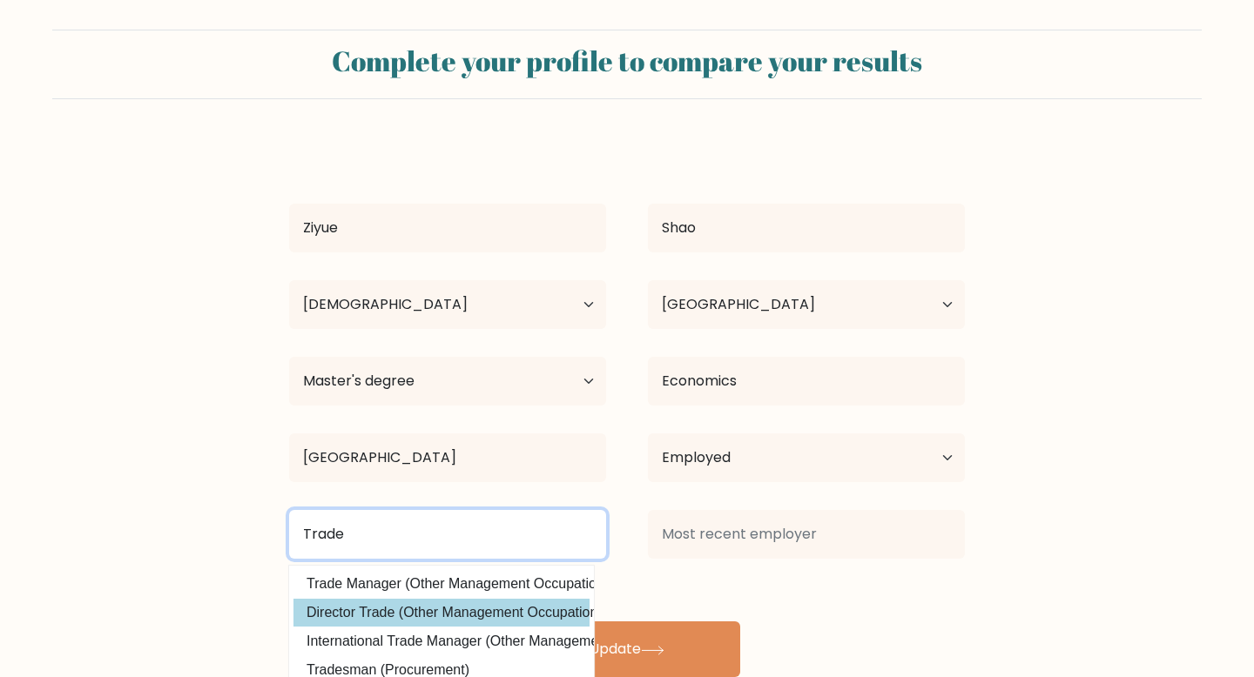
scroll to position [13, 0]
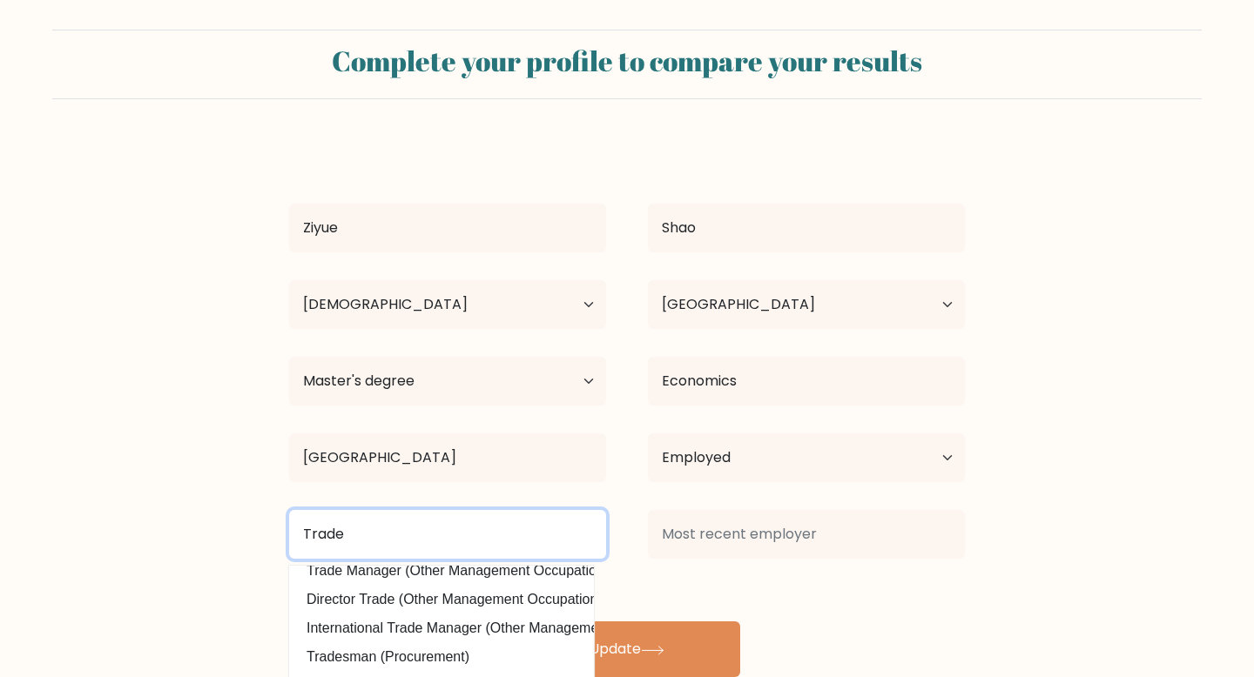
drag, startPoint x: 378, startPoint y: 534, endPoint x: 272, endPoint y: 532, distance: 105.4
click at [272, 532] on div "Trade Trade Manager (Other Management Occupations) Director Trade (Other Manage…" at bounding box center [447, 534] width 359 height 63
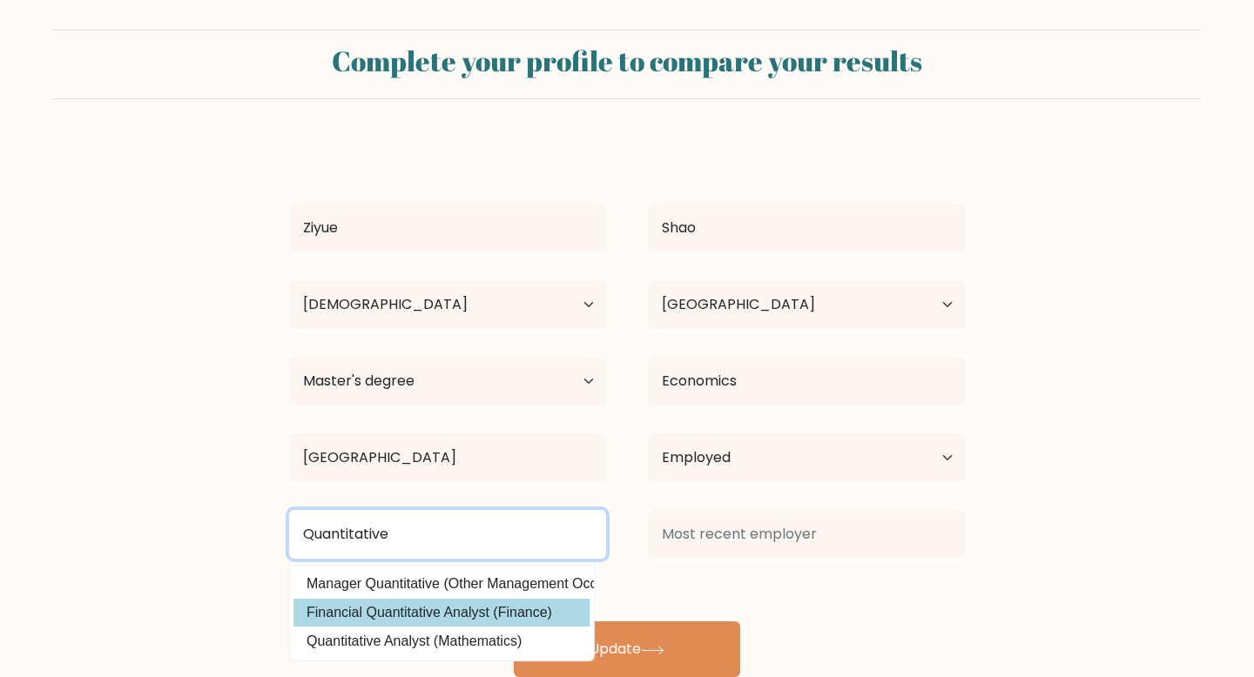
type input "Quantitative"
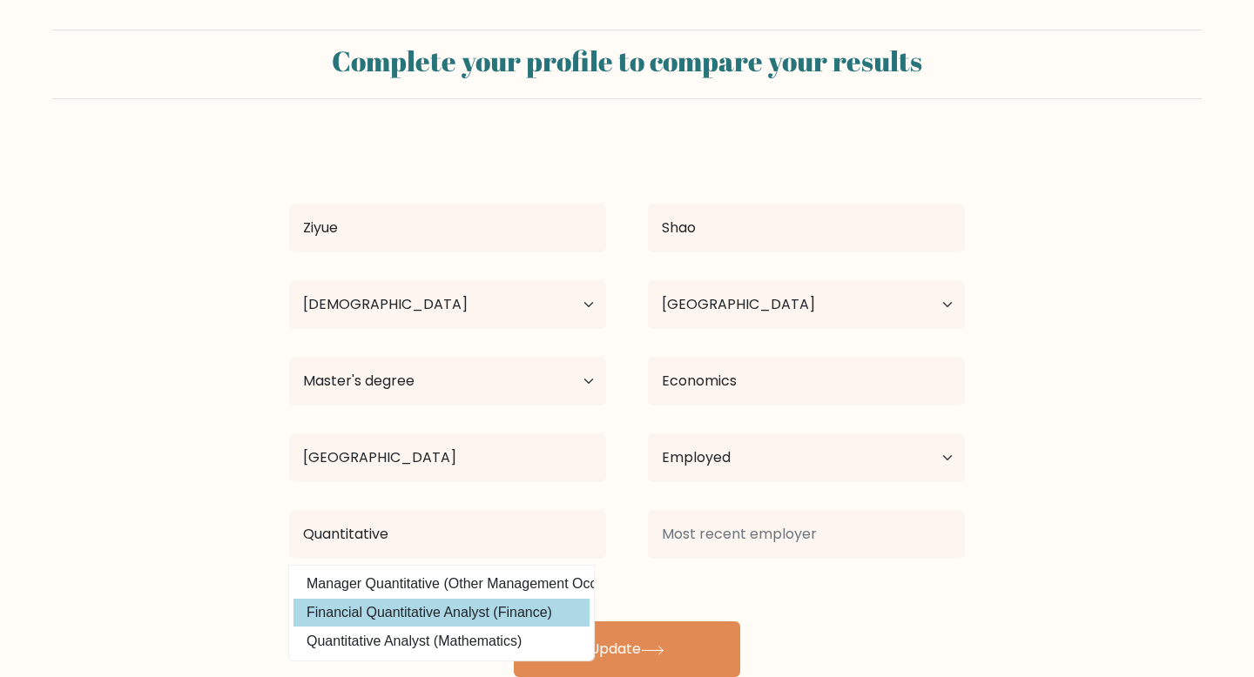
click at [344, 613] on div "Ziyue Shao Age Under 18 years old 18-24 years old 25-34 years old 35-44 years o…" at bounding box center [627, 409] width 696 height 536
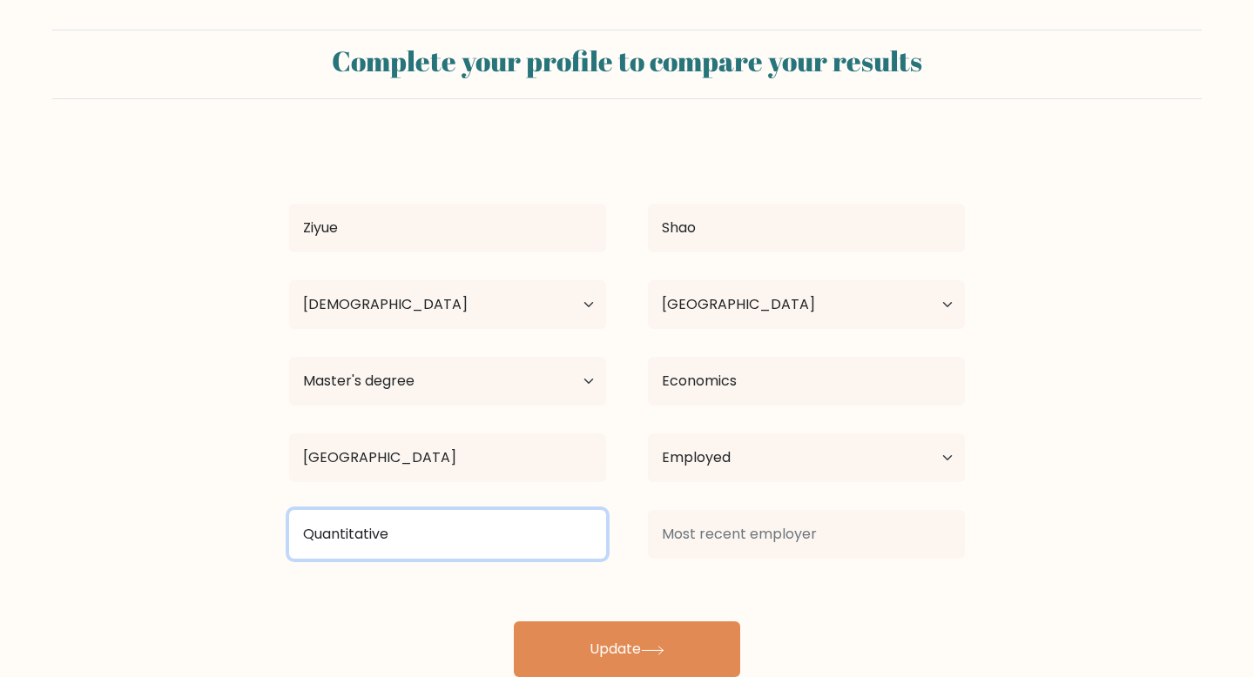
click at [453, 547] on input "Quantitative" at bounding box center [447, 534] width 317 height 49
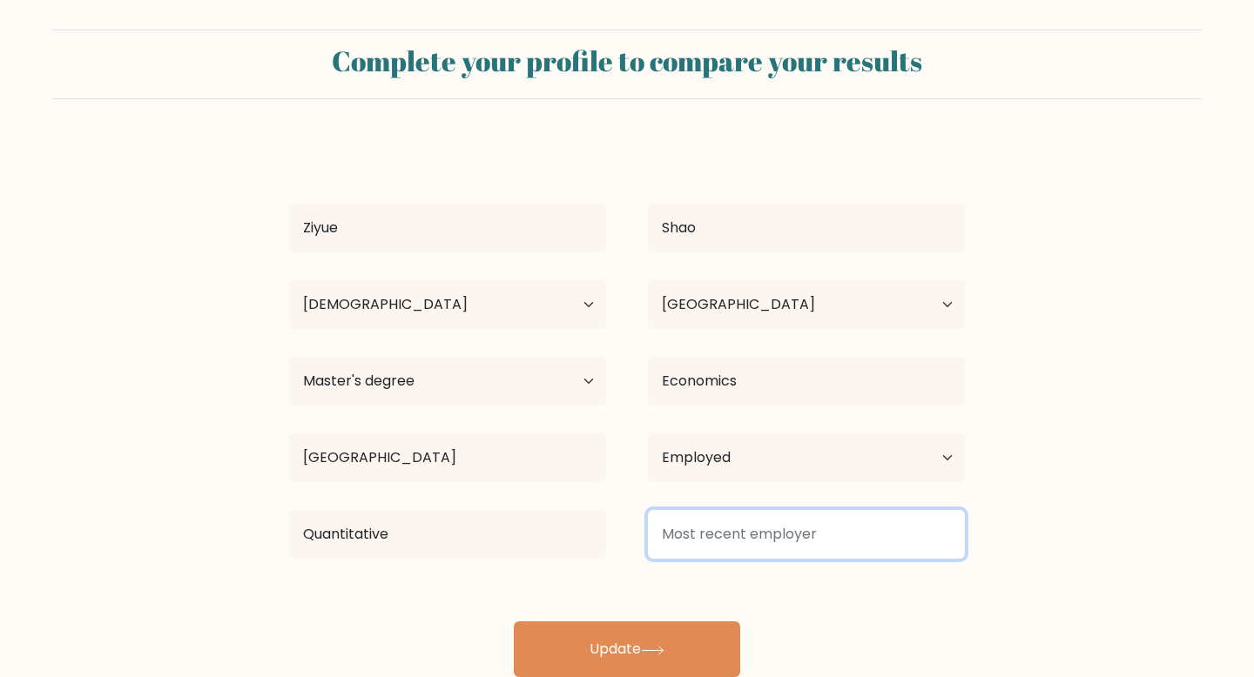
click at [720, 550] on input at bounding box center [806, 534] width 317 height 49
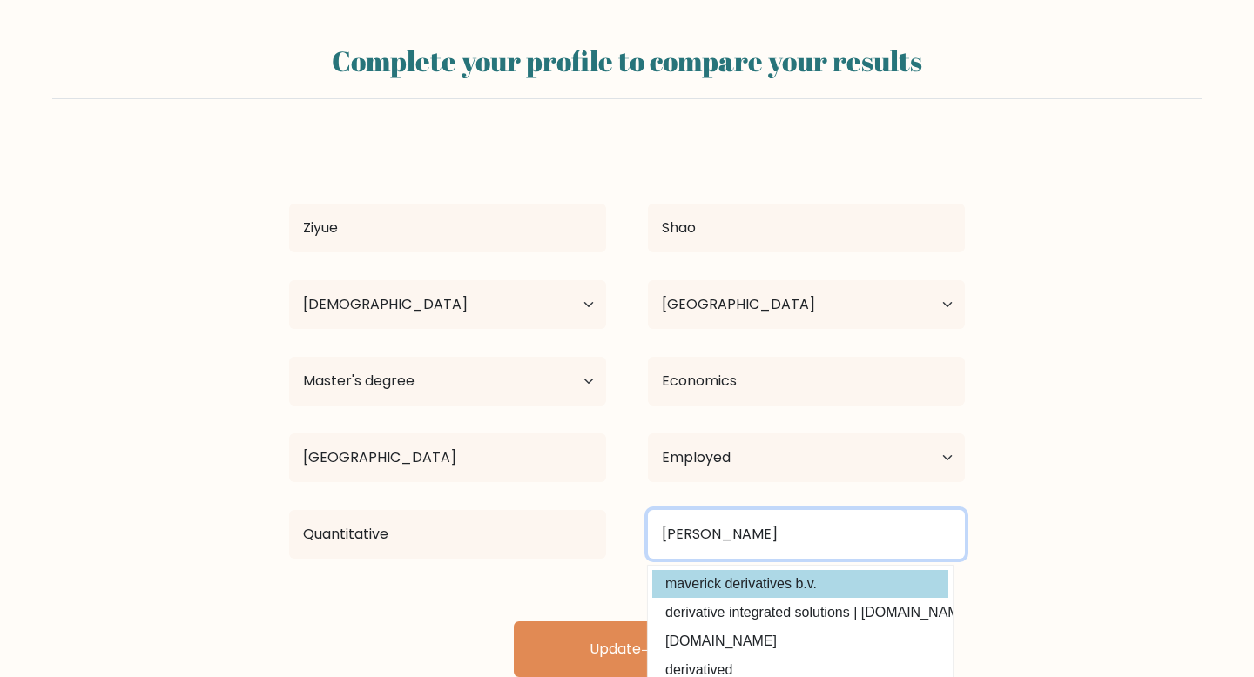
type input "Maverick Deriva"
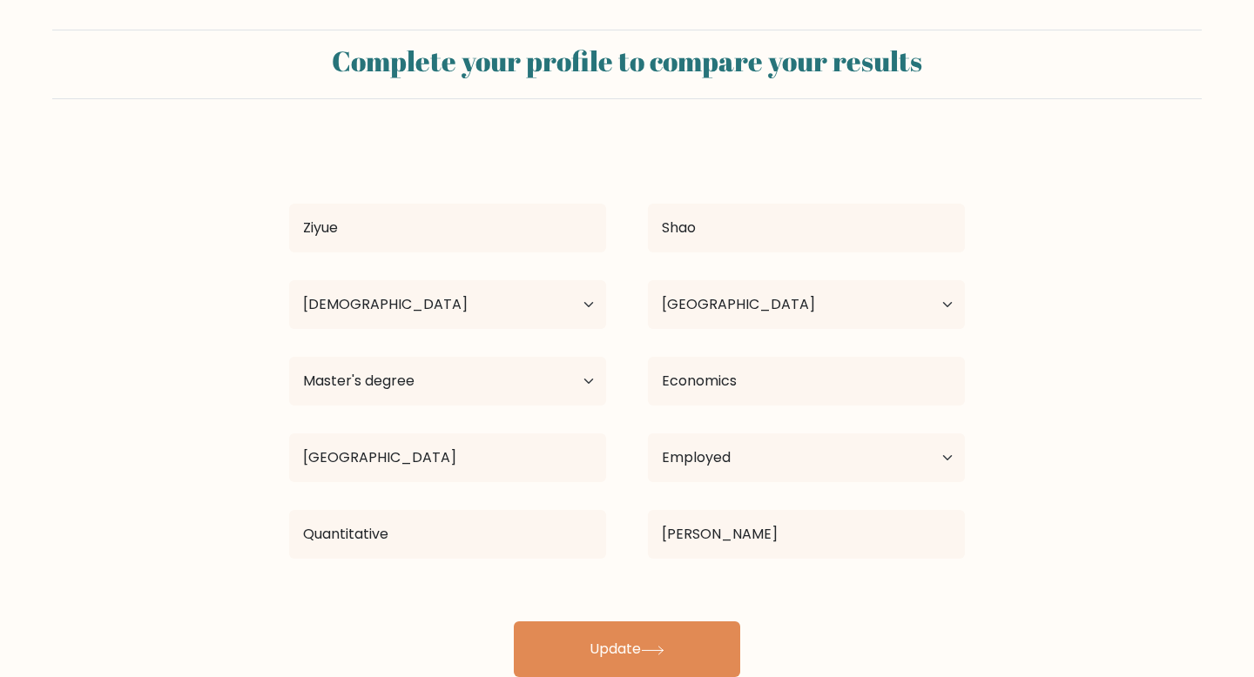
click at [716, 588] on div "Ziyue Shao Age Under 18 years old 18-24 years old 25-34 years old 35-44 years o…" at bounding box center [627, 409] width 696 height 536
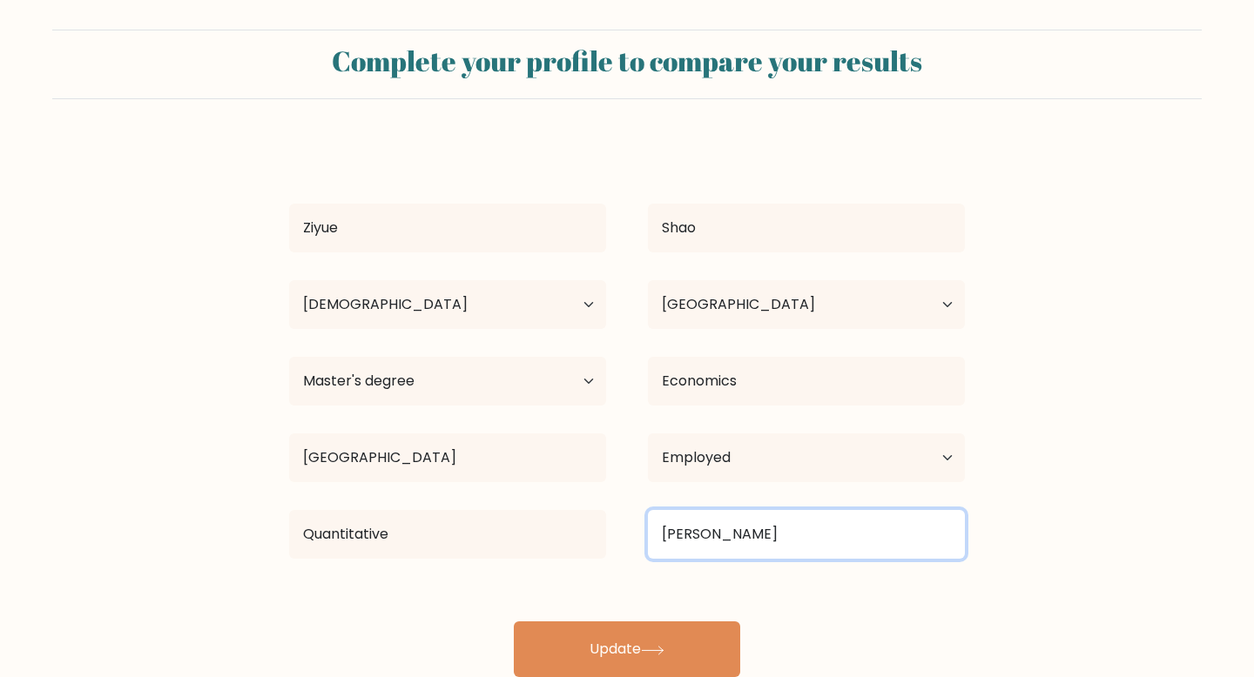
click at [797, 528] on input "Maverick Deriva" at bounding box center [806, 534] width 317 height 49
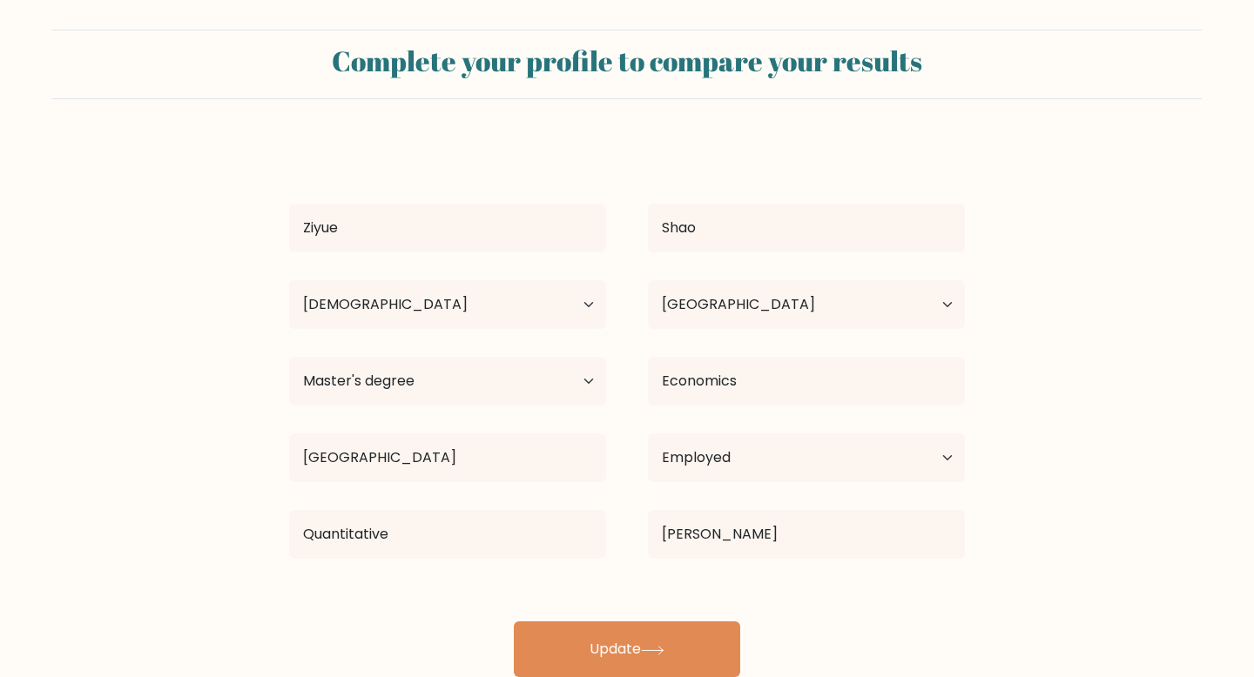
click at [667, 614] on div "Ziyue Shao Age Under 18 years old 18-24 years old 25-34 years old 35-44 years o…" at bounding box center [627, 409] width 696 height 536
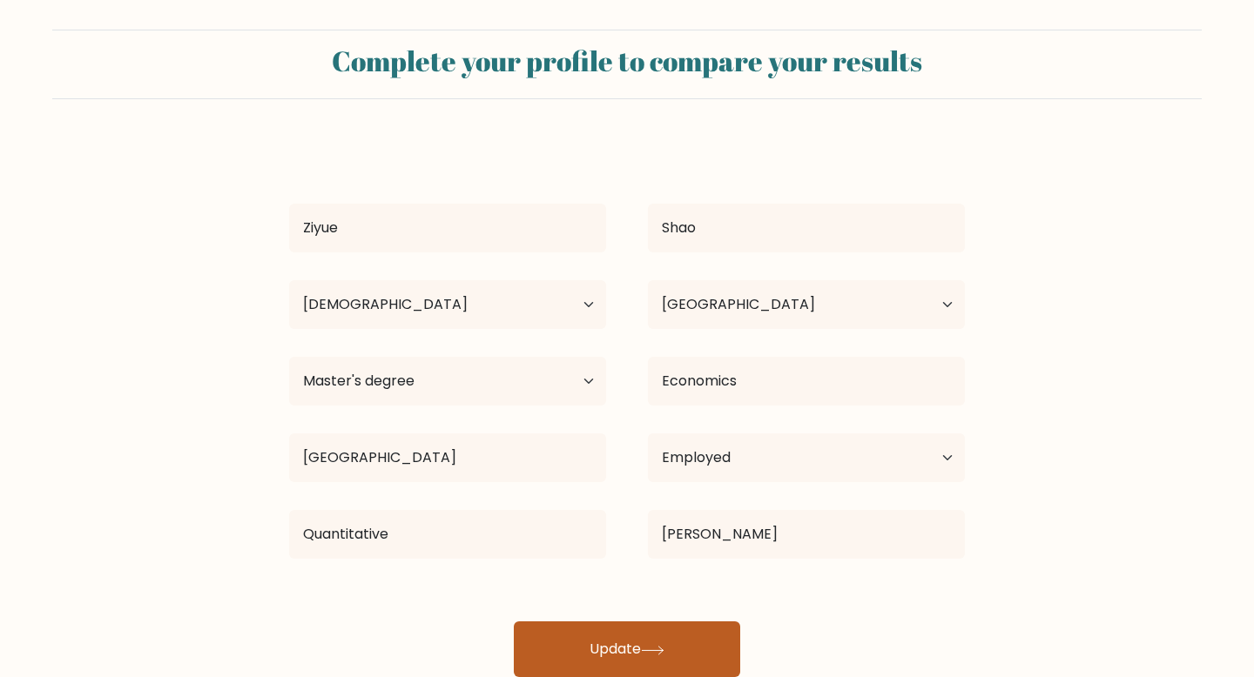
click at [667, 631] on button "Update" at bounding box center [627, 650] width 226 height 56
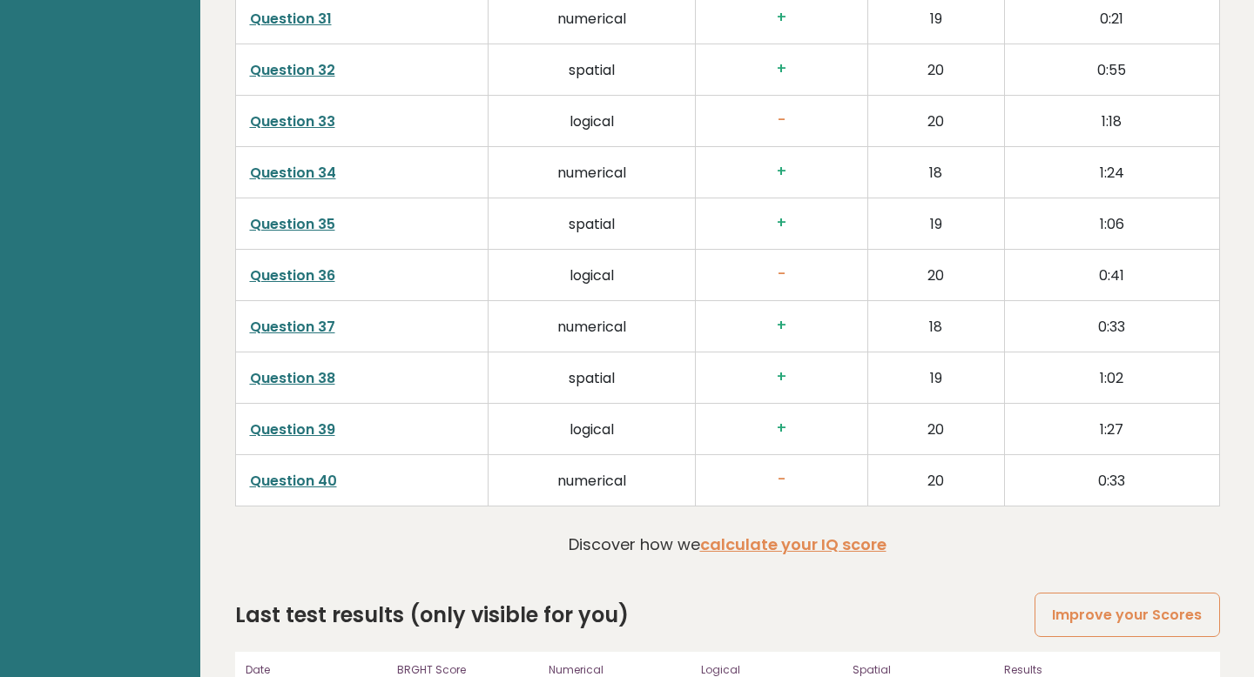
scroll to position [4379, 0]
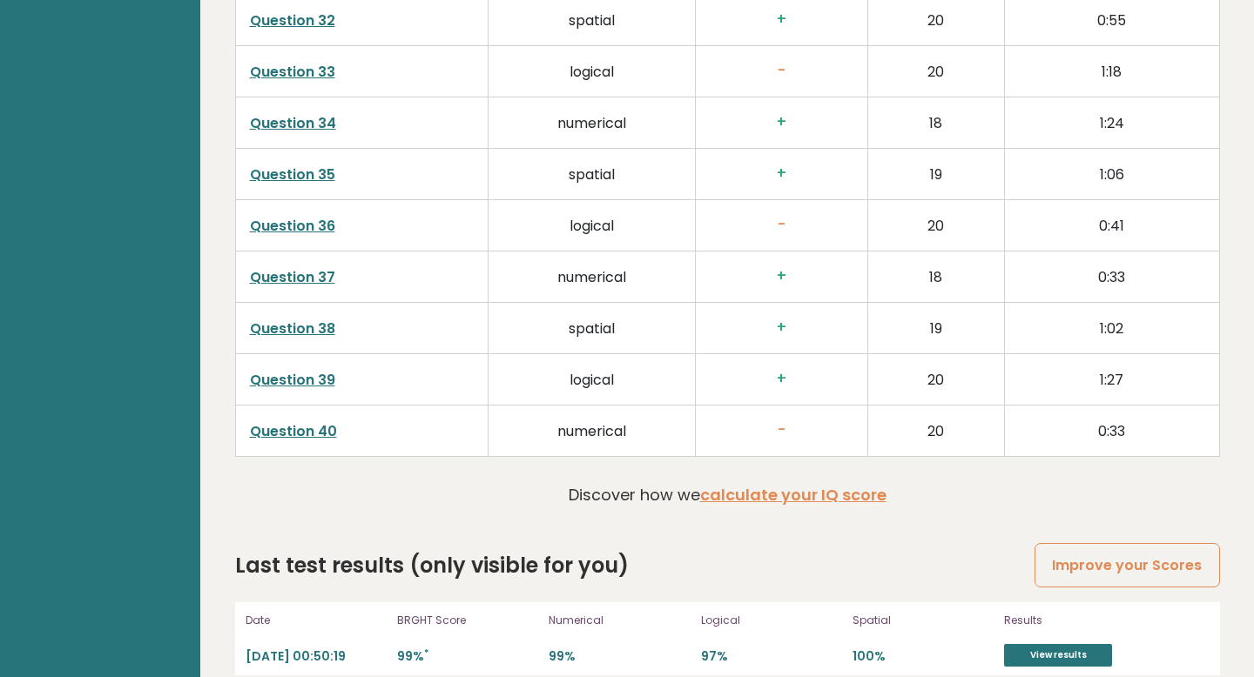
click at [303, 421] on link "Question 40" at bounding box center [293, 431] width 87 height 20
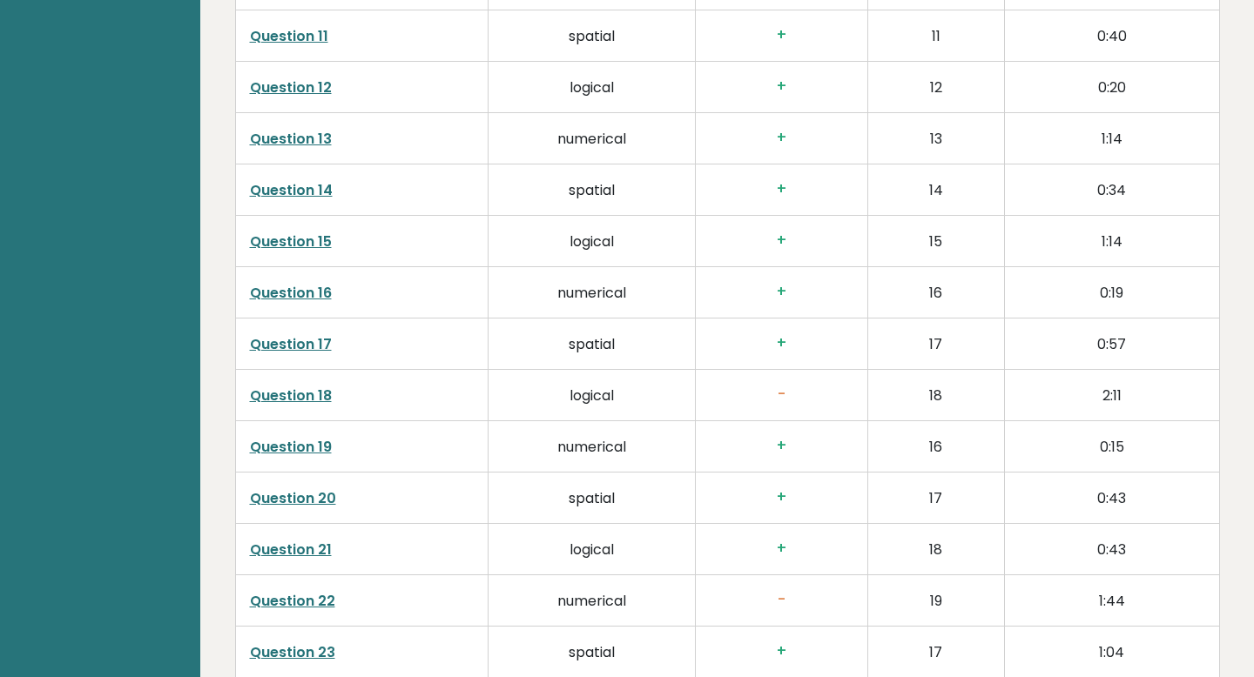
scroll to position [3285, 0]
click at [303, 385] on link "Question 18" at bounding box center [291, 395] width 82 height 20
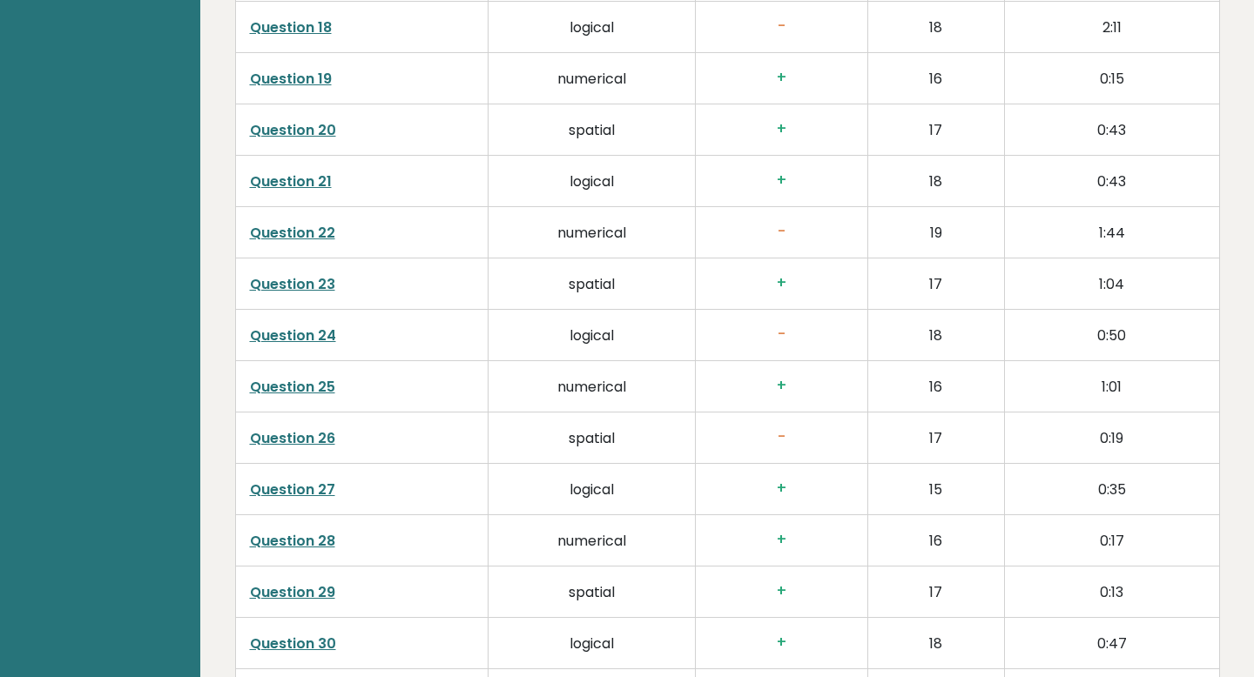
scroll to position [3652, 0]
click at [294, 224] on link "Question 22" at bounding box center [292, 234] width 85 height 20
click at [293, 326] on link "Question 24" at bounding box center [293, 336] width 86 height 20
click at [305, 429] on link "Question 26" at bounding box center [292, 439] width 85 height 20
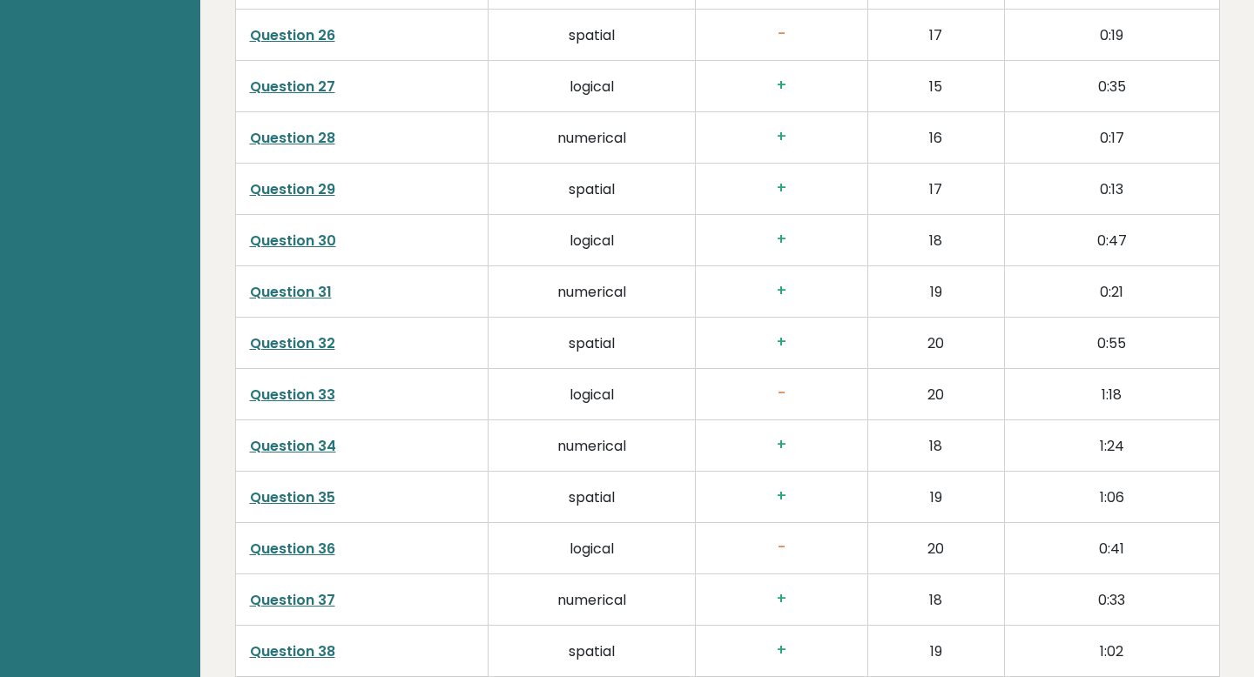
scroll to position [4066, 0]
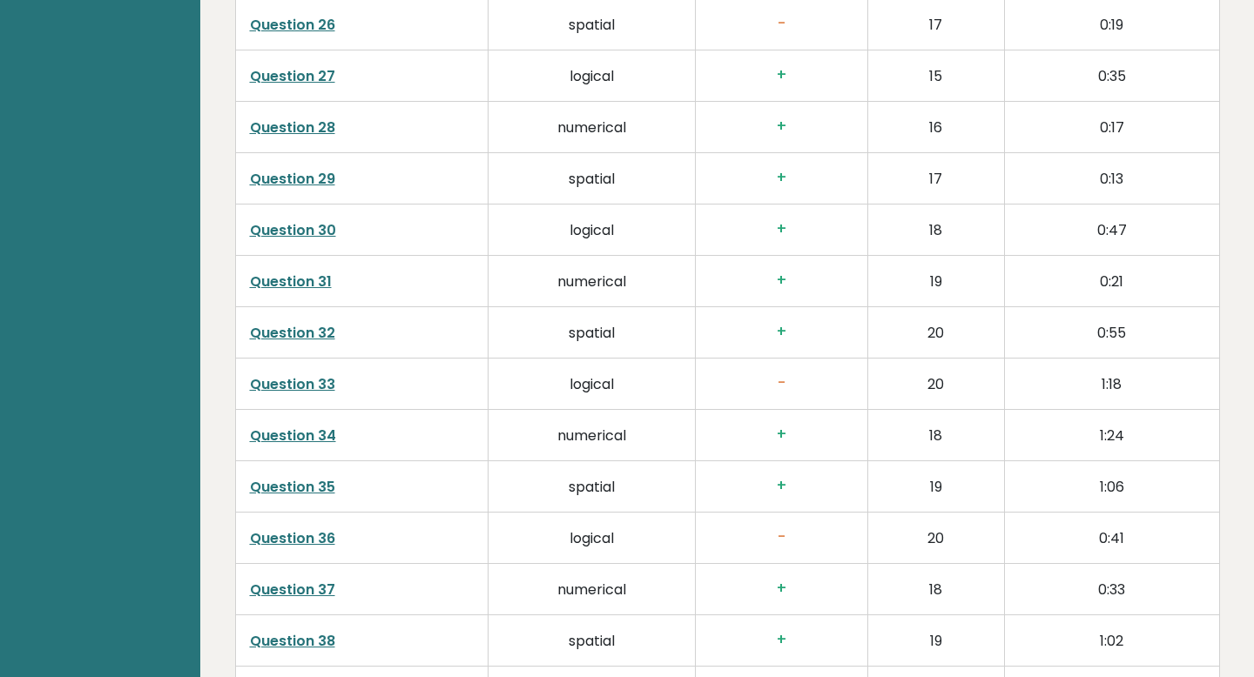
click at [295, 374] on link "Question 33" at bounding box center [292, 384] width 85 height 20
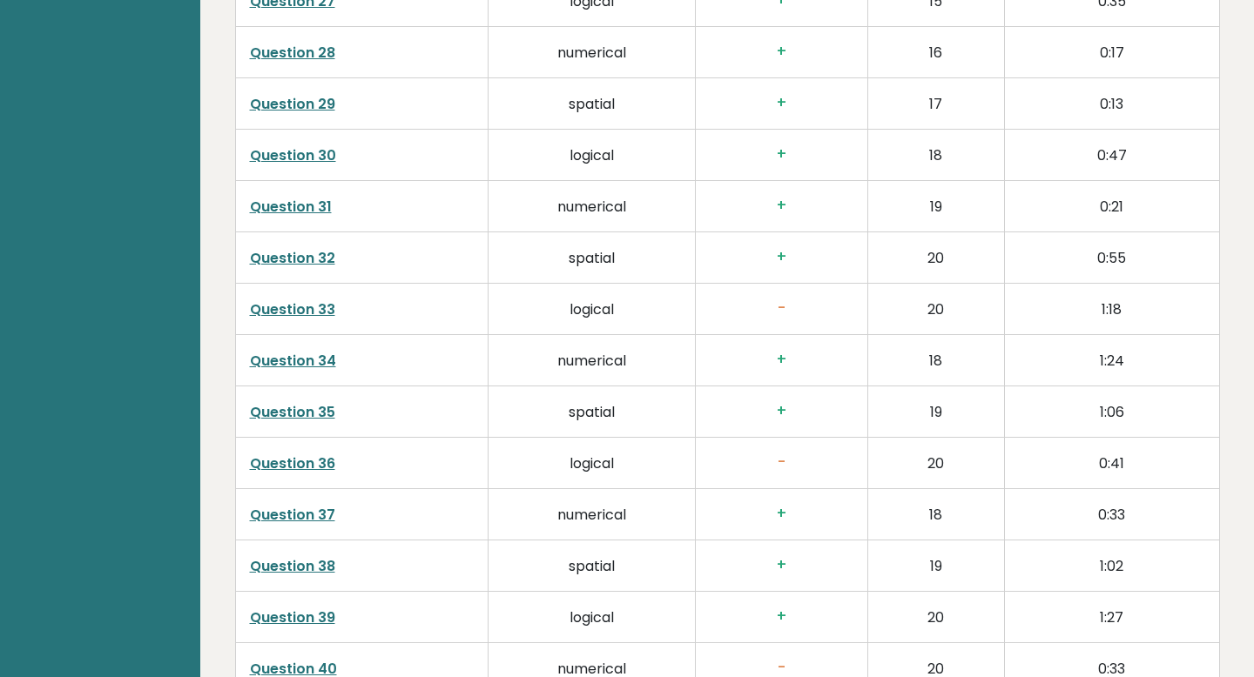
scroll to position [4142, 0]
click at [303, 453] on link "Question 36" at bounding box center [292, 463] width 85 height 20
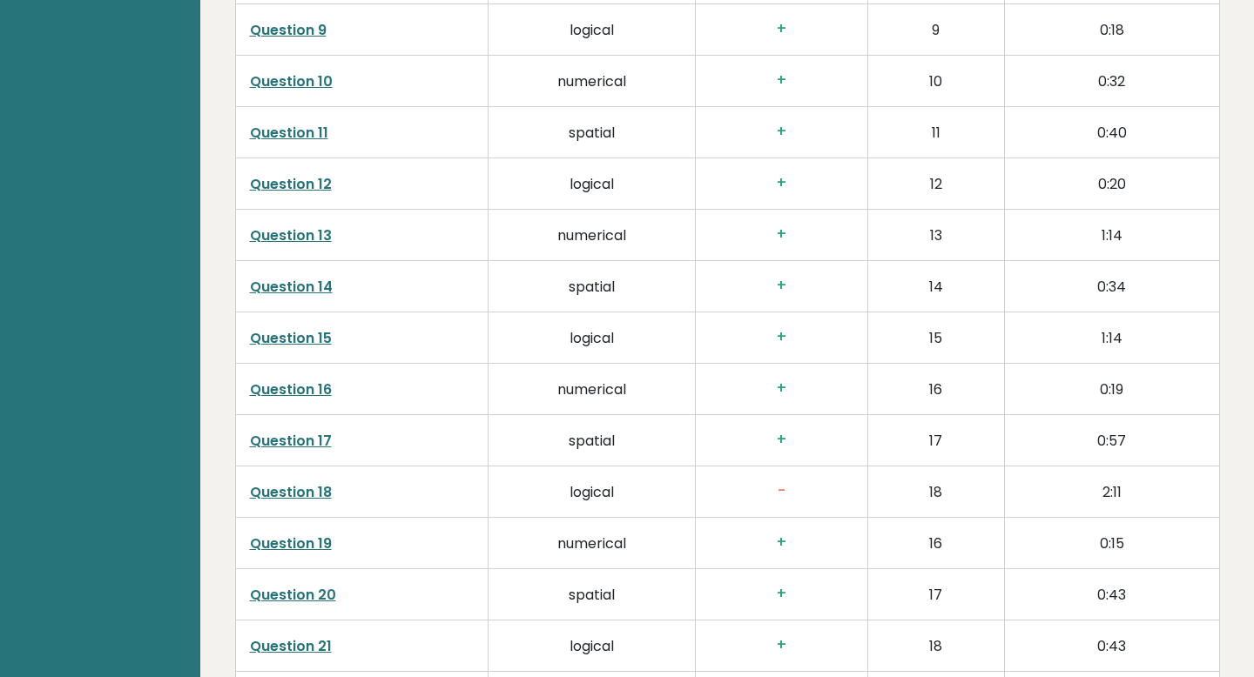
scroll to position [3208, 0]
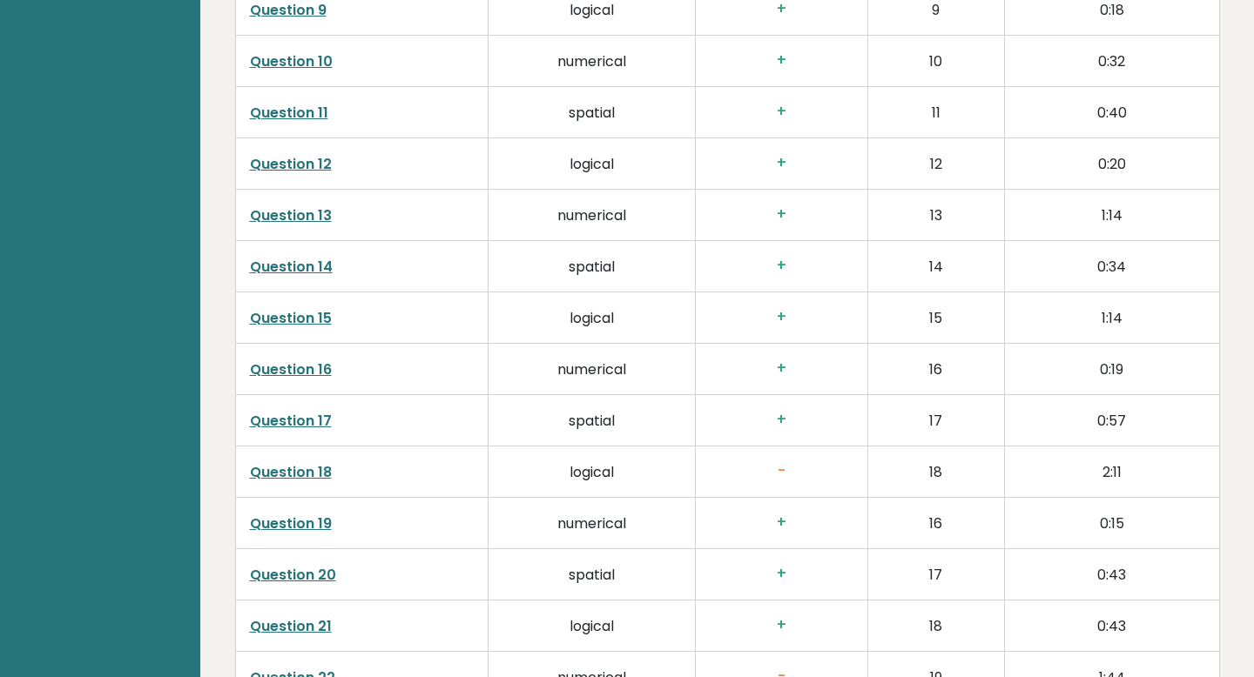
click at [302, 446] on td "Question 18" at bounding box center [361, 471] width 253 height 51
click at [297, 462] on link "Question 18" at bounding box center [291, 472] width 82 height 20
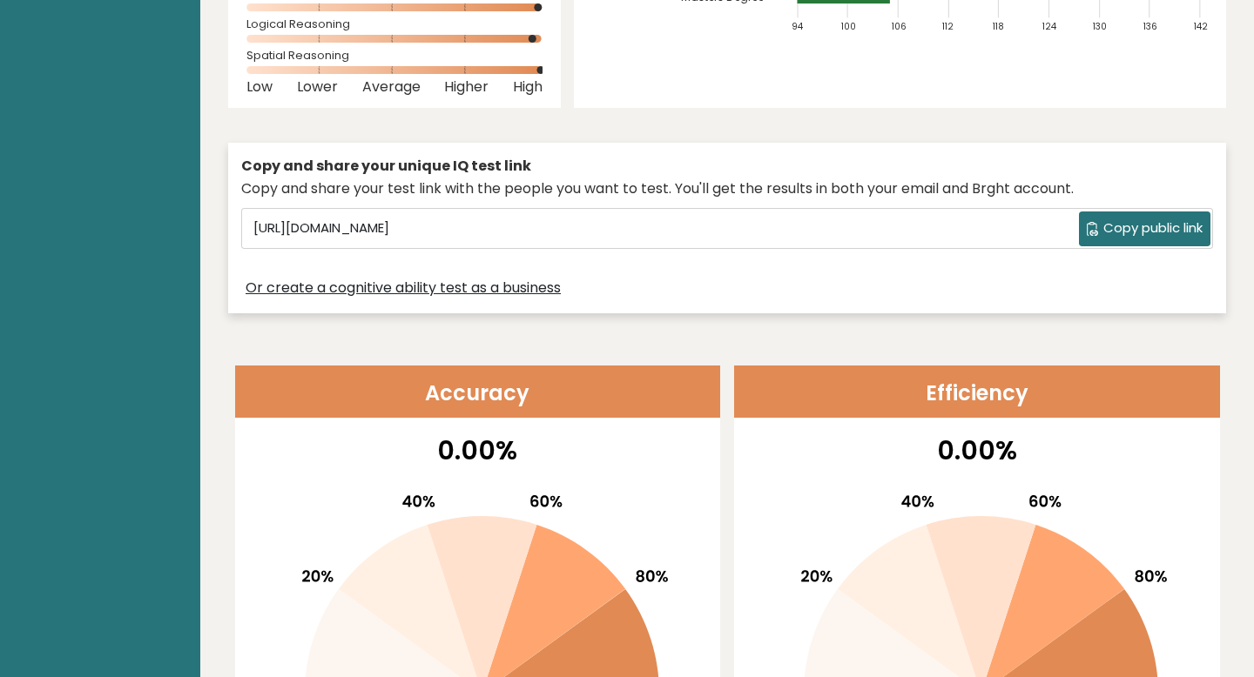
scroll to position [407, 0]
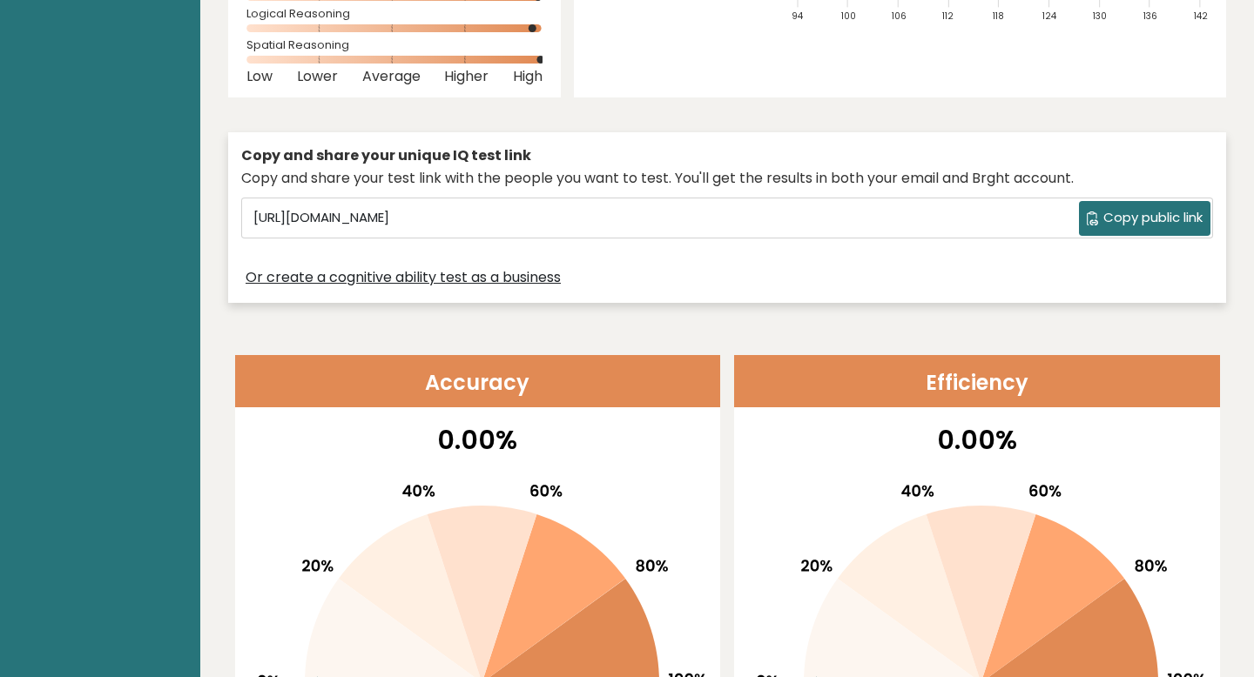
click at [1096, 212] on button "Copy public link" at bounding box center [1144, 218] width 131 height 35
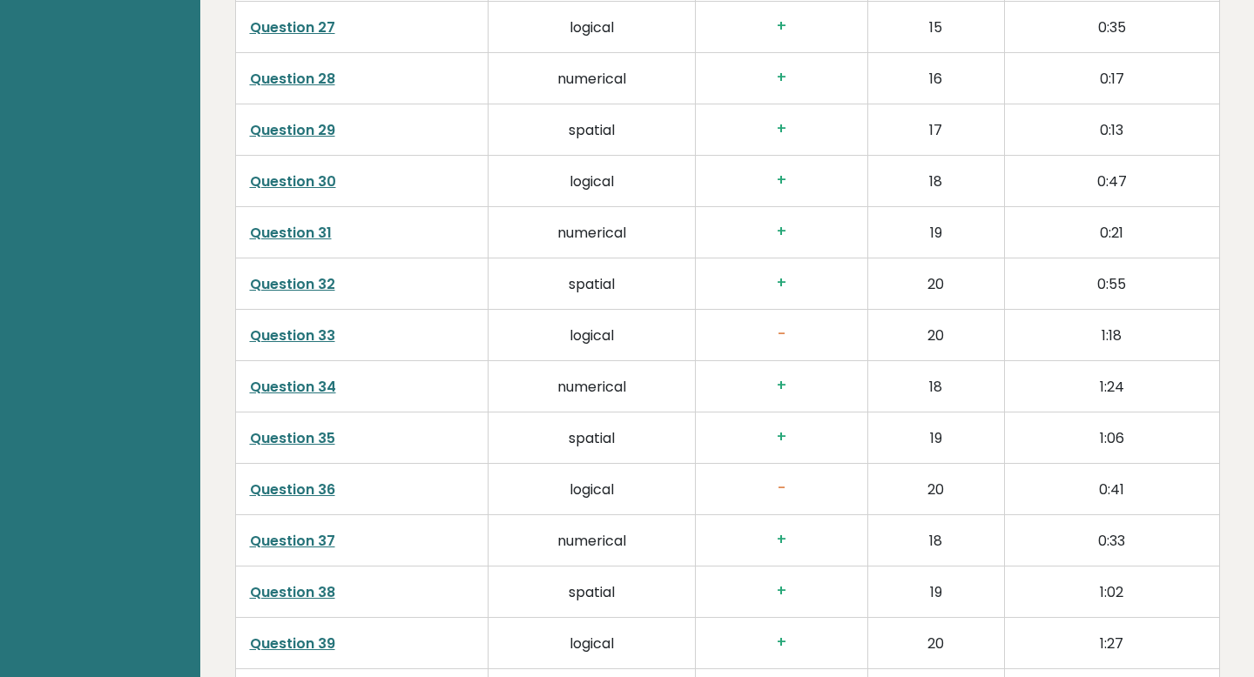
scroll to position [4400, 0]
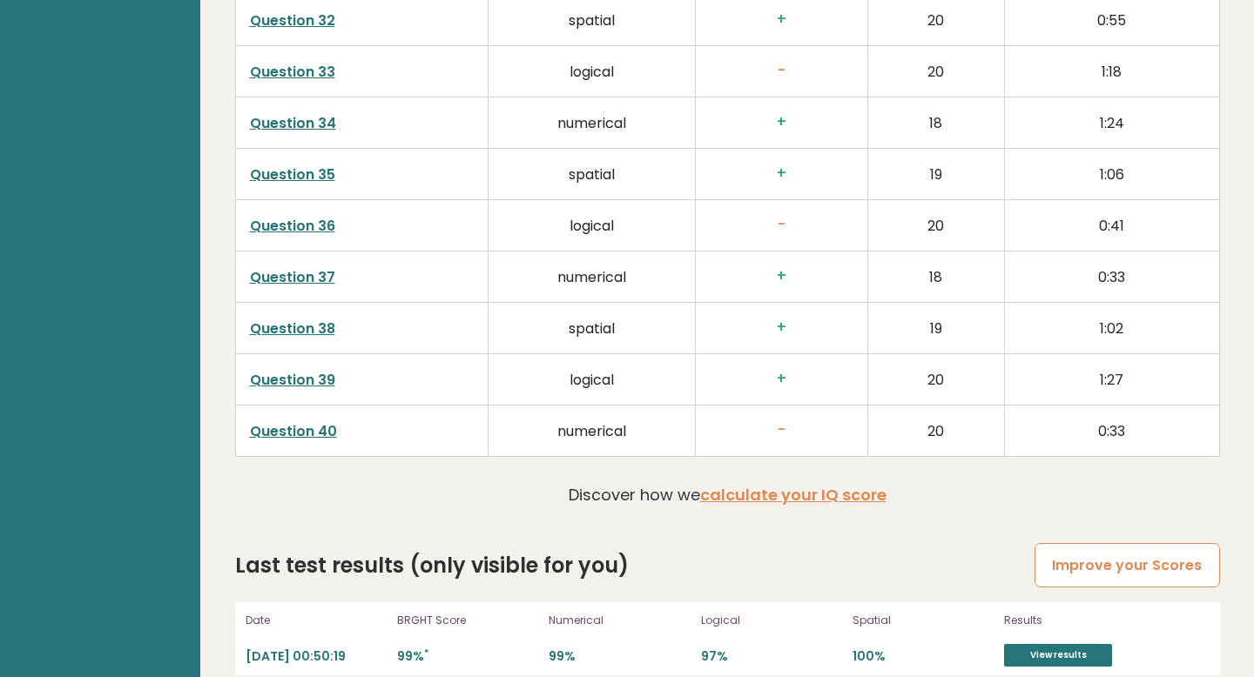
click at [1052, 545] on link "Improve your Scores" at bounding box center [1126, 565] width 185 height 44
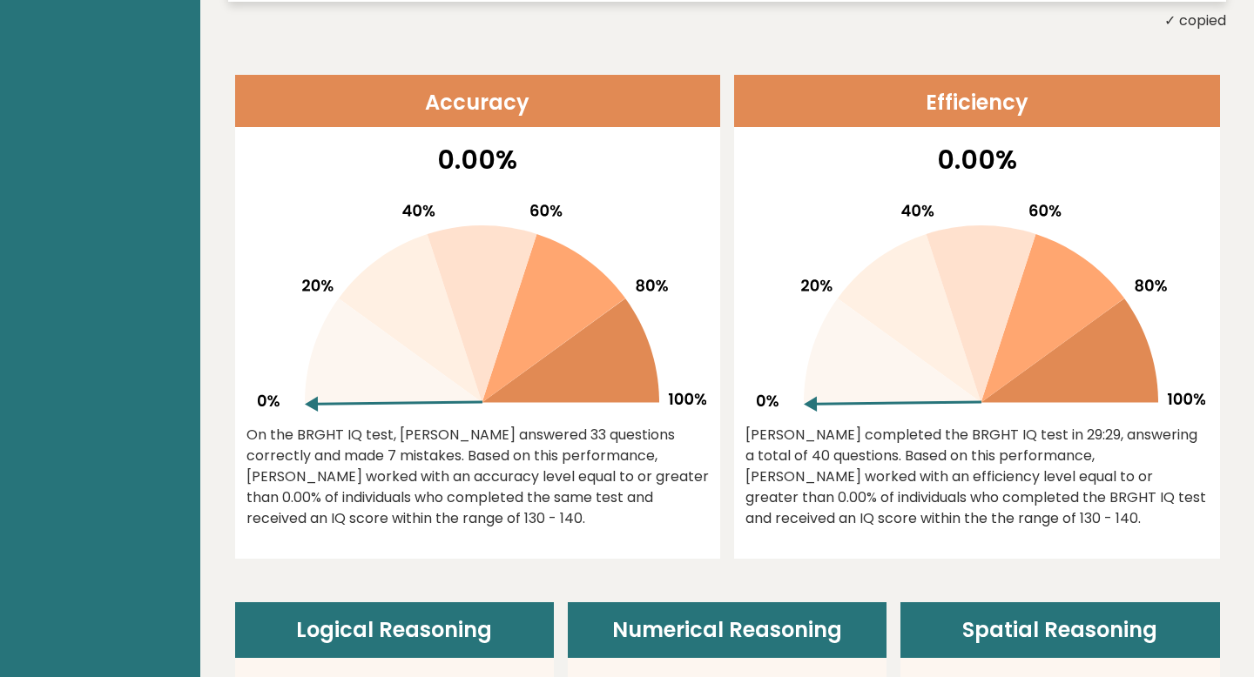
scroll to position [0, 0]
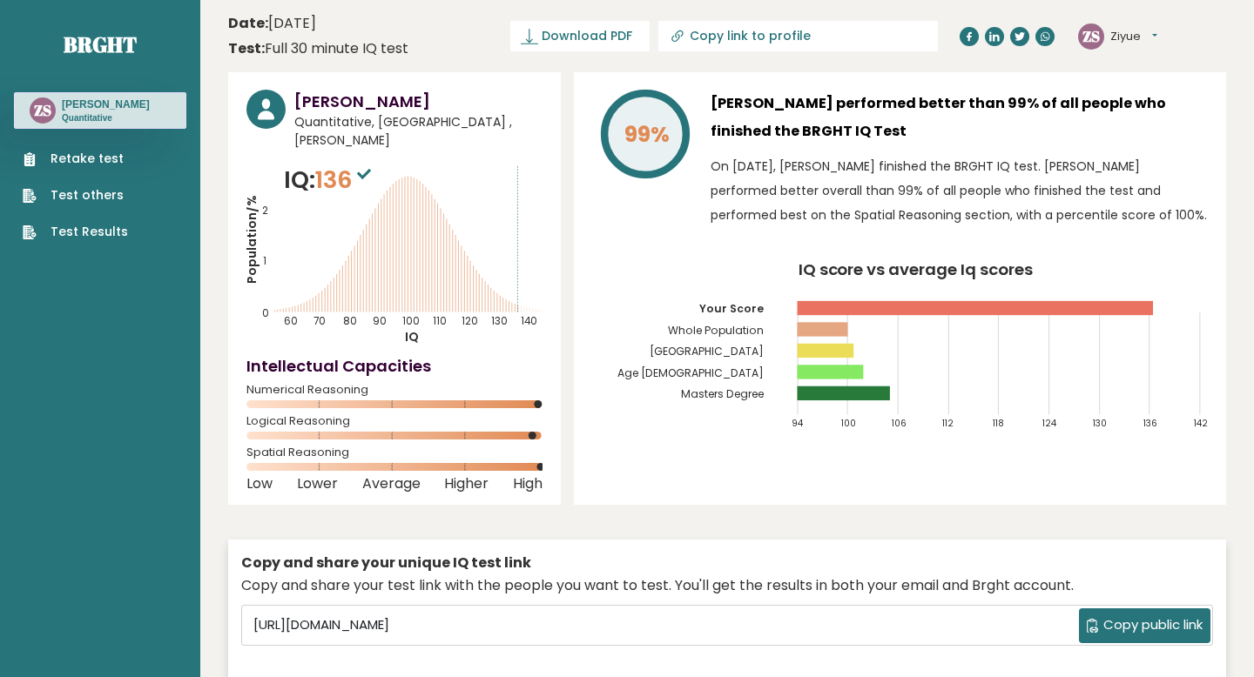
click at [419, 241] on icon "Population/% IQ 0 1 2 60 70 80 90 100 110 120 130 140" at bounding box center [394, 254] width 296 height 183
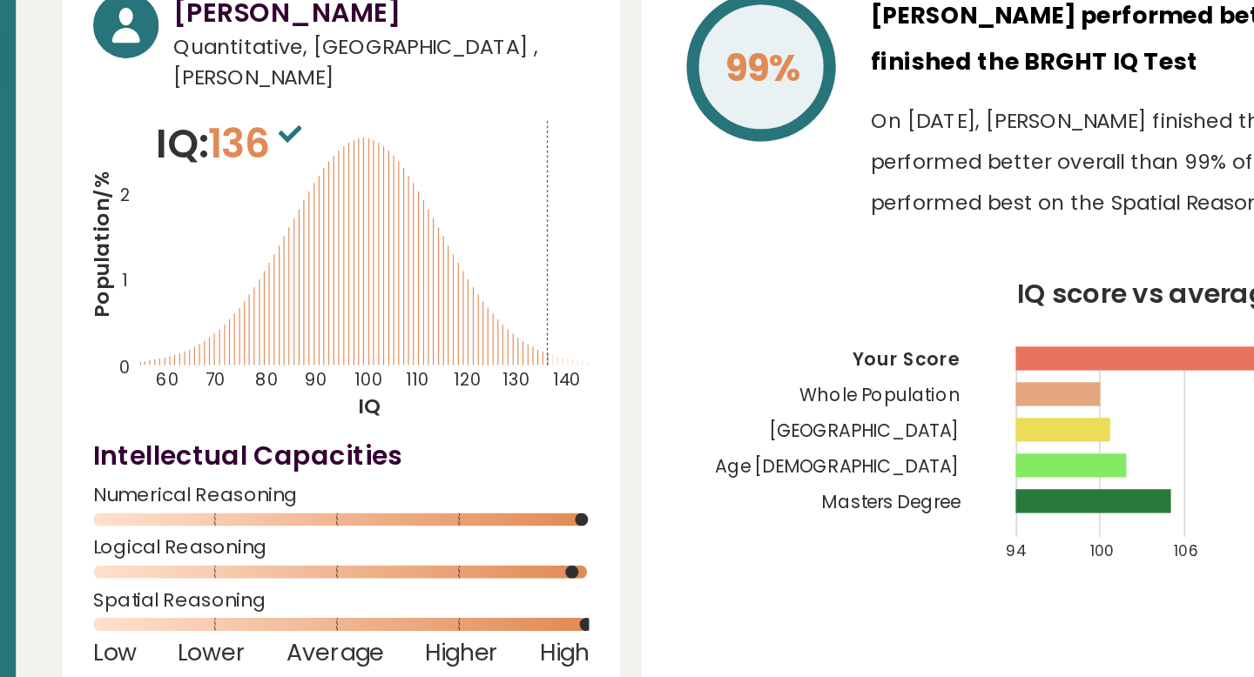
click at [371, 178] on icon at bounding box center [364, 174] width 14 height 10
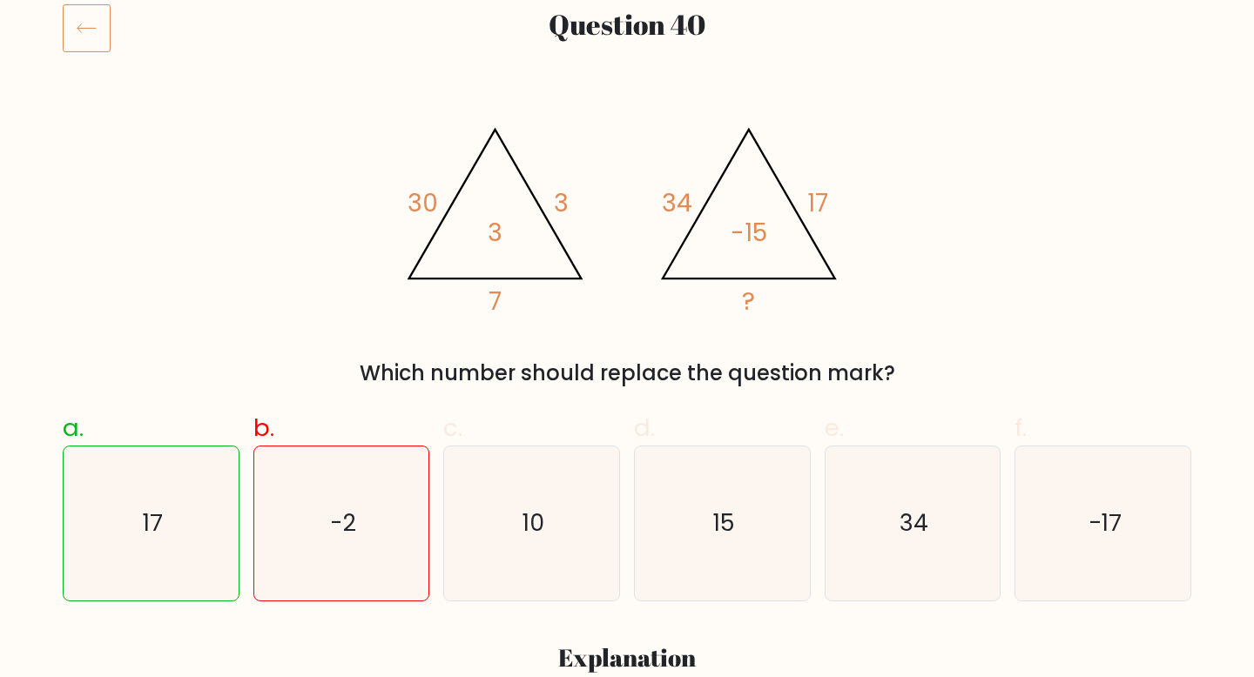
scroll to position [235, 0]
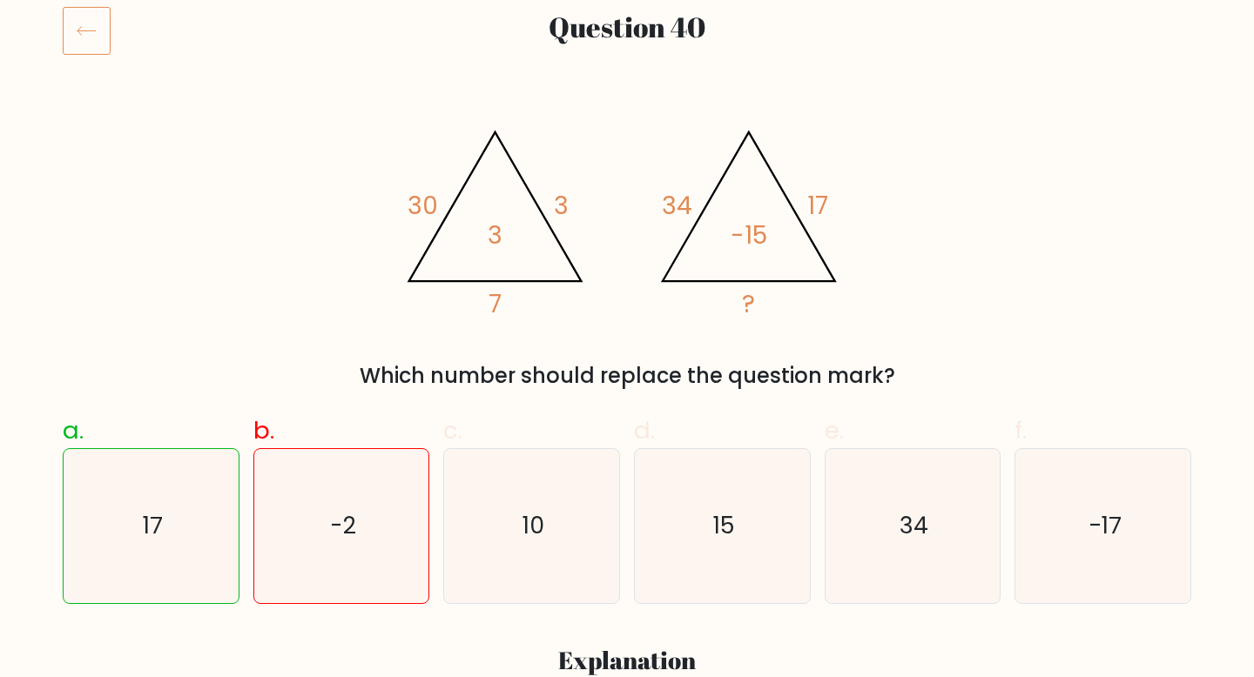
click at [73, 38] on icon at bounding box center [87, 30] width 48 height 49
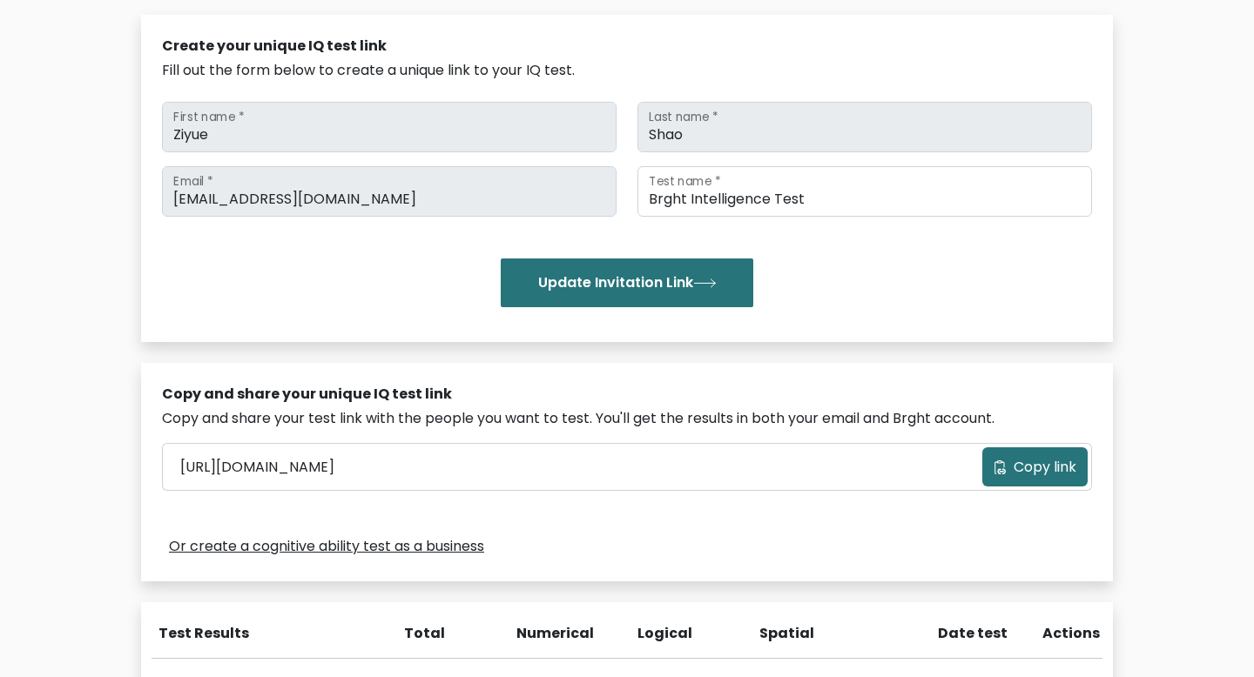
scroll to position [200, 0]
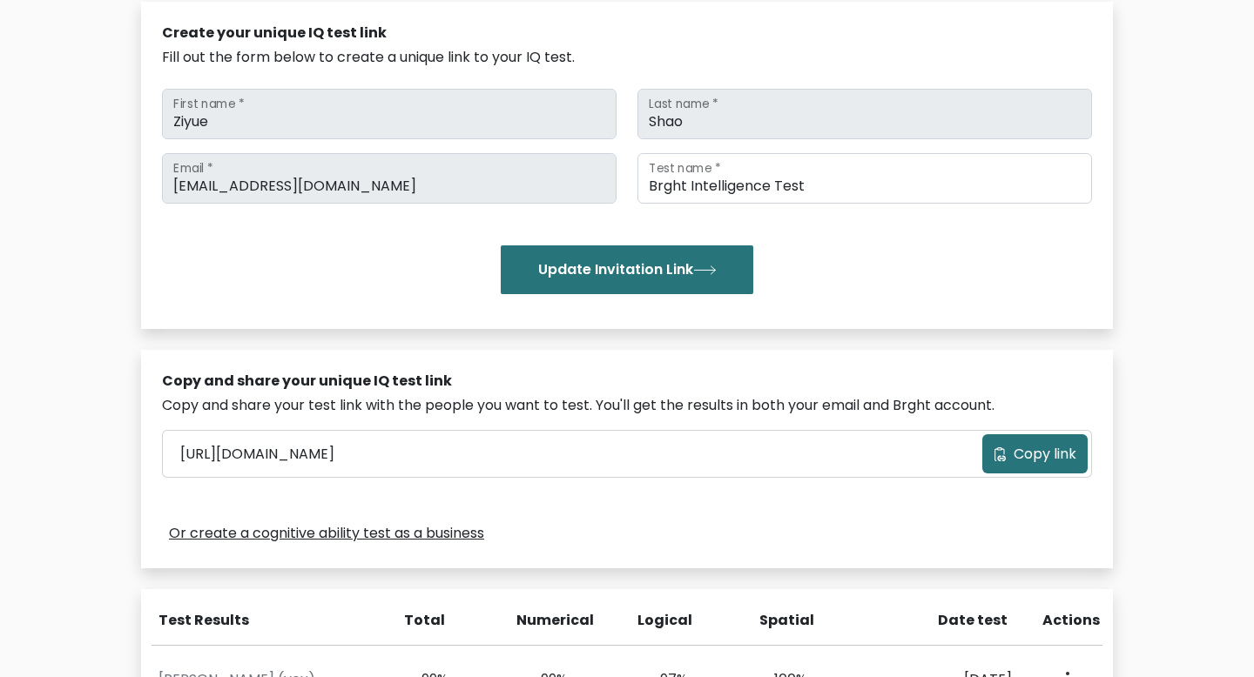
click at [1005, 473] on button "Copy link" at bounding box center [1034, 453] width 105 height 39
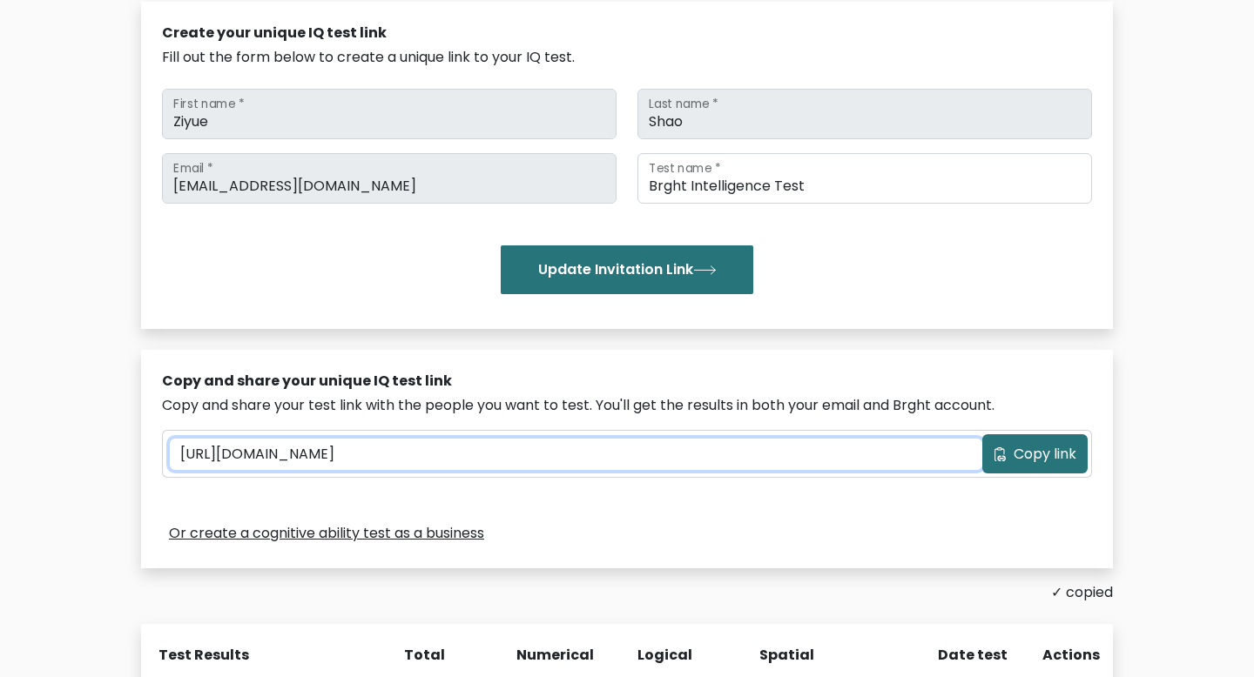
scroll to position [0, 0]
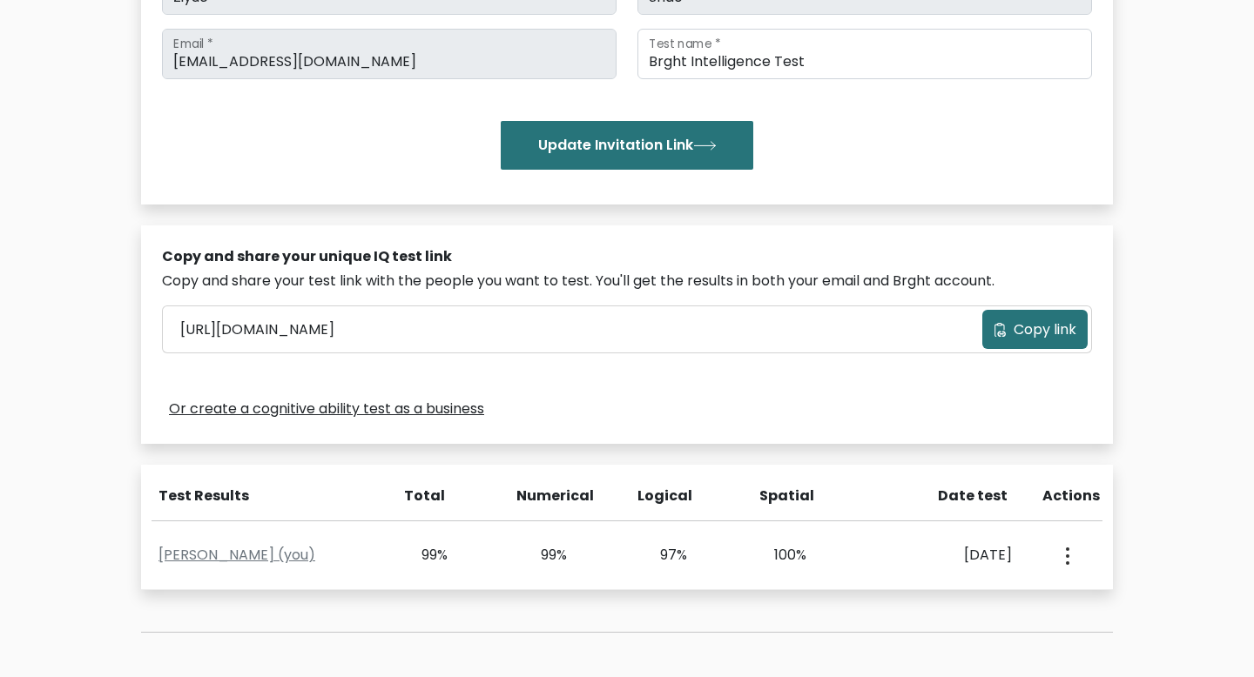
scroll to position [512, 0]
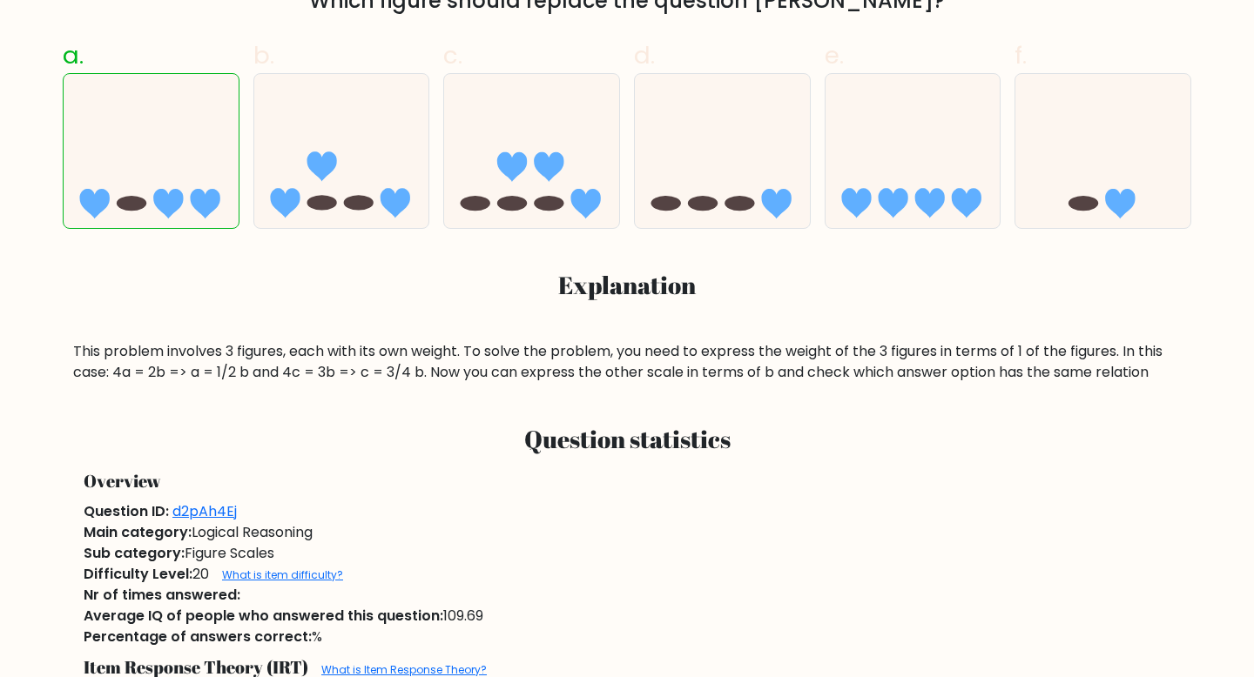
scroll to position [100, 0]
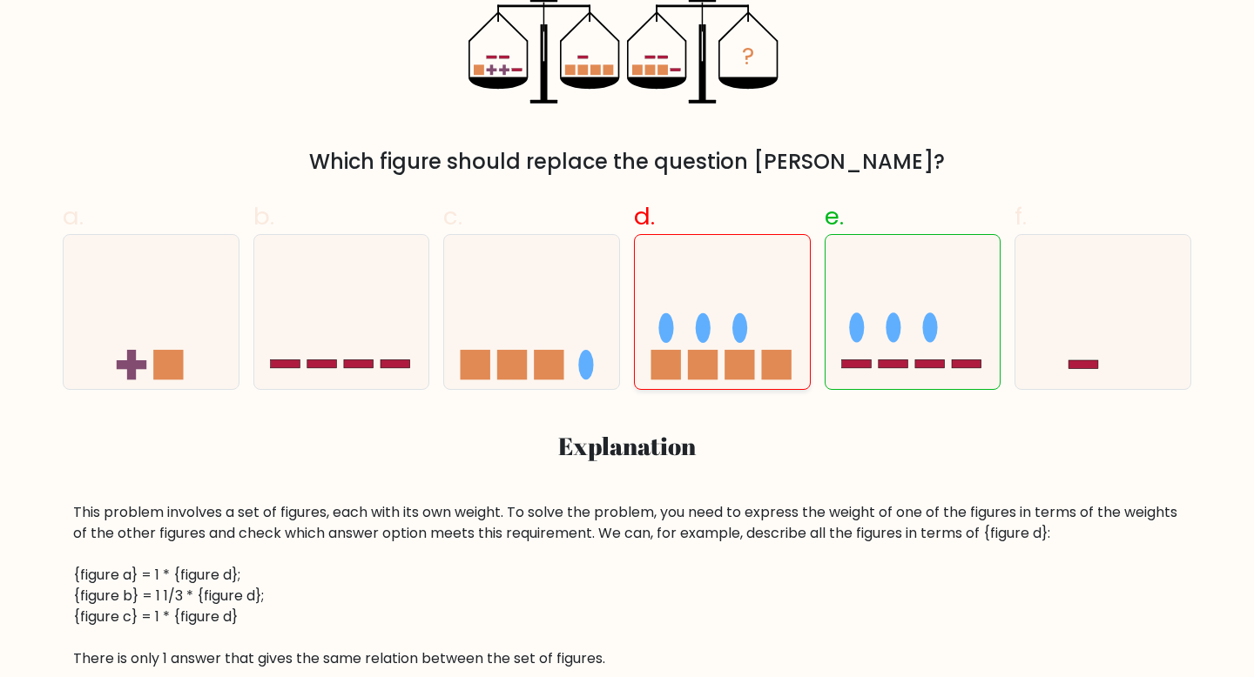
scroll to position [447, 0]
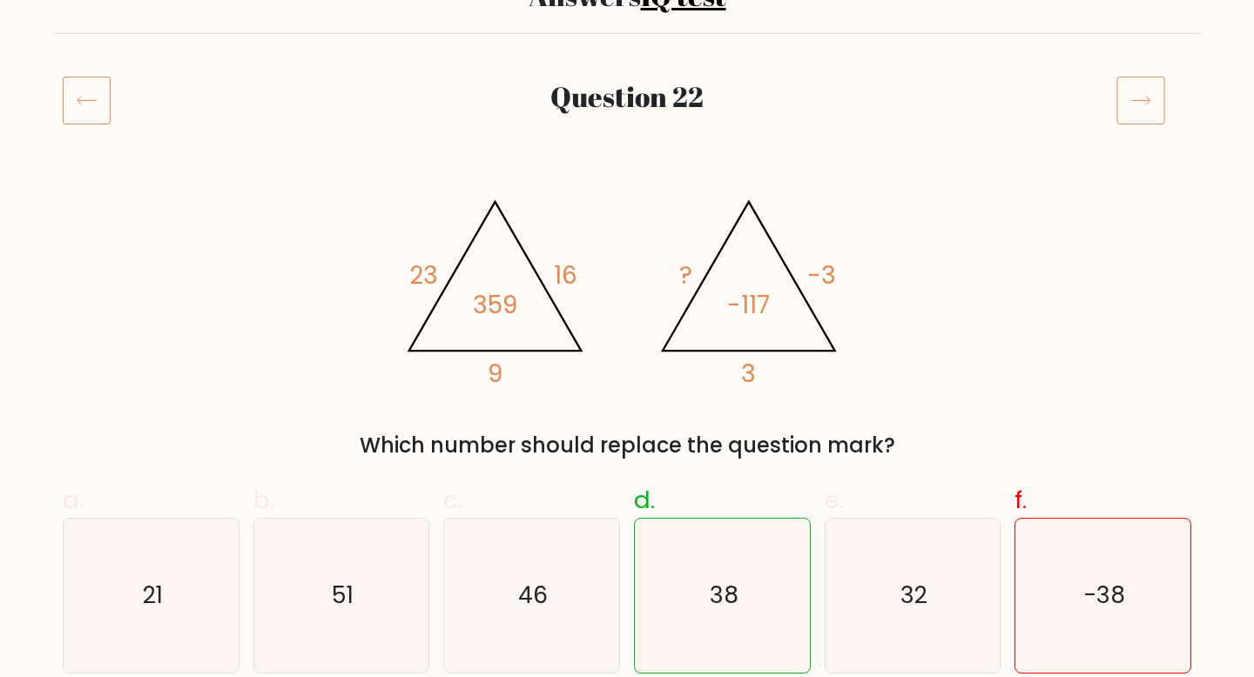
scroll to position [145, 0]
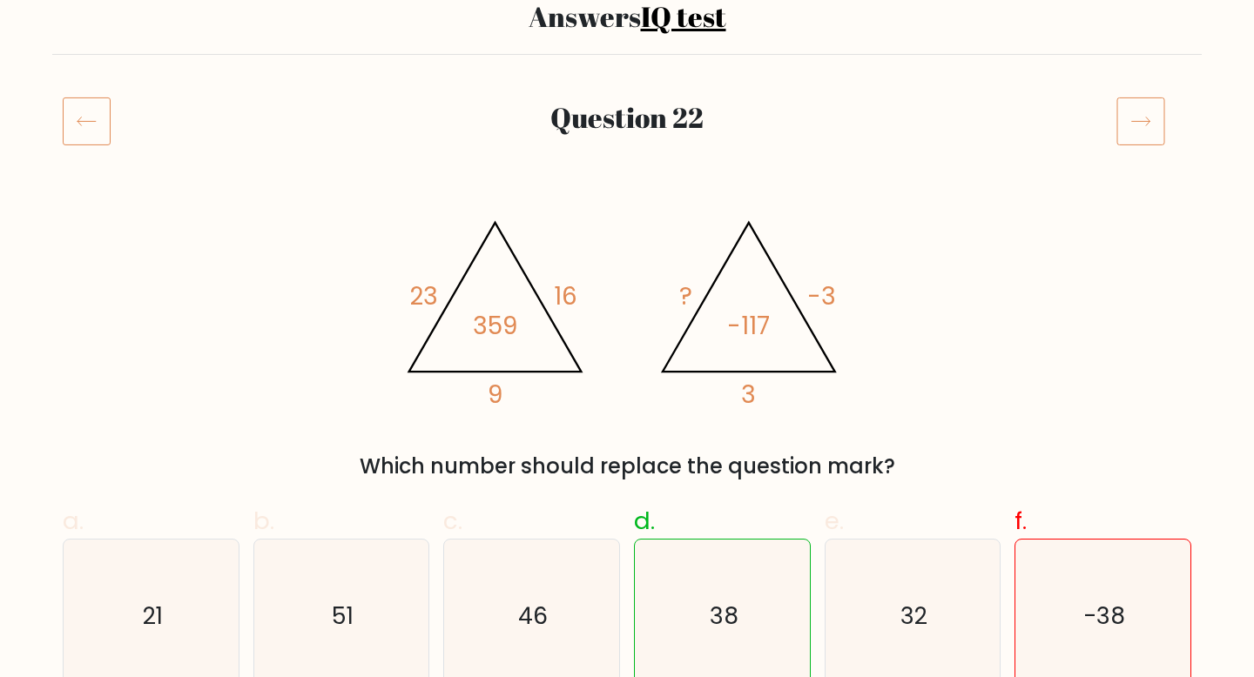
click at [84, 115] on icon at bounding box center [87, 121] width 48 height 49
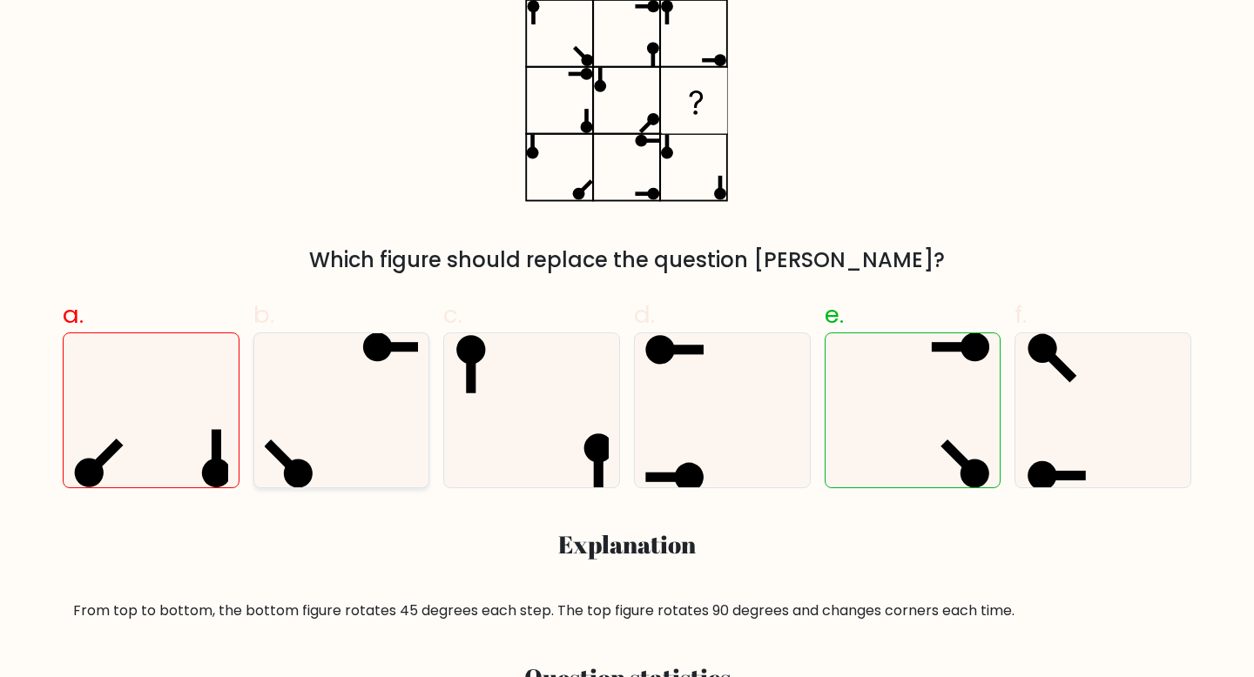
scroll to position [347, 0]
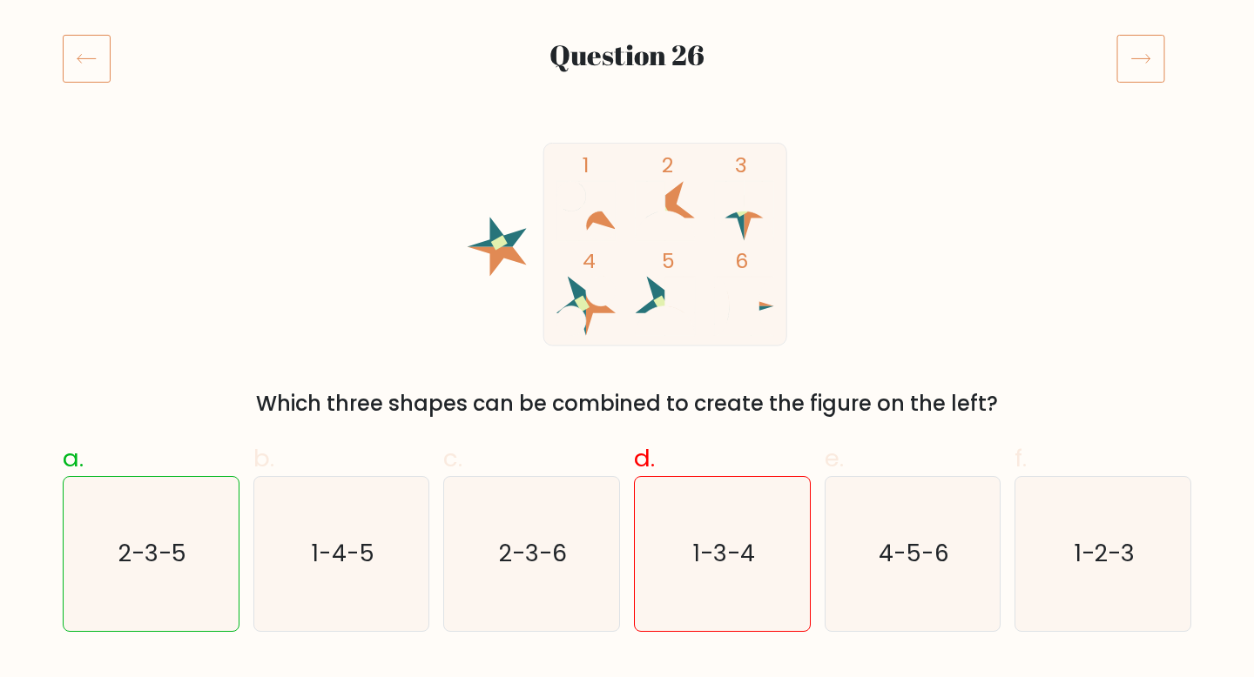
scroll to position [206, 0]
click at [64, 63] on icon at bounding box center [87, 59] width 48 height 49
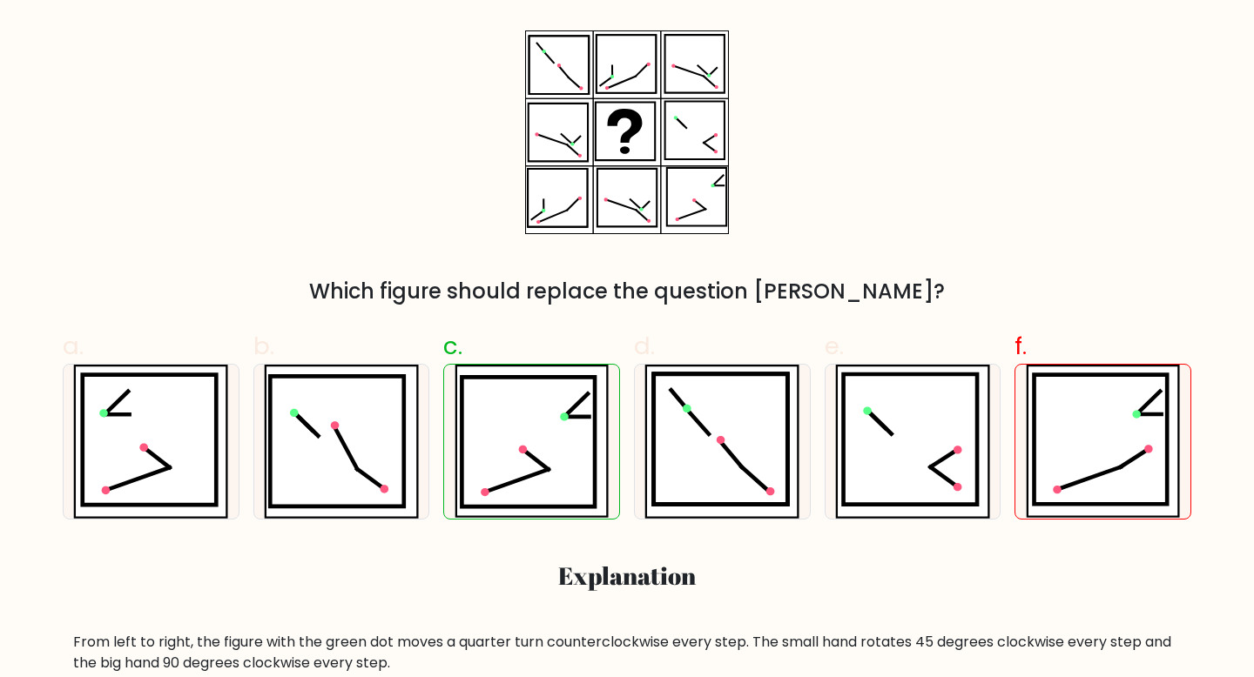
scroll to position [324, 0]
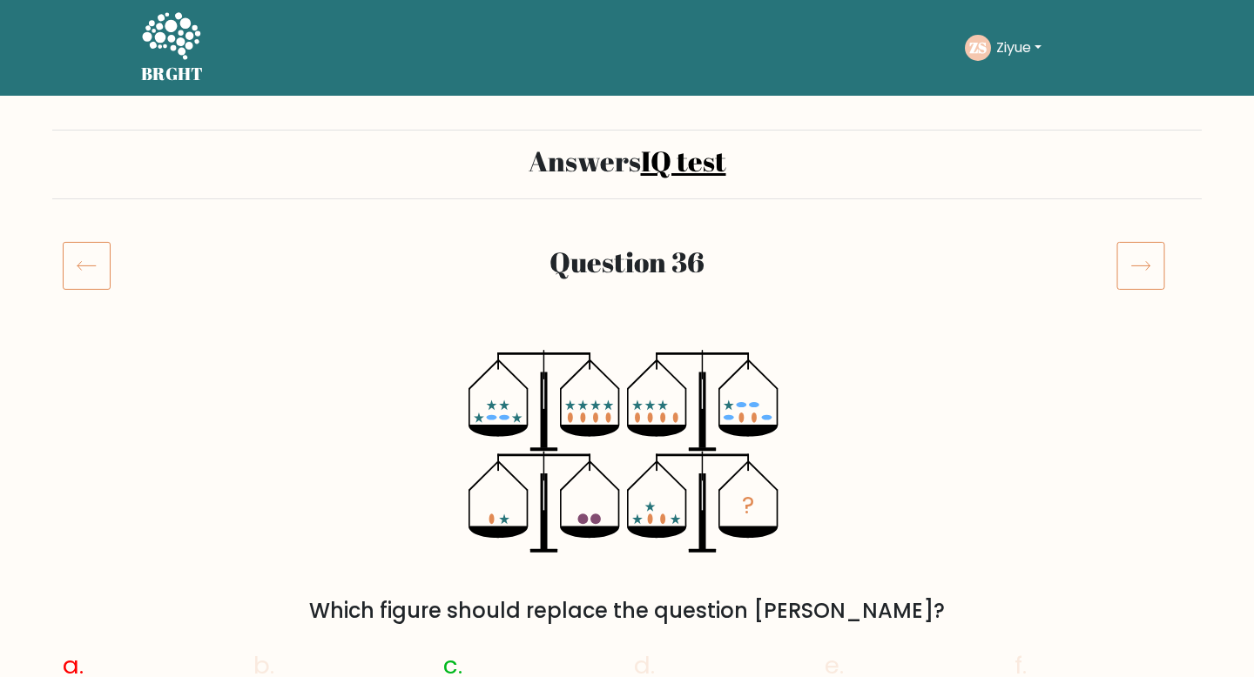
click at [88, 272] on icon at bounding box center [87, 265] width 48 height 49
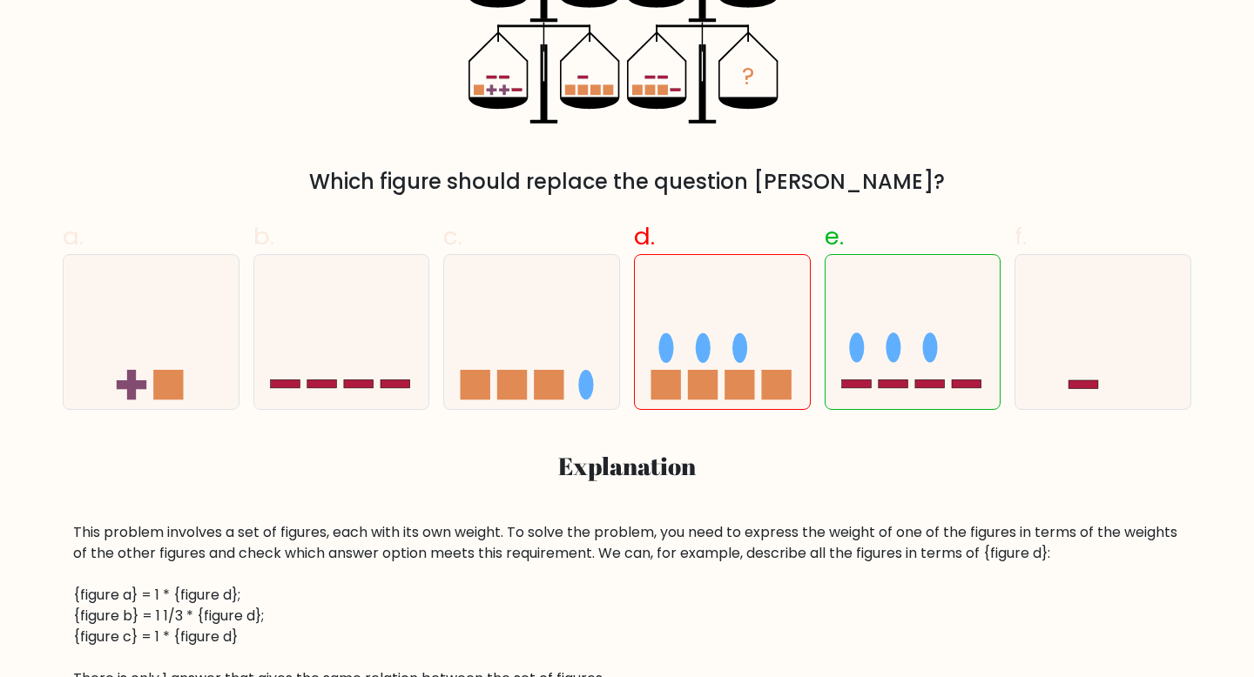
scroll to position [517, 0]
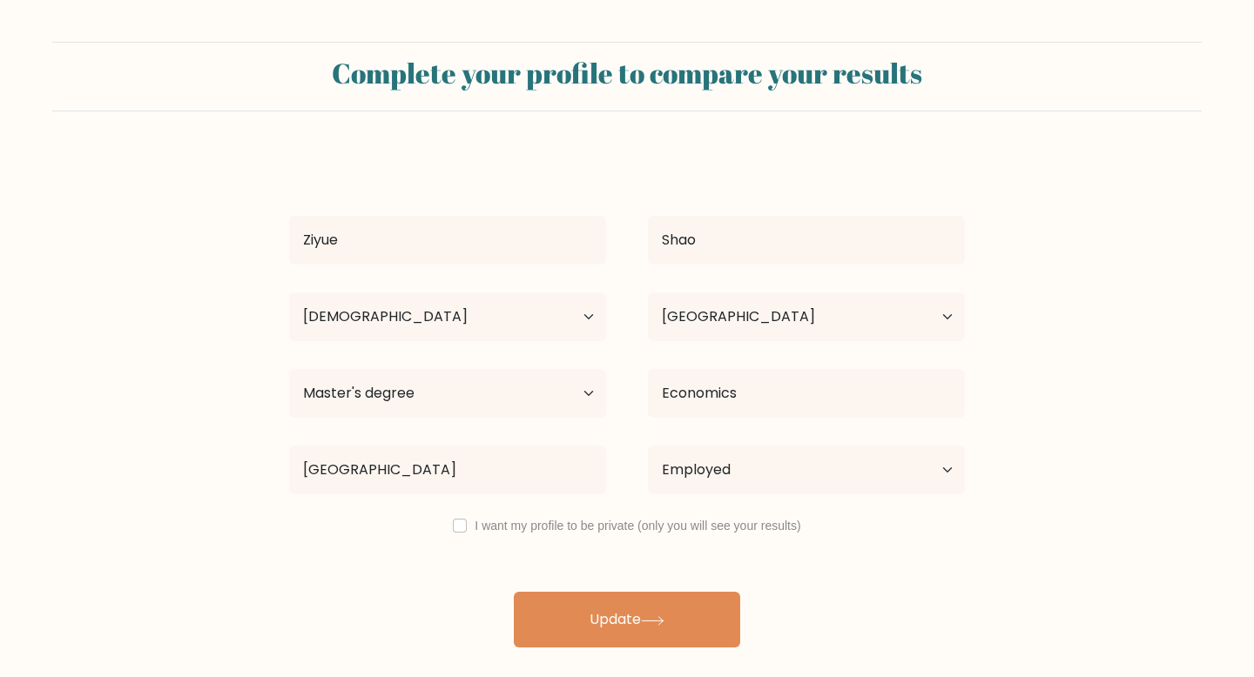
select select "18_24"
select select "GB"
select select "masters_degree"
select select "employed"
